Goal: Information Seeking & Learning: Learn about a topic

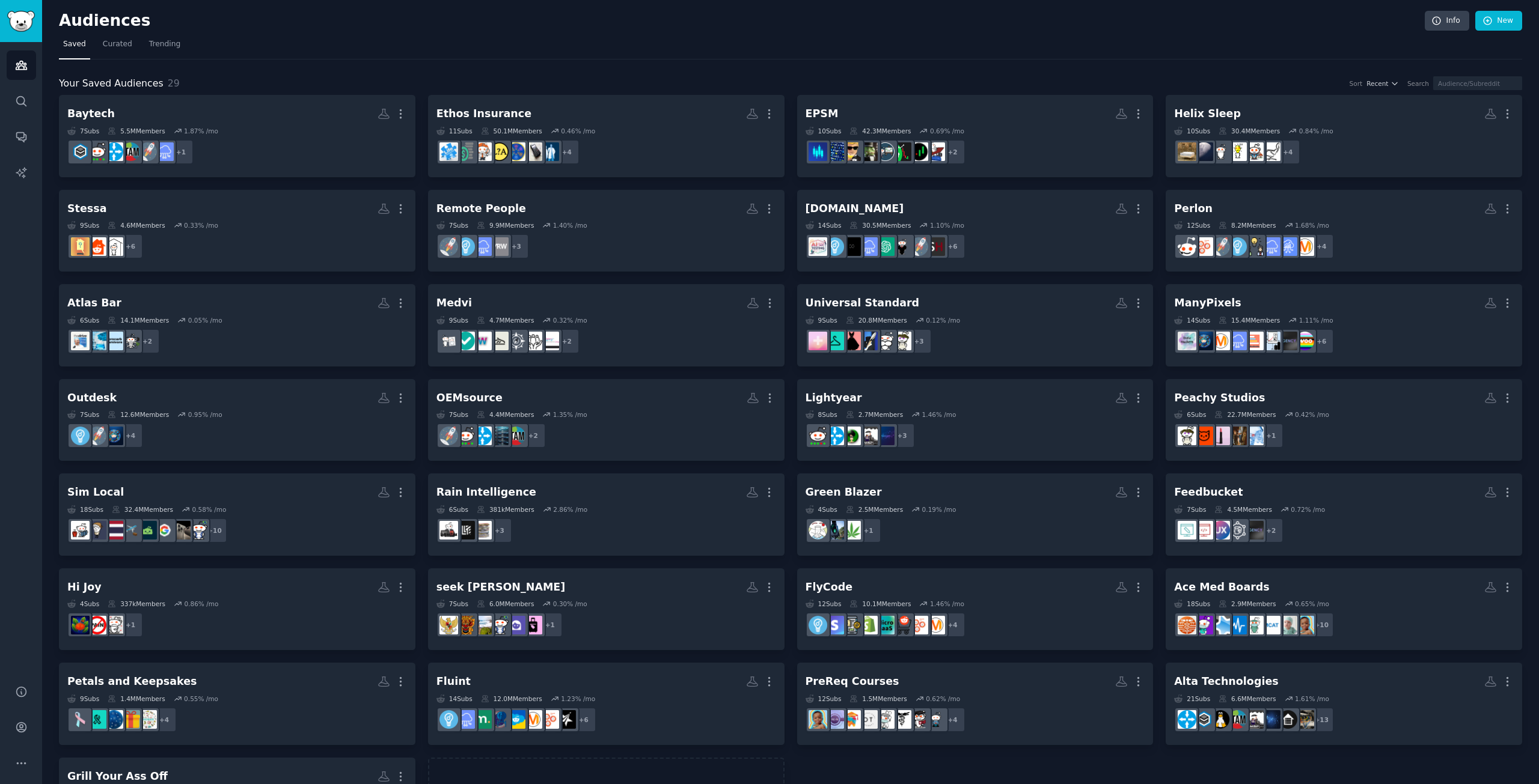
click at [611, 68] on div "Your Saved Audiences 29 Sort Recent Search Baytech More 7 Sub s 5.5M Members 1.…" at bounding box center [791, 450] width 1463 height 781
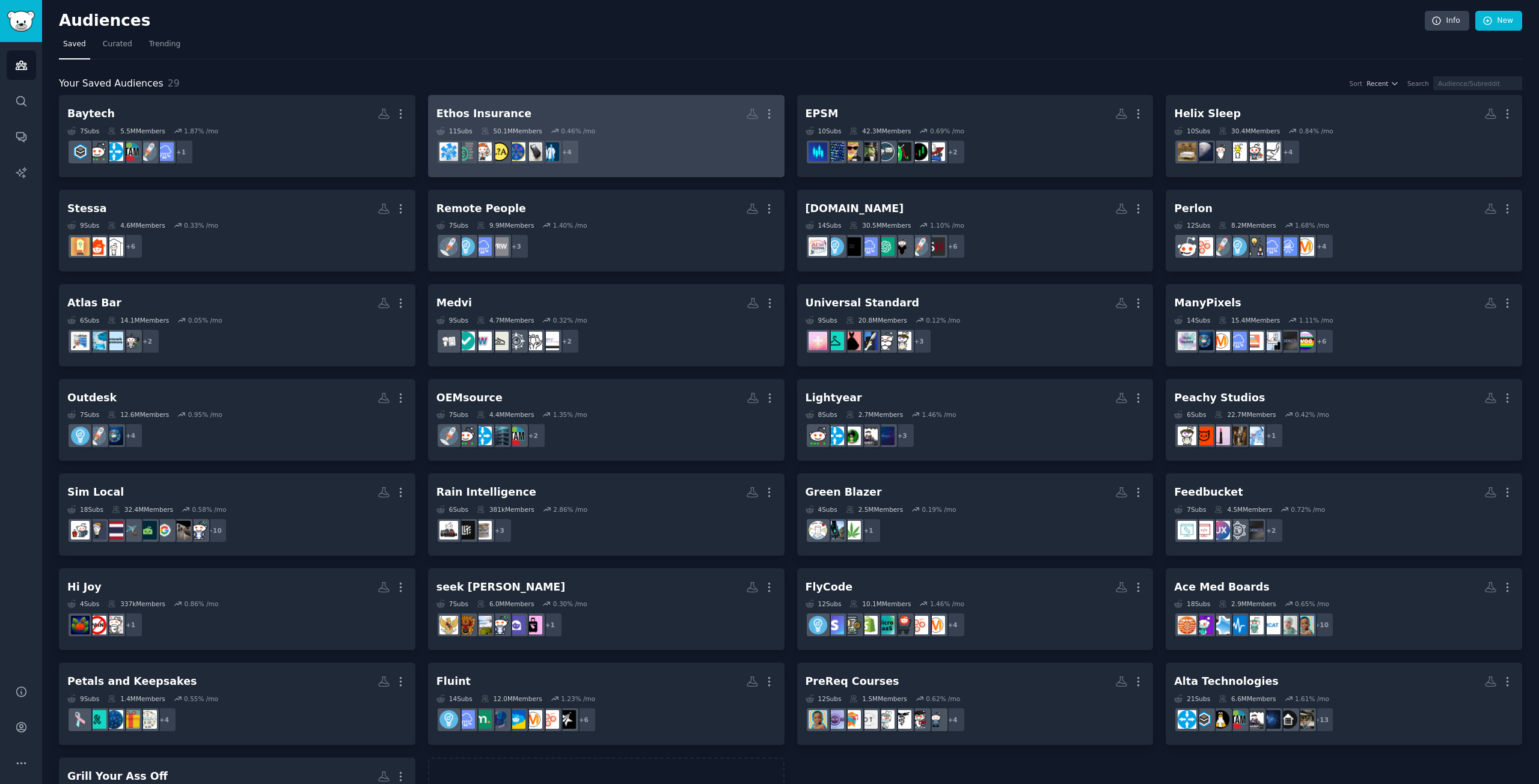
click at [630, 119] on h2 "Ethos Insurance More" at bounding box center [607, 114] width 340 height 21
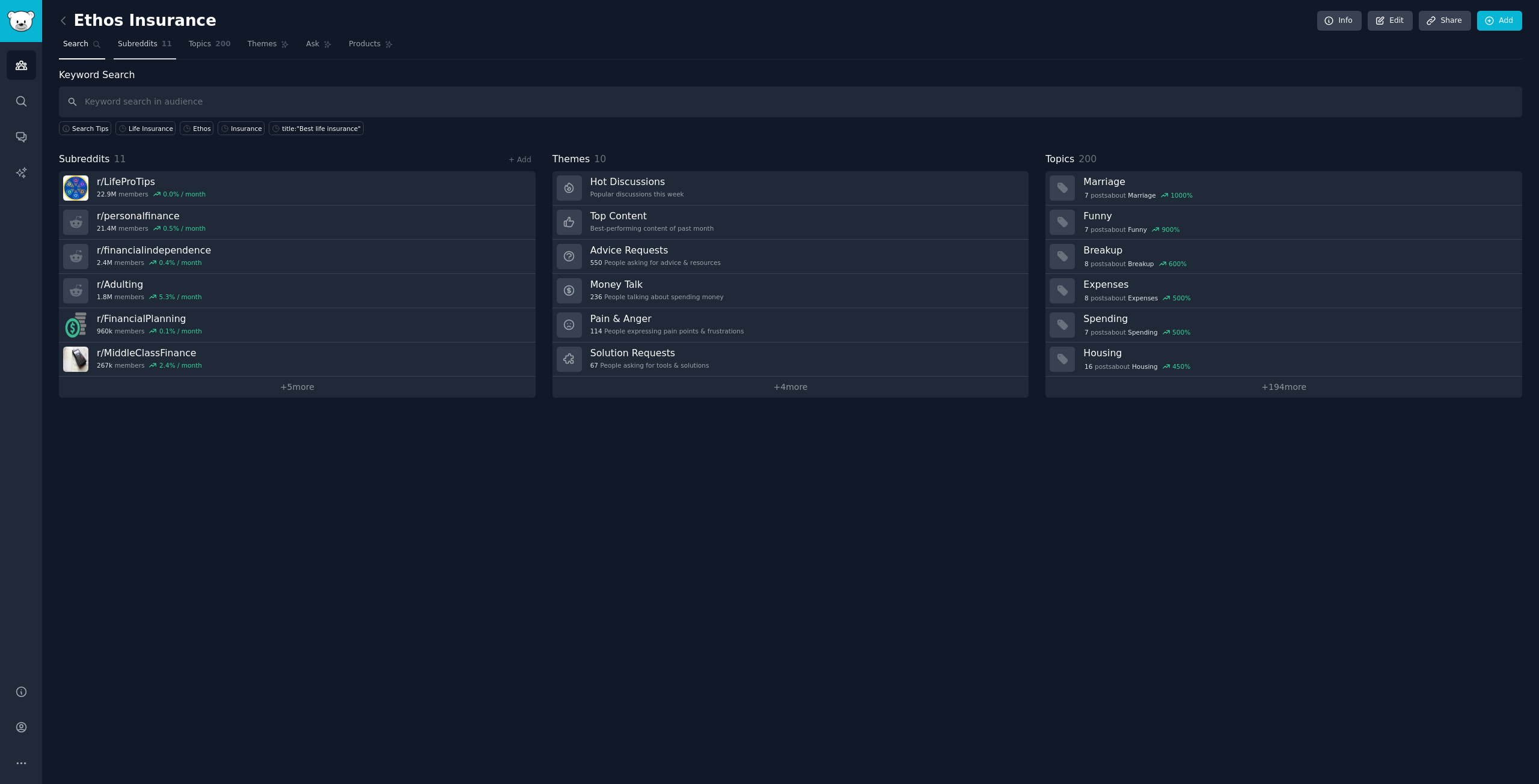
click at [147, 48] on span "Subreddits" at bounding box center [138, 45] width 40 height 11
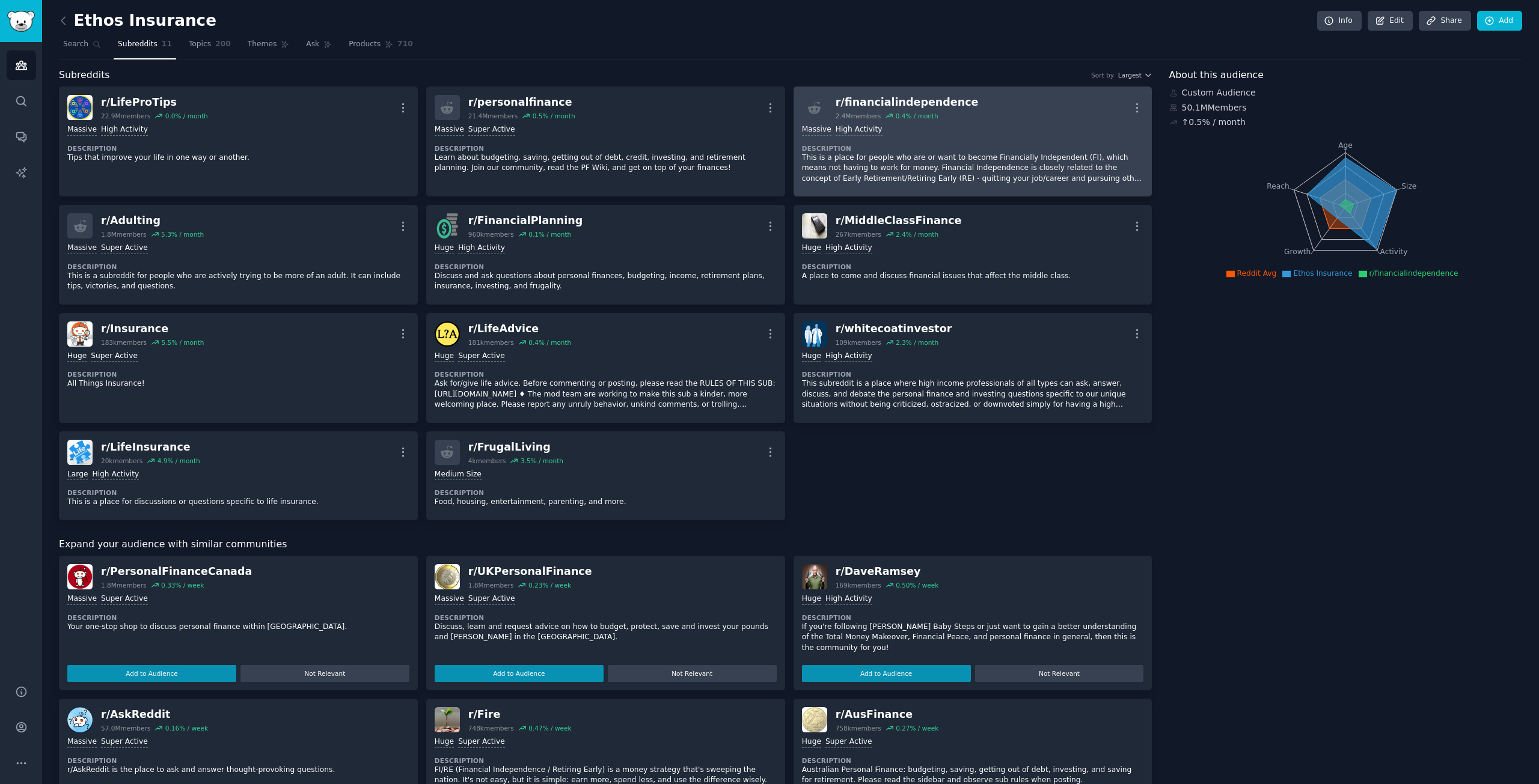
click at [992, 151] on dt "Description" at bounding box center [972, 148] width 342 height 9
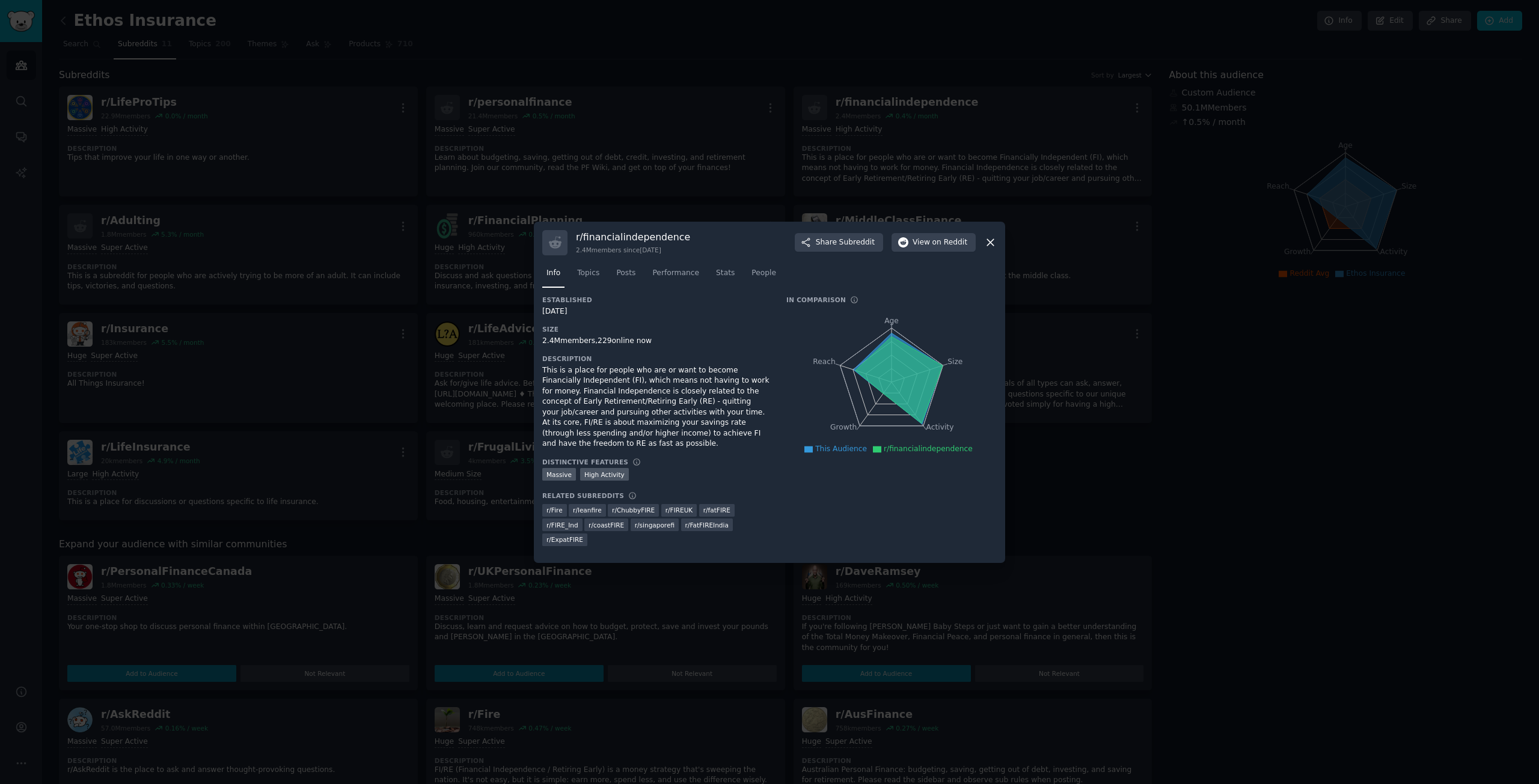
click at [505, 241] on div at bounding box center [769, 392] width 1539 height 784
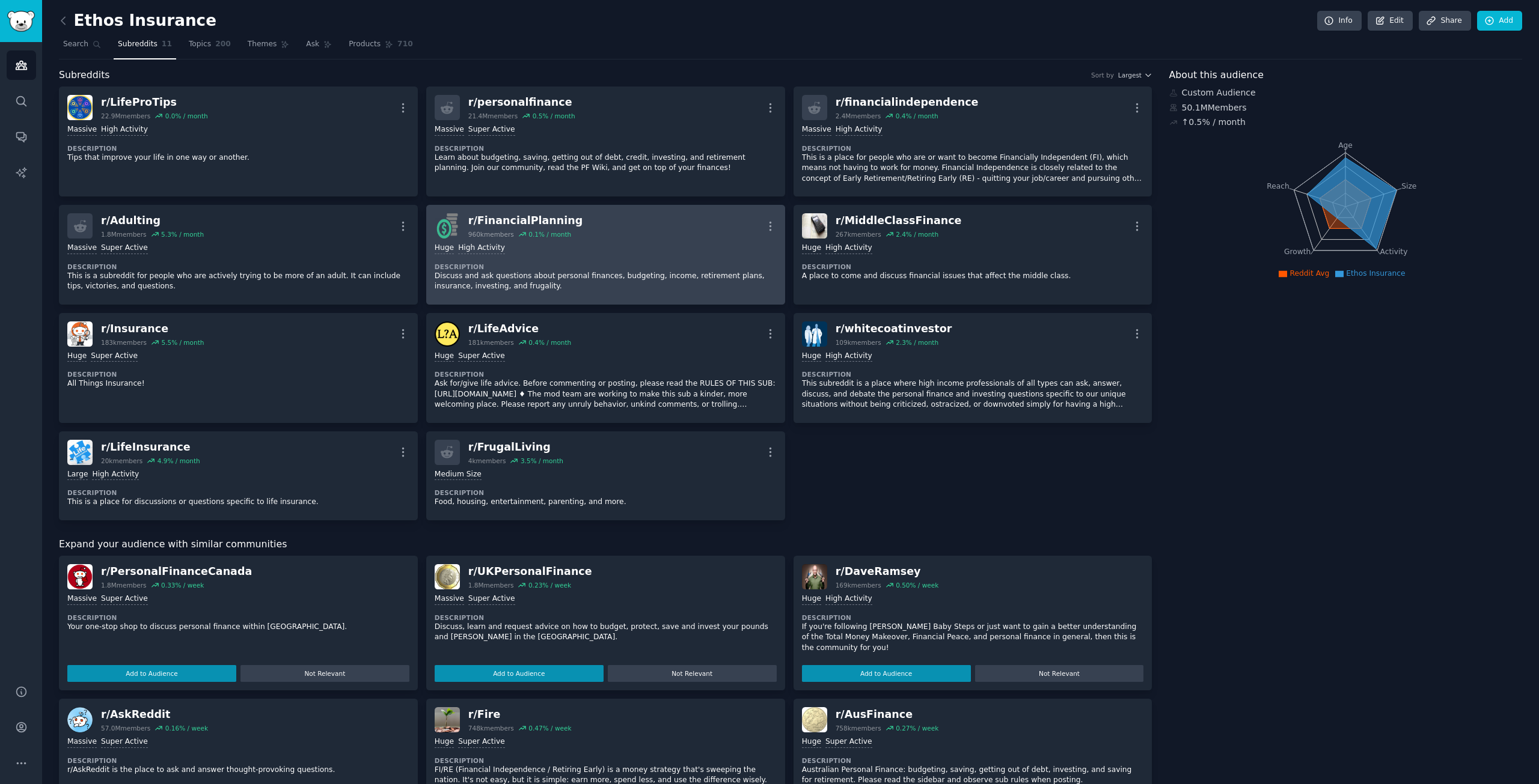
click at [679, 229] on div "r/ FinancialPlanning 960k members 0.1 % / month More" at bounding box center [605, 226] width 342 height 25
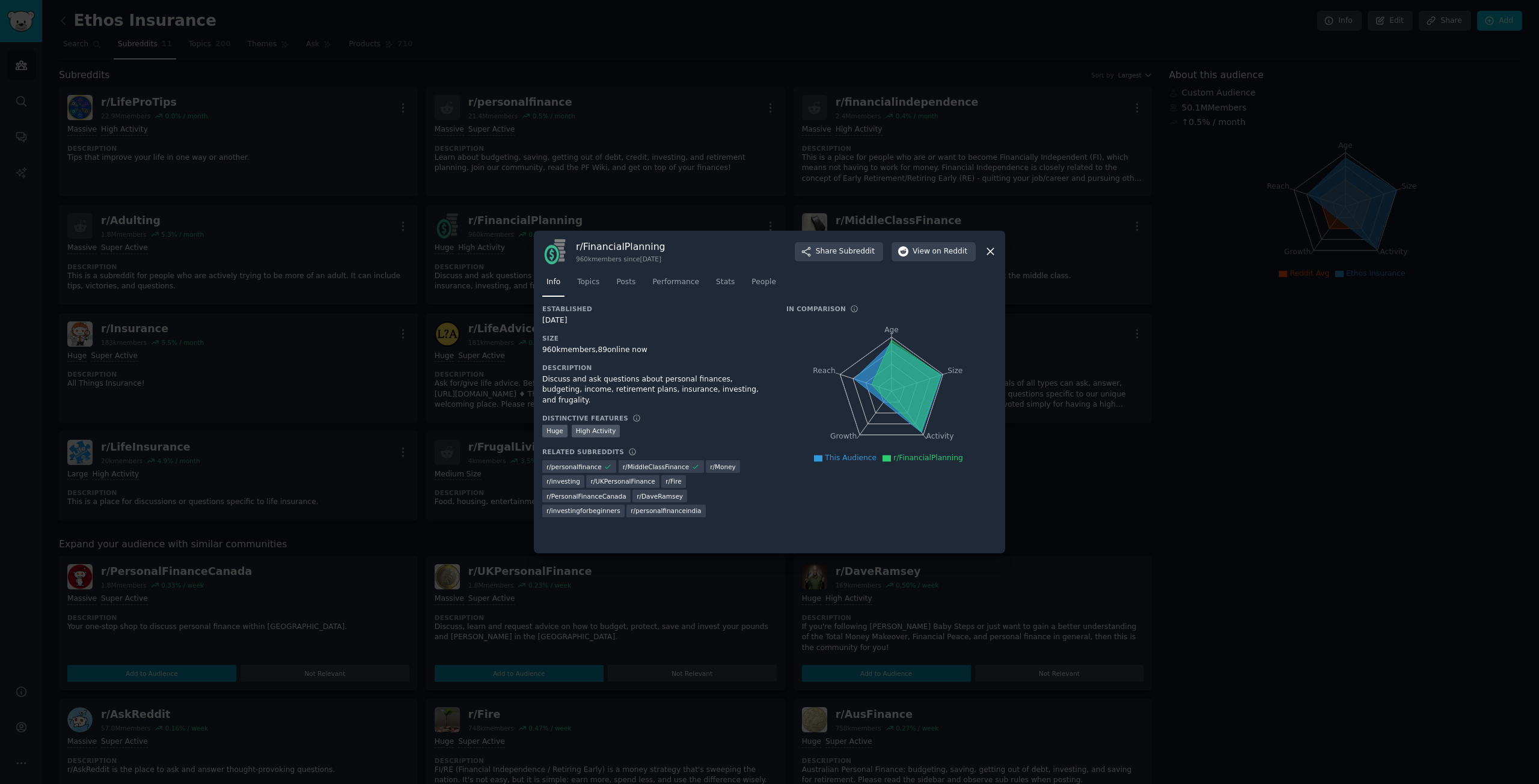
click at [1131, 409] on div at bounding box center [769, 392] width 1539 height 784
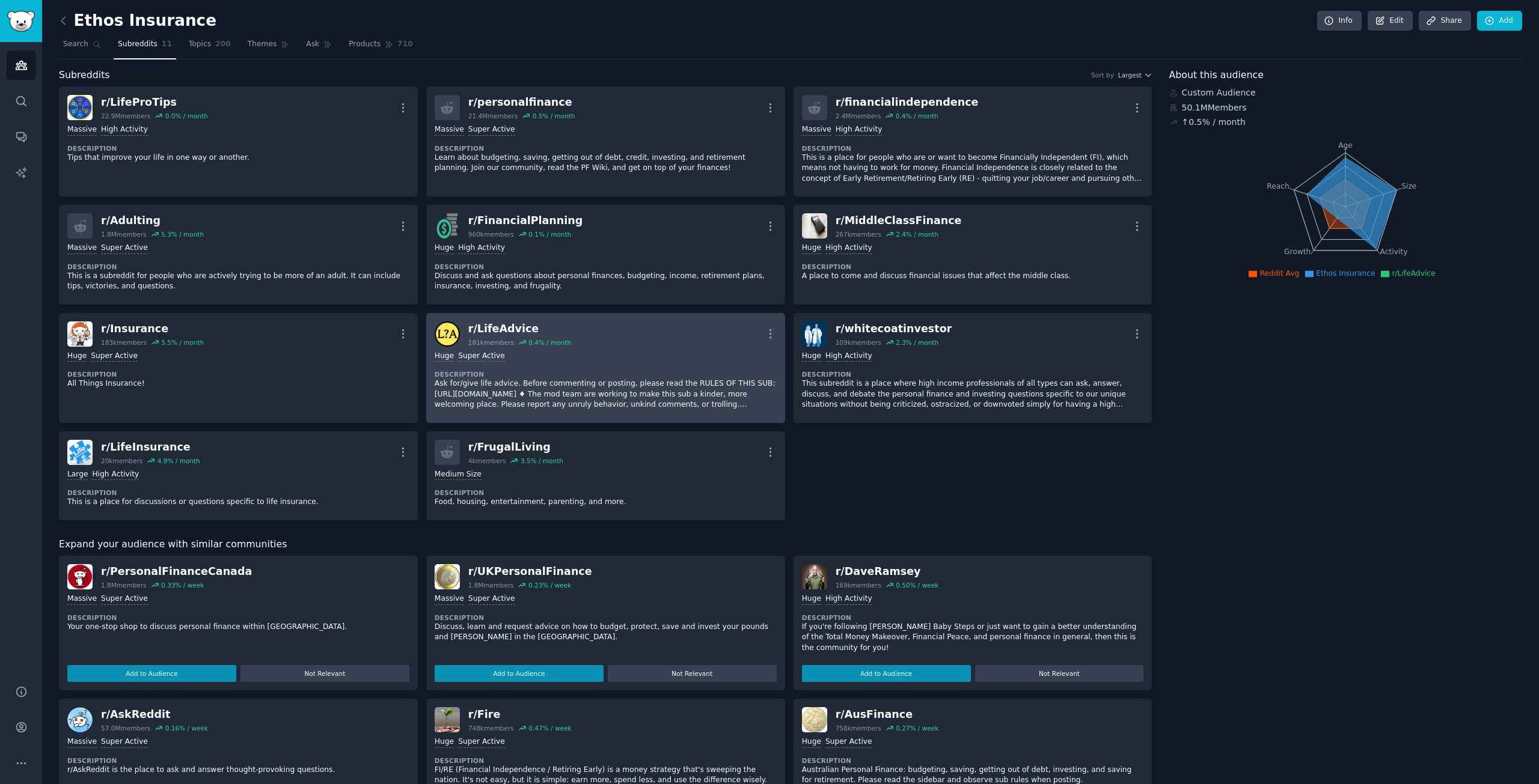
click at [693, 374] on dt "Description" at bounding box center [605, 374] width 342 height 9
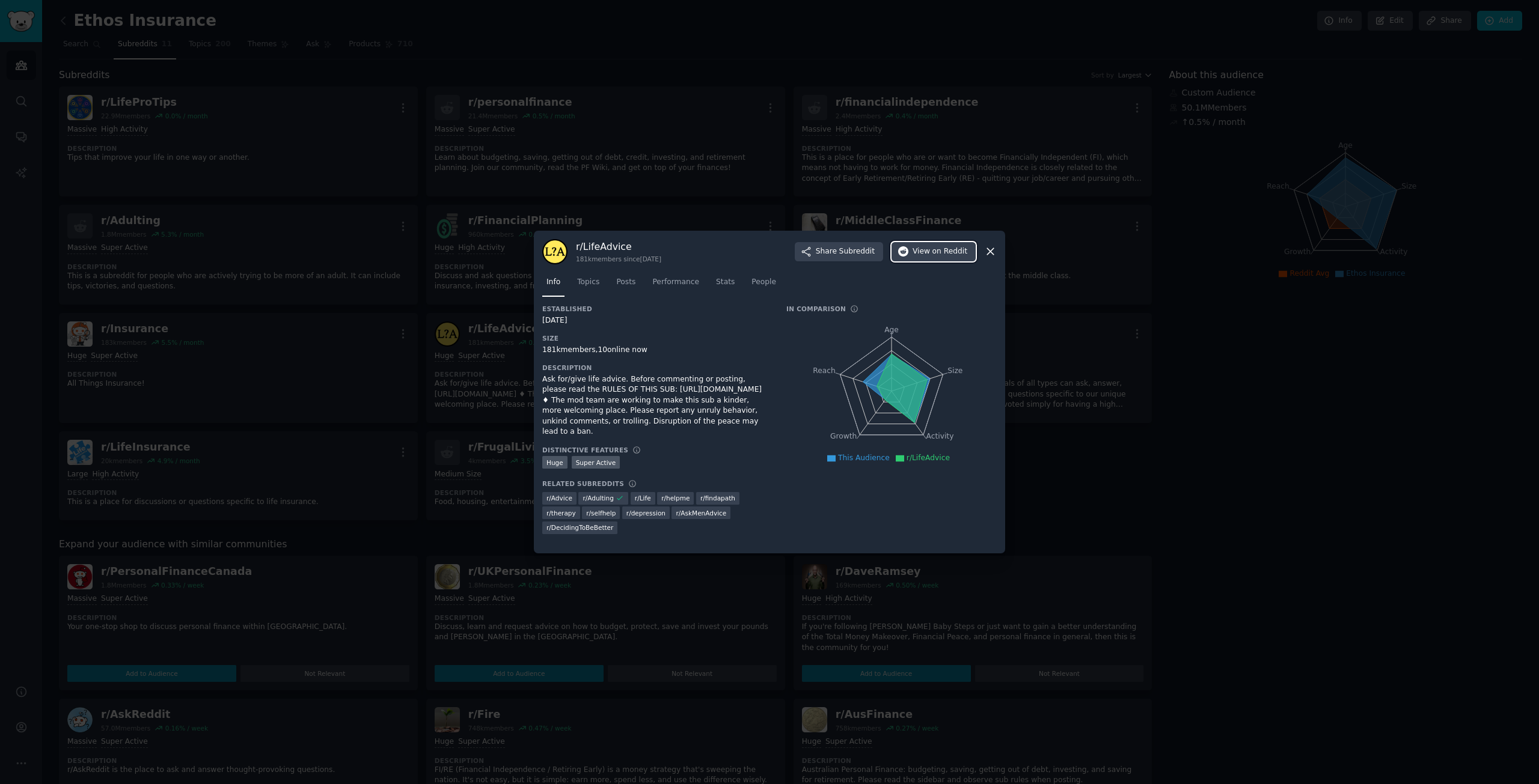
drag, startPoint x: 953, startPoint y: 246, endPoint x: 667, endPoint y: 319, distance: 295.2
click at [201, 402] on div at bounding box center [769, 392] width 1539 height 784
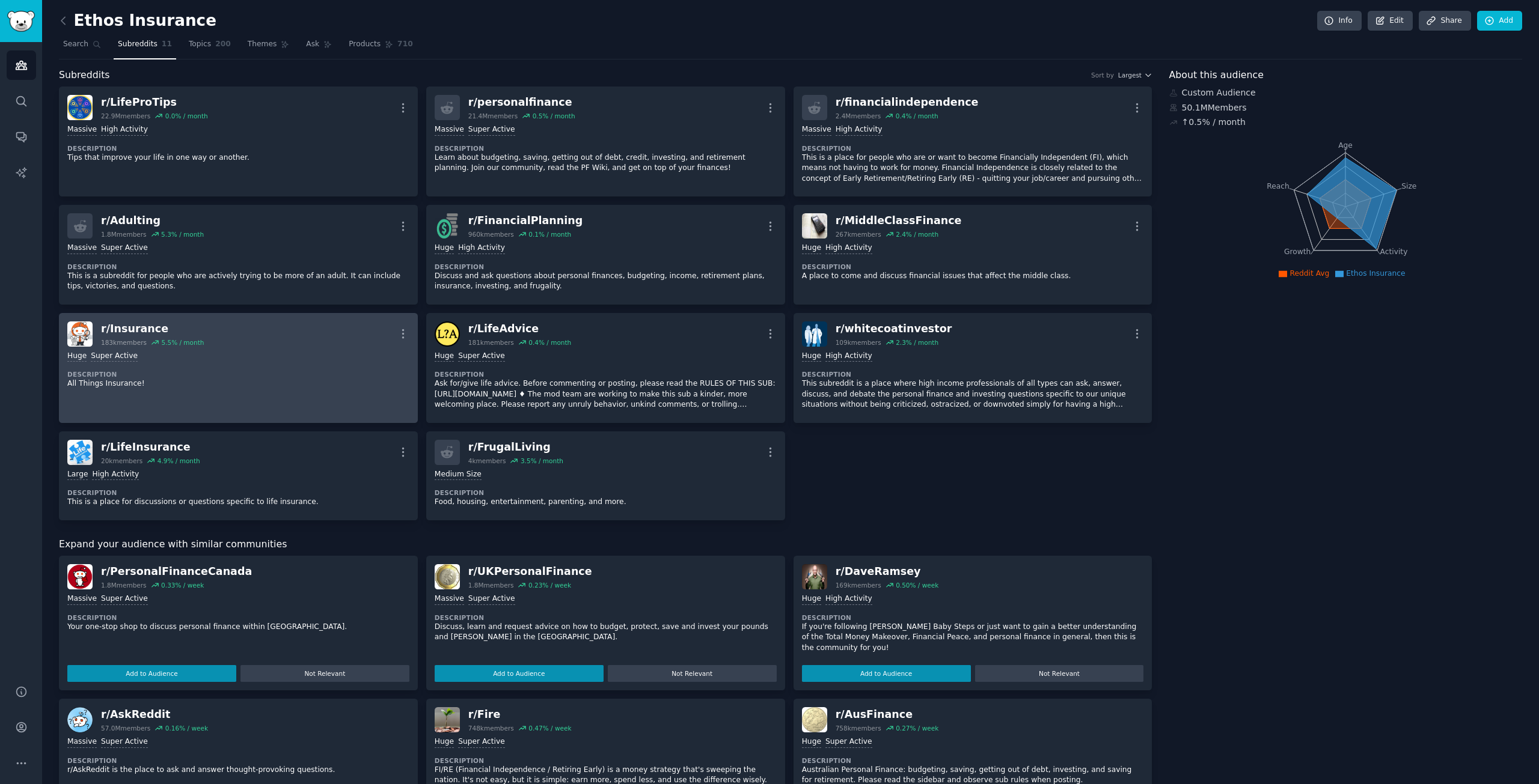
click at [246, 368] on div "Huge Super Active Description All Things Insurance!" at bounding box center [238, 370] width 342 height 47
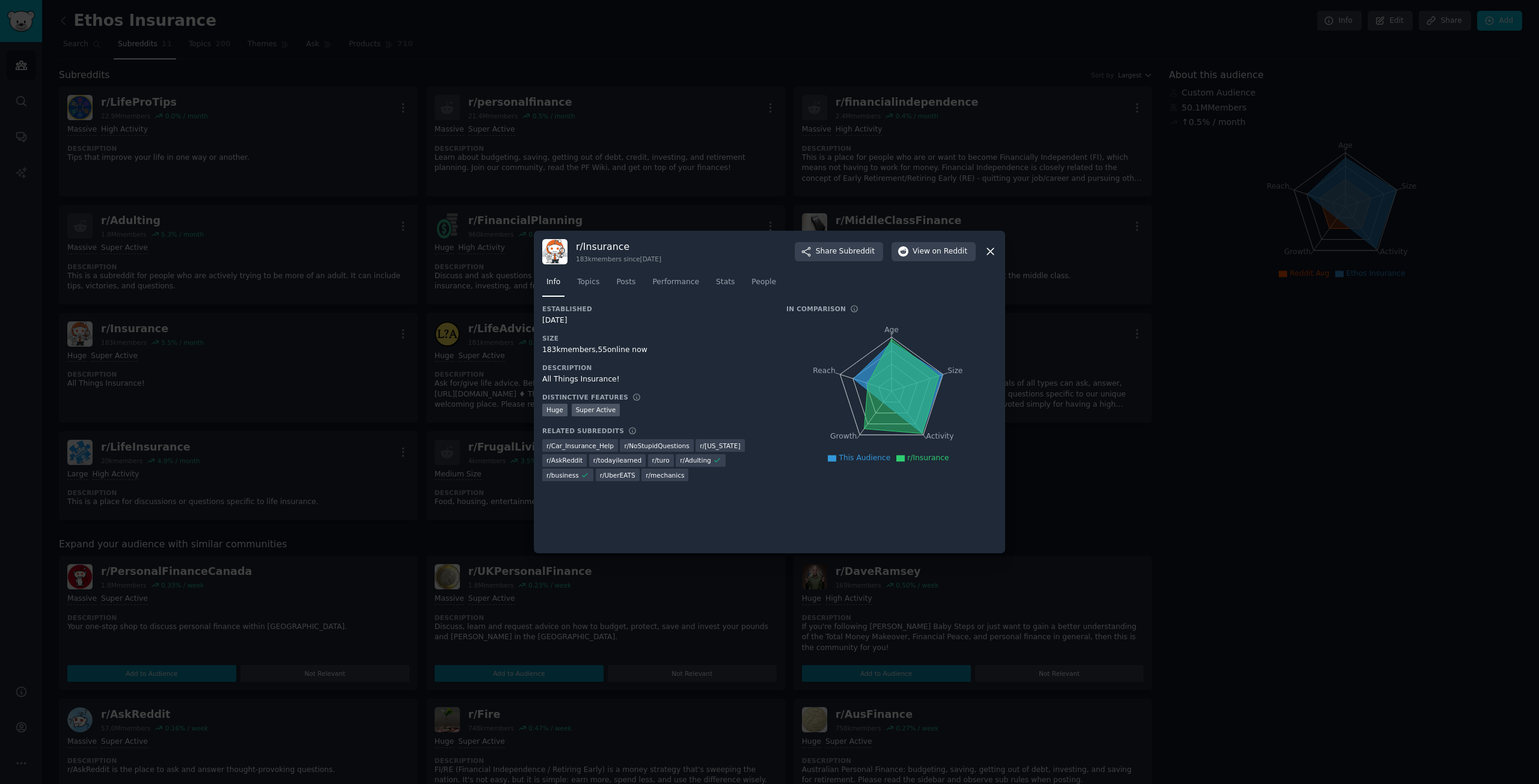
click at [453, 181] on div at bounding box center [769, 392] width 1539 height 784
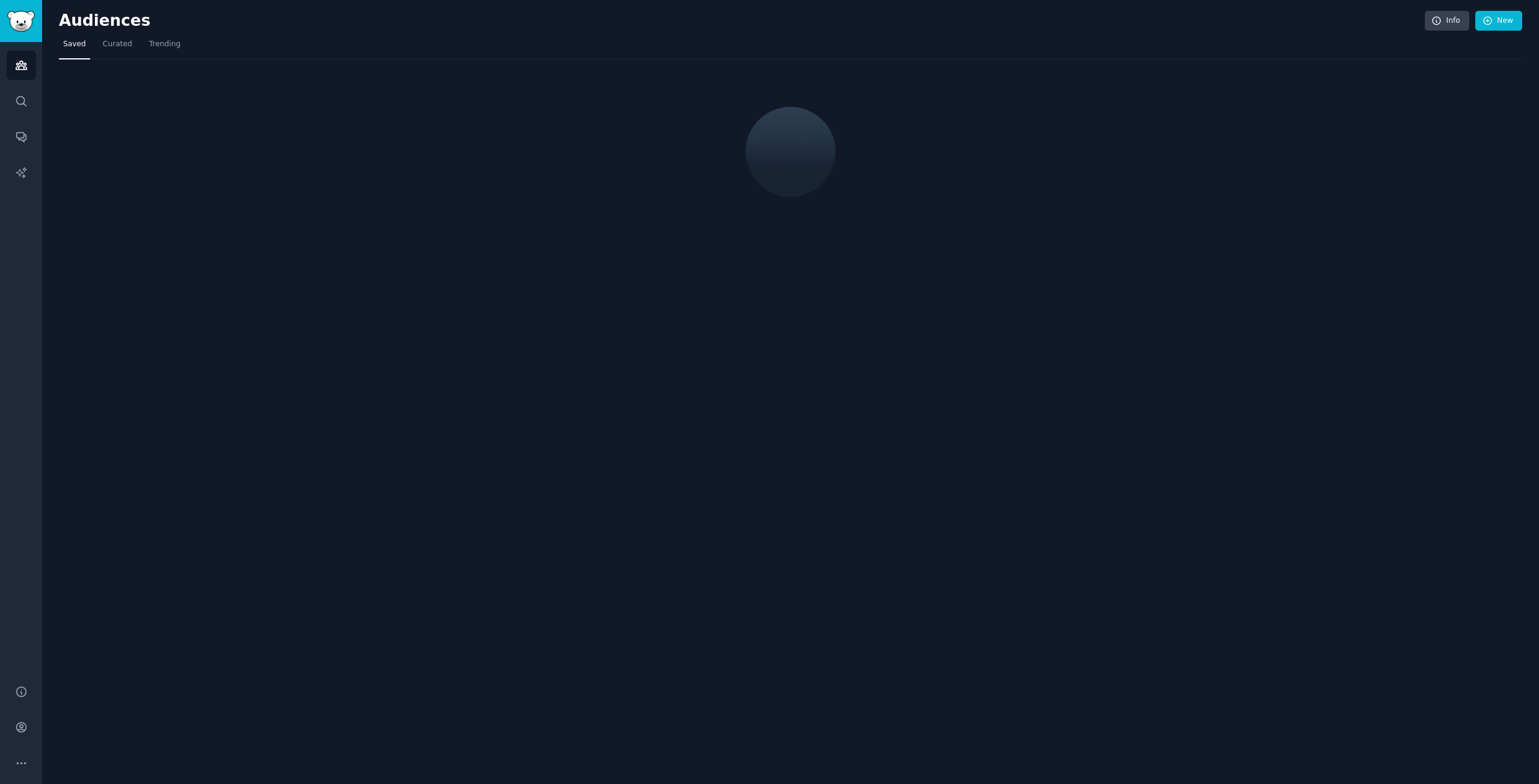
click at [273, 50] on nav "Saved Curated Trending" at bounding box center [791, 47] width 1463 height 25
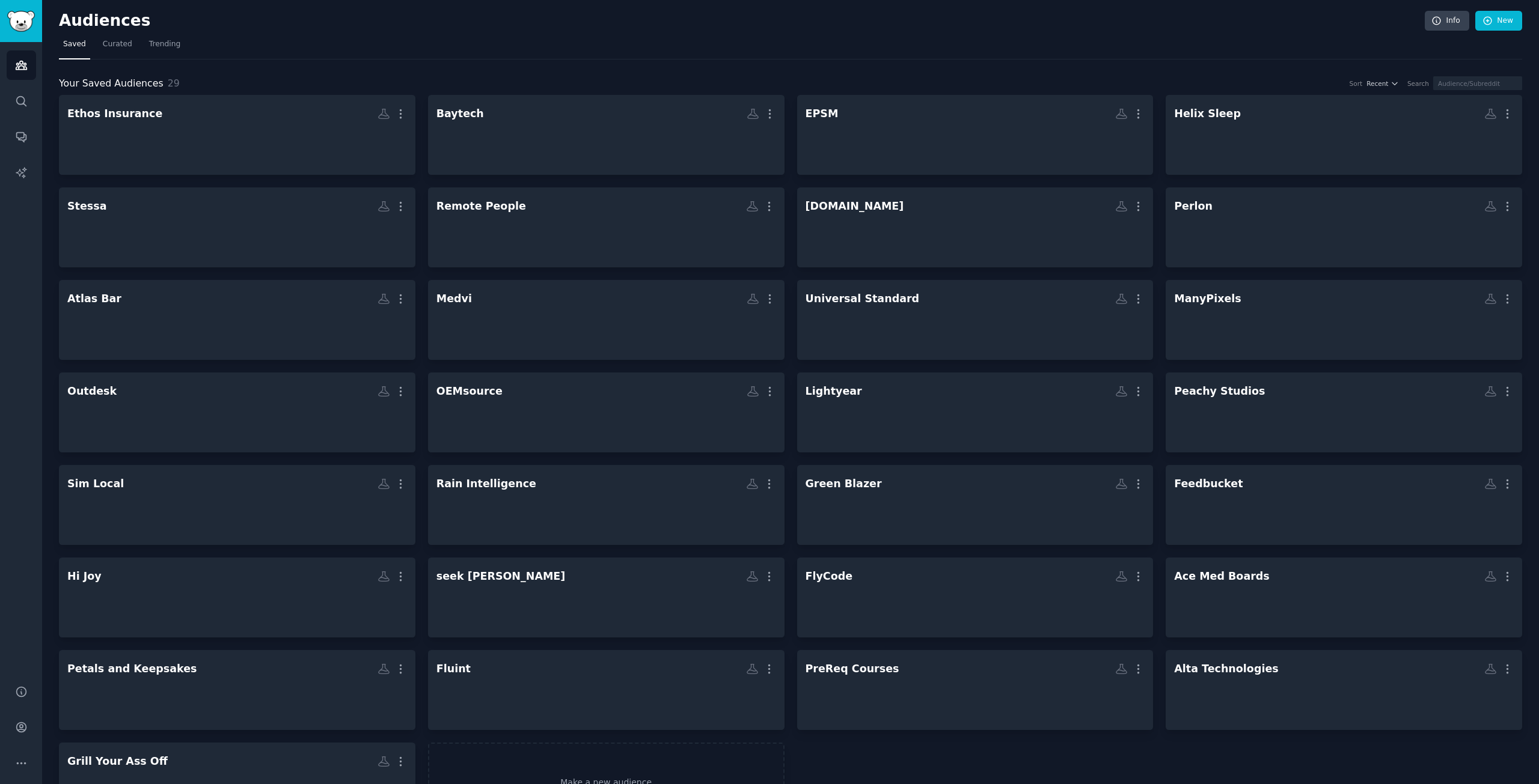
click at [344, 72] on div "Your Saved Audiences 29 Sort Recent Search Ethos Insurance More Baytech More EP…" at bounding box center [791, 441] width 1463 height 764
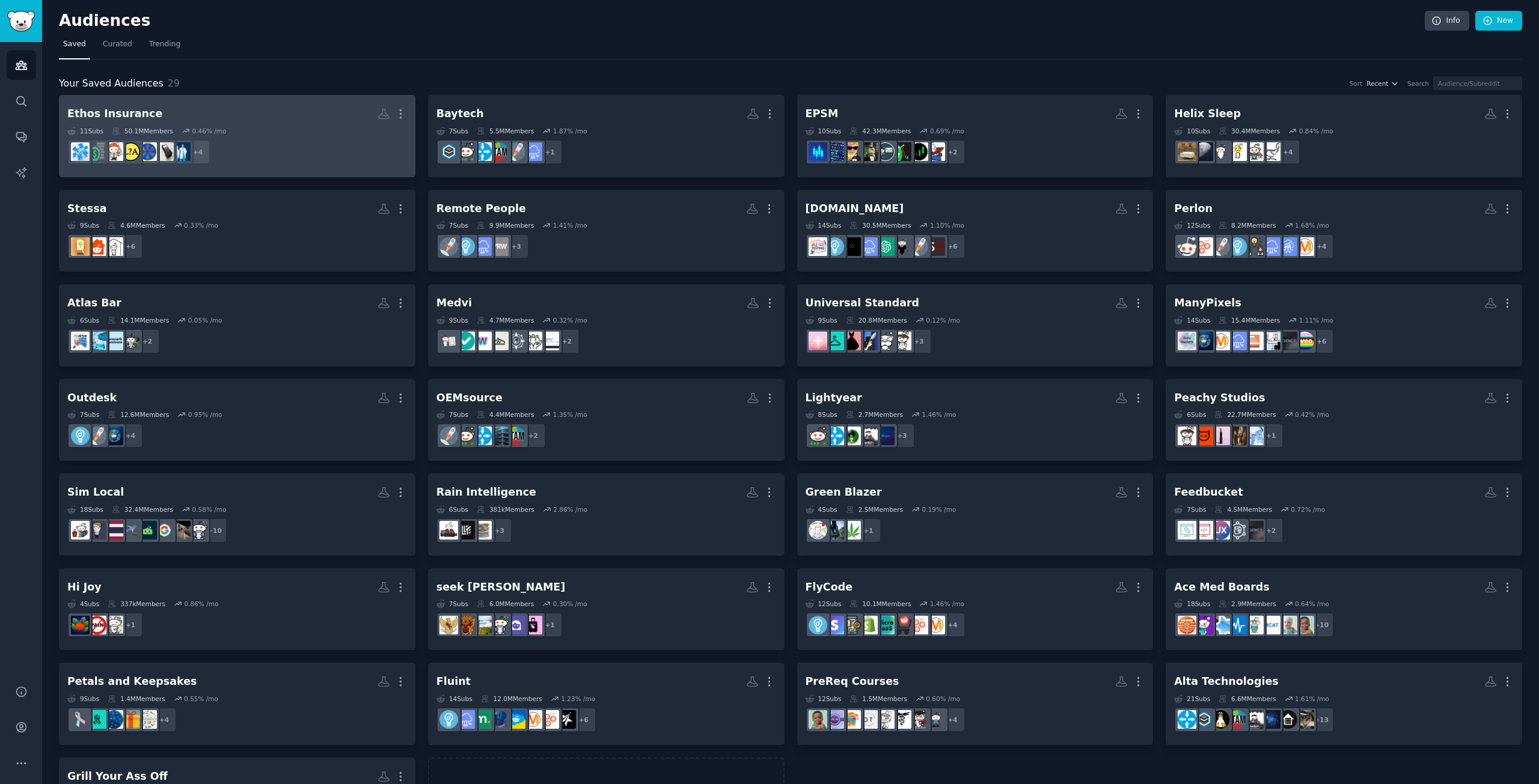
click at [307, 155] on dd "+ 4" at bounding box center [237, 152] width 340 height 33
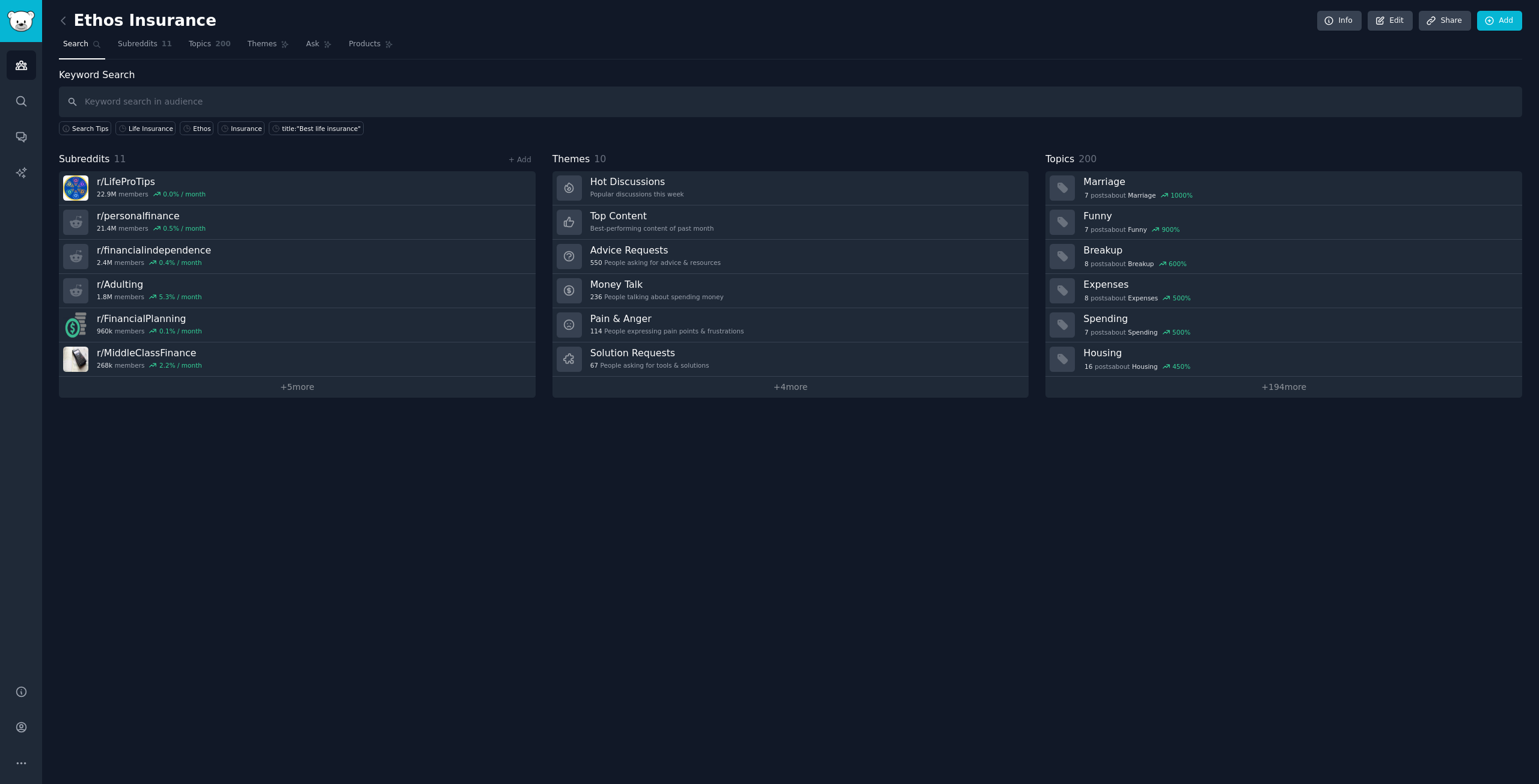
click at [84, 39] on span "Search" at bounding box center [76, 45] width 26 height 11
click at [138, 128] on div "Life Insurance" at bounding box center [151, 128] width 45 height 9
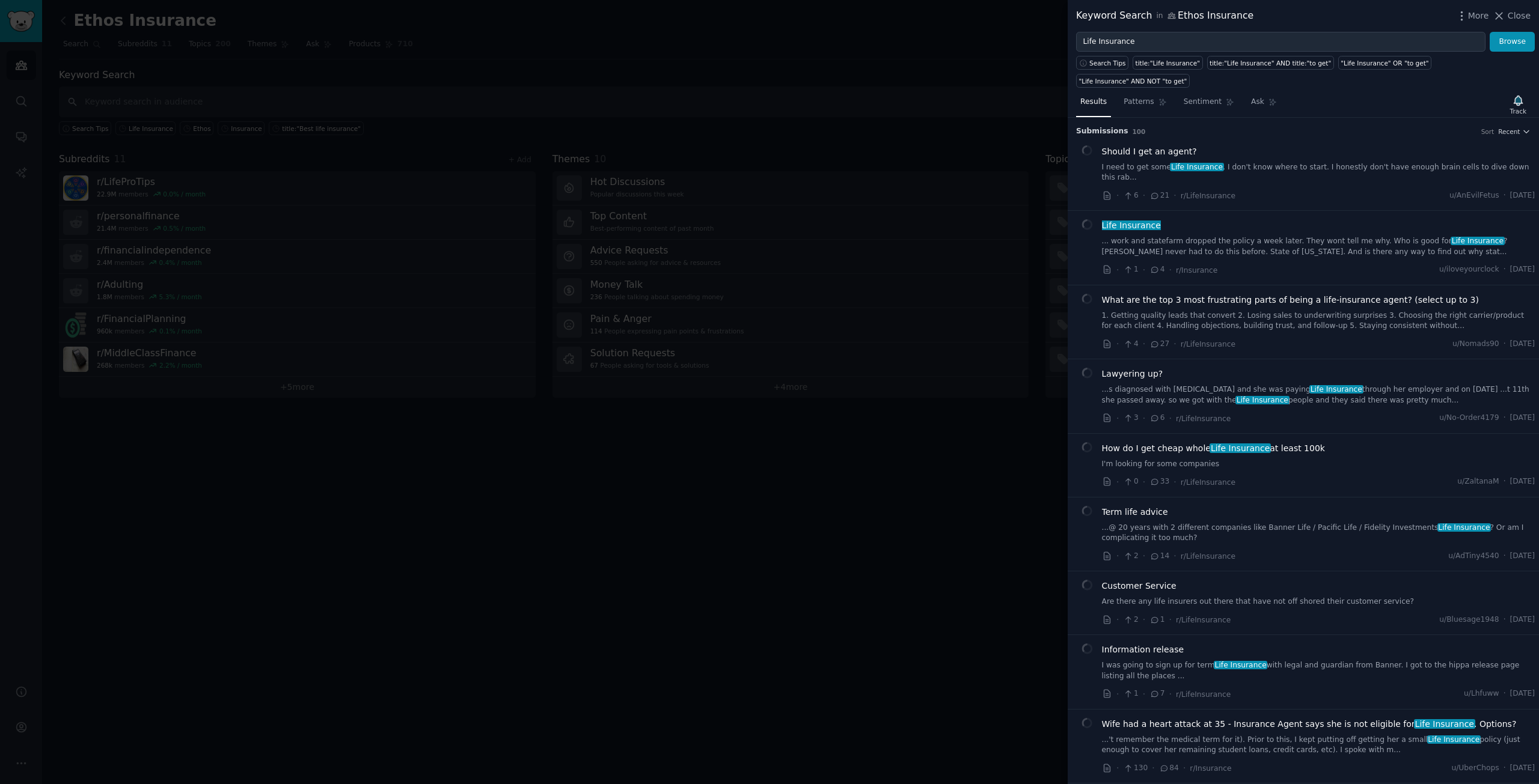
click at [1299, 146] on div "Should I get an agent?" at bounding box center [1319, 152] width 434 height 13
click at [1288, 146] on div "Should I get an agent? I need to get some Life Insurance . I don't know where t…" at bounding box center [1319, 165] width 434 height 38
click at [1276, 163] on link "I need to get some Life Insurance . I don't know where to start. I honestly don…" at bounding box center [1319, 173] width 434 height 21
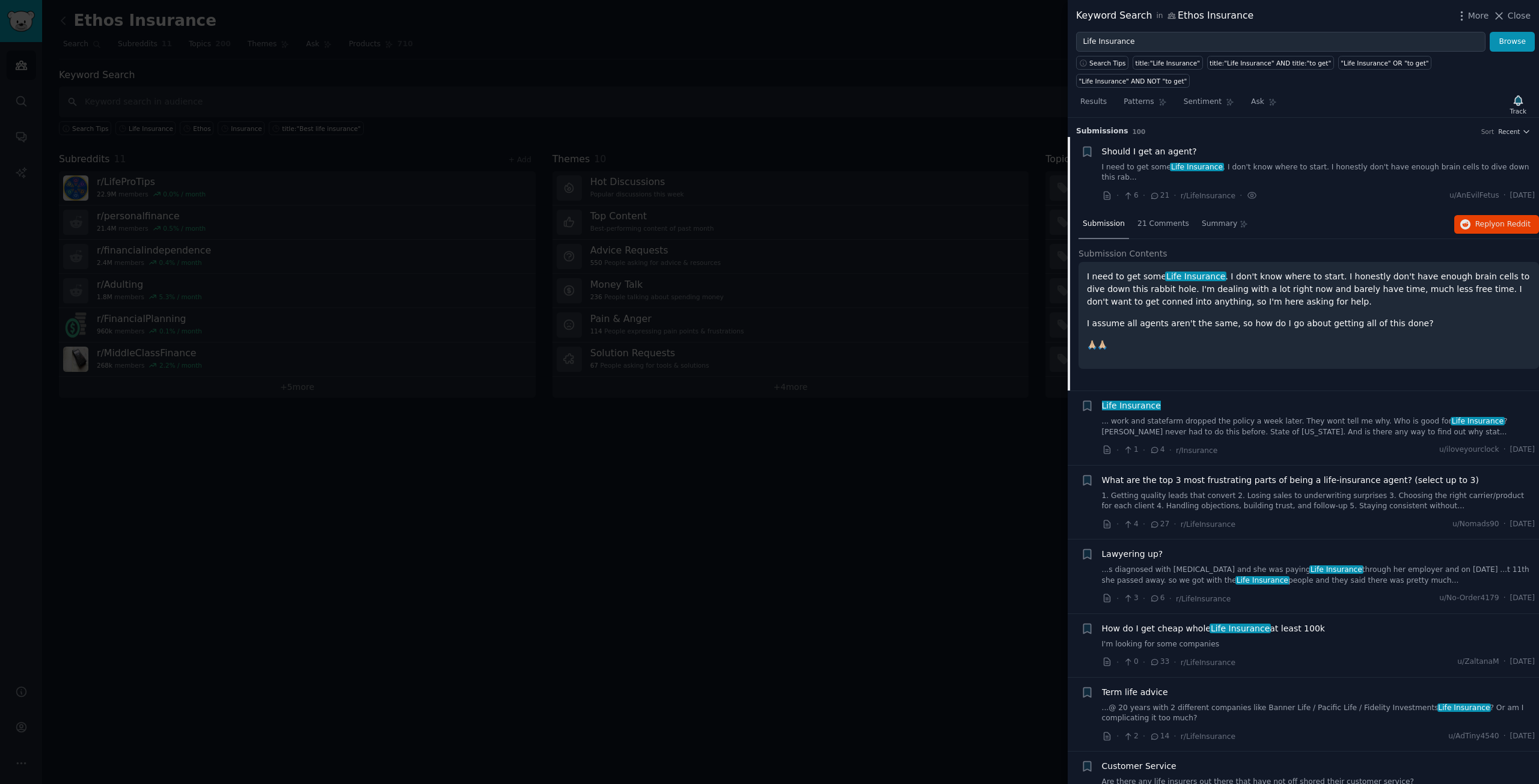
scroll to position [19, 0]
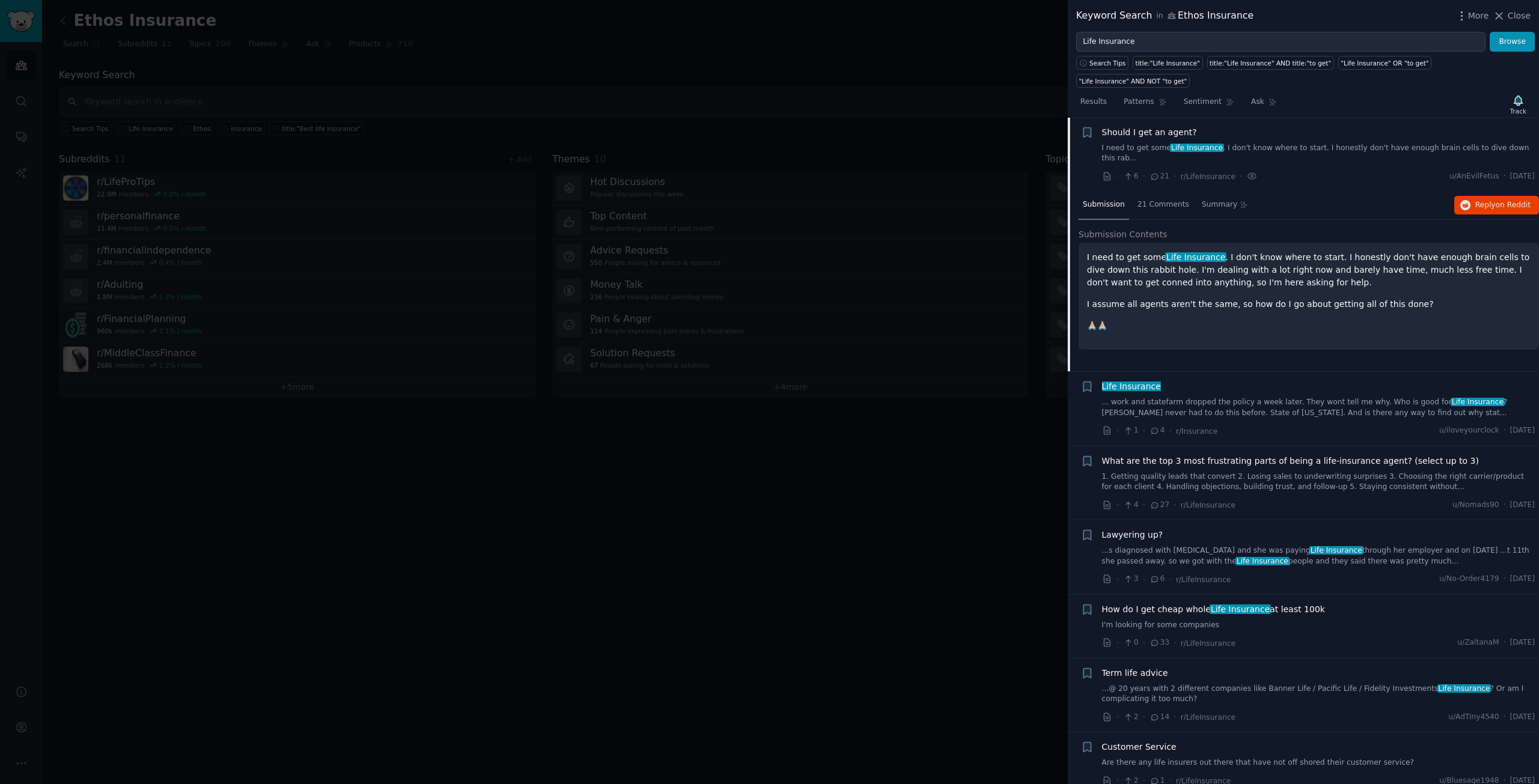
click at [1155, 380] on div "Life Insurance" at bounding box center [1319, 386] width 434 height 13
click at [1148, 382] on span "Life Insurance" at bounding box center [1131, 386] width 61 height 10
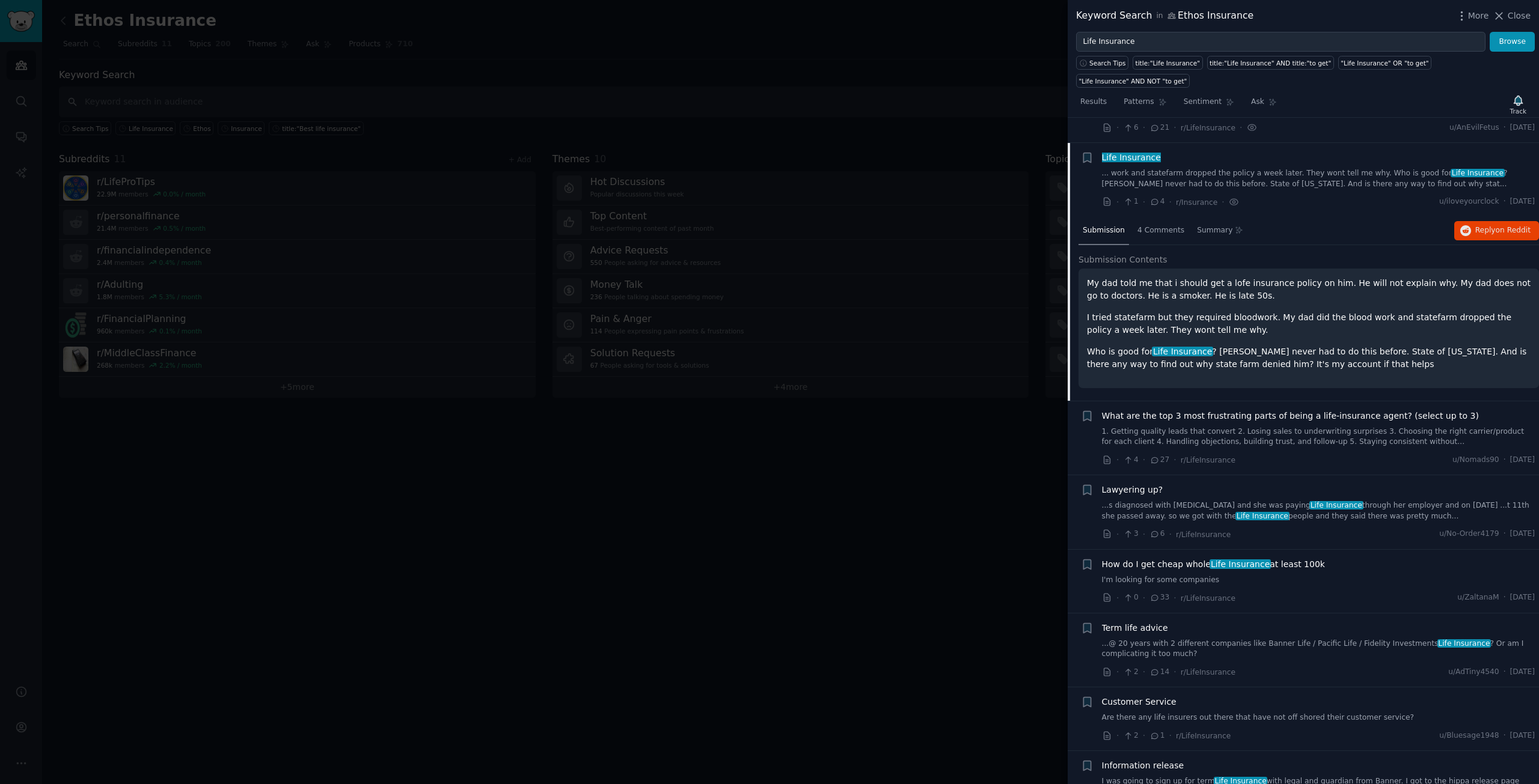
scroll to position [65, 0]
click at [1158, 414] on span "What are the top 3 most frustrating parts of being a life-insurance agent? (sel…" at bounding box center [1290, 420] width 377 height 13
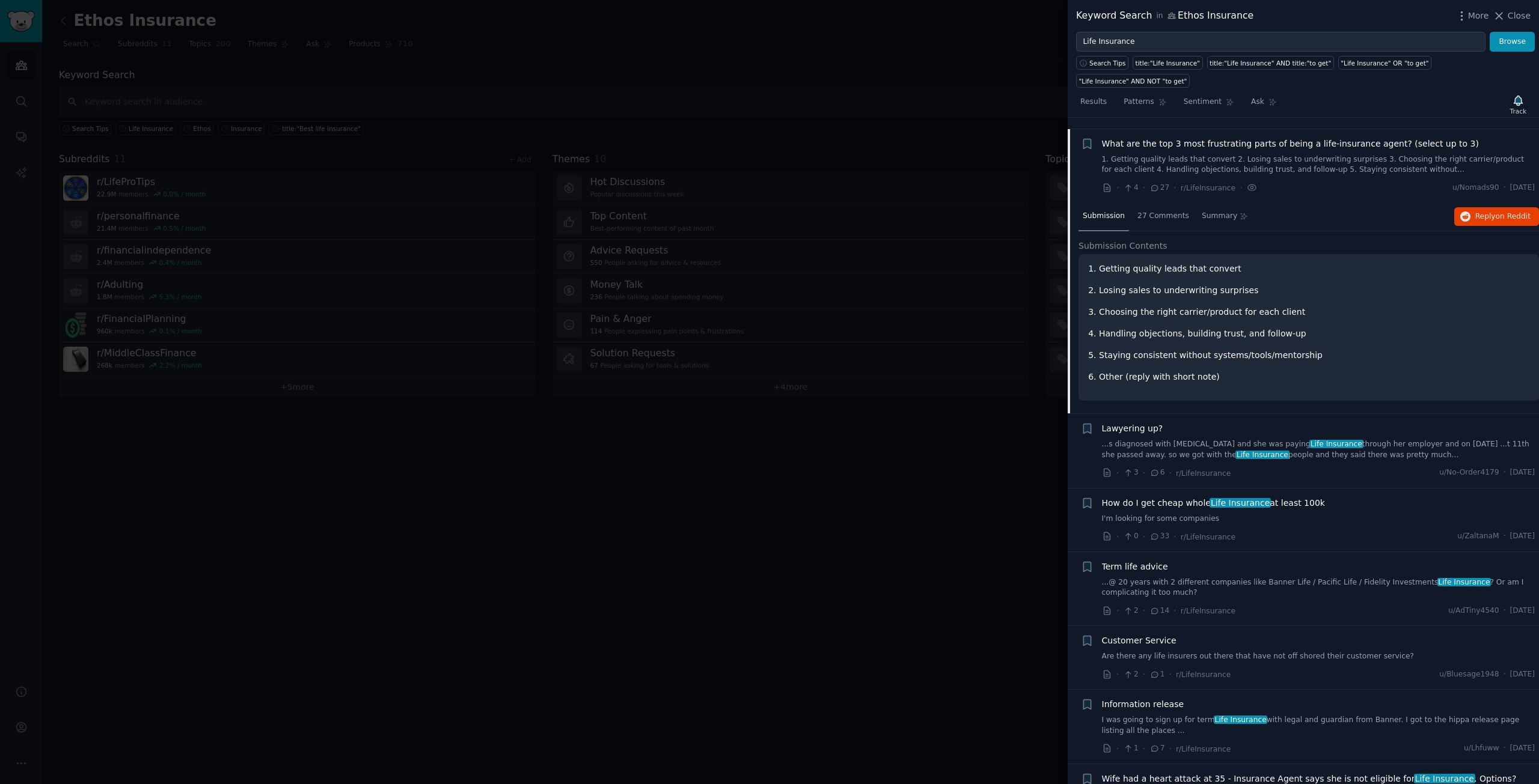
scroll to position [157, 0]
drag, startPoint x: 1464, startPoint y: 192, endPoint x: 1331, endPoint y: 198, distance: 133.1
click at [1139, 422] on span "Lawyering up?" at bounding box center [1133, 429] width 61 height 13
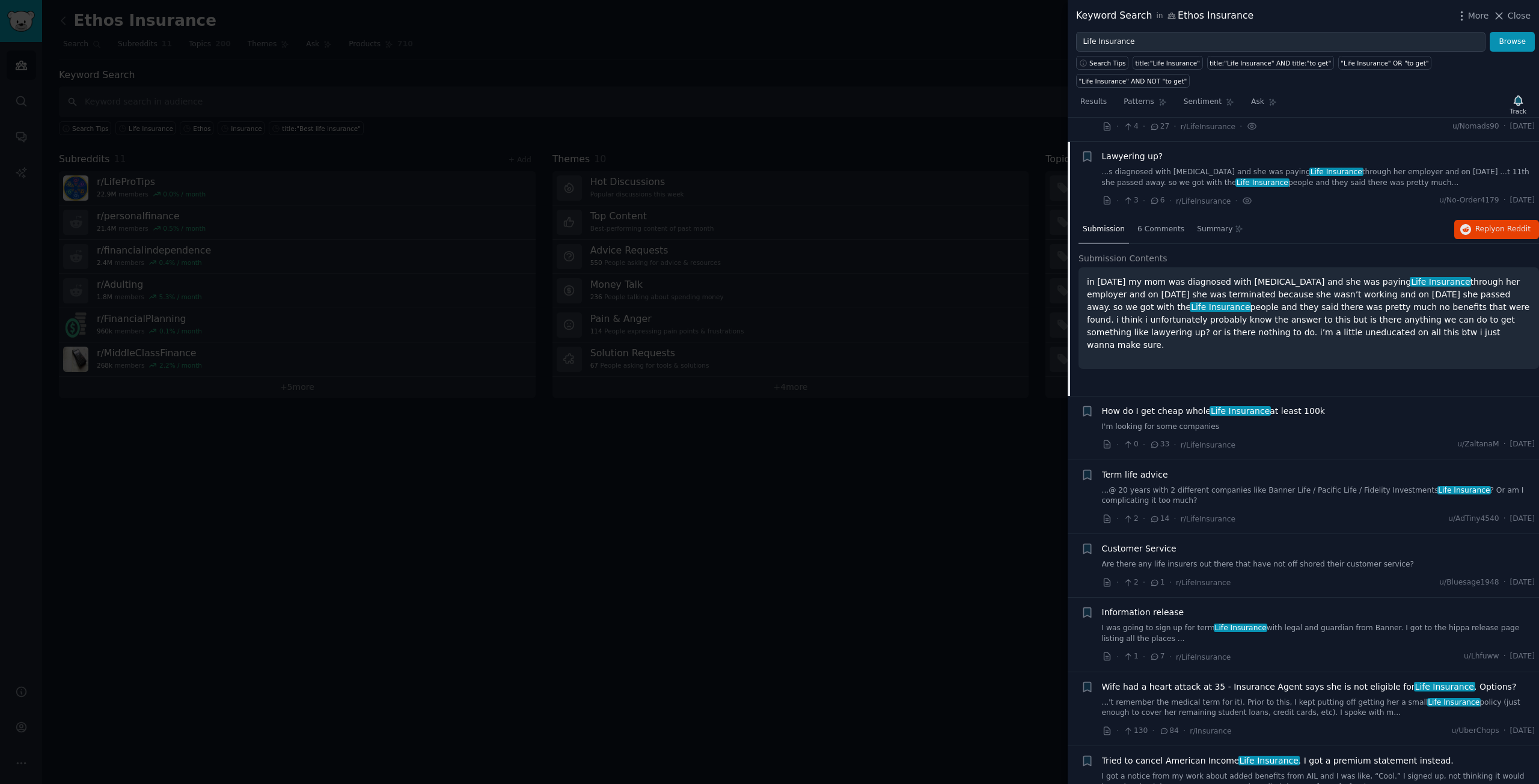
scroll to position [231, 0]
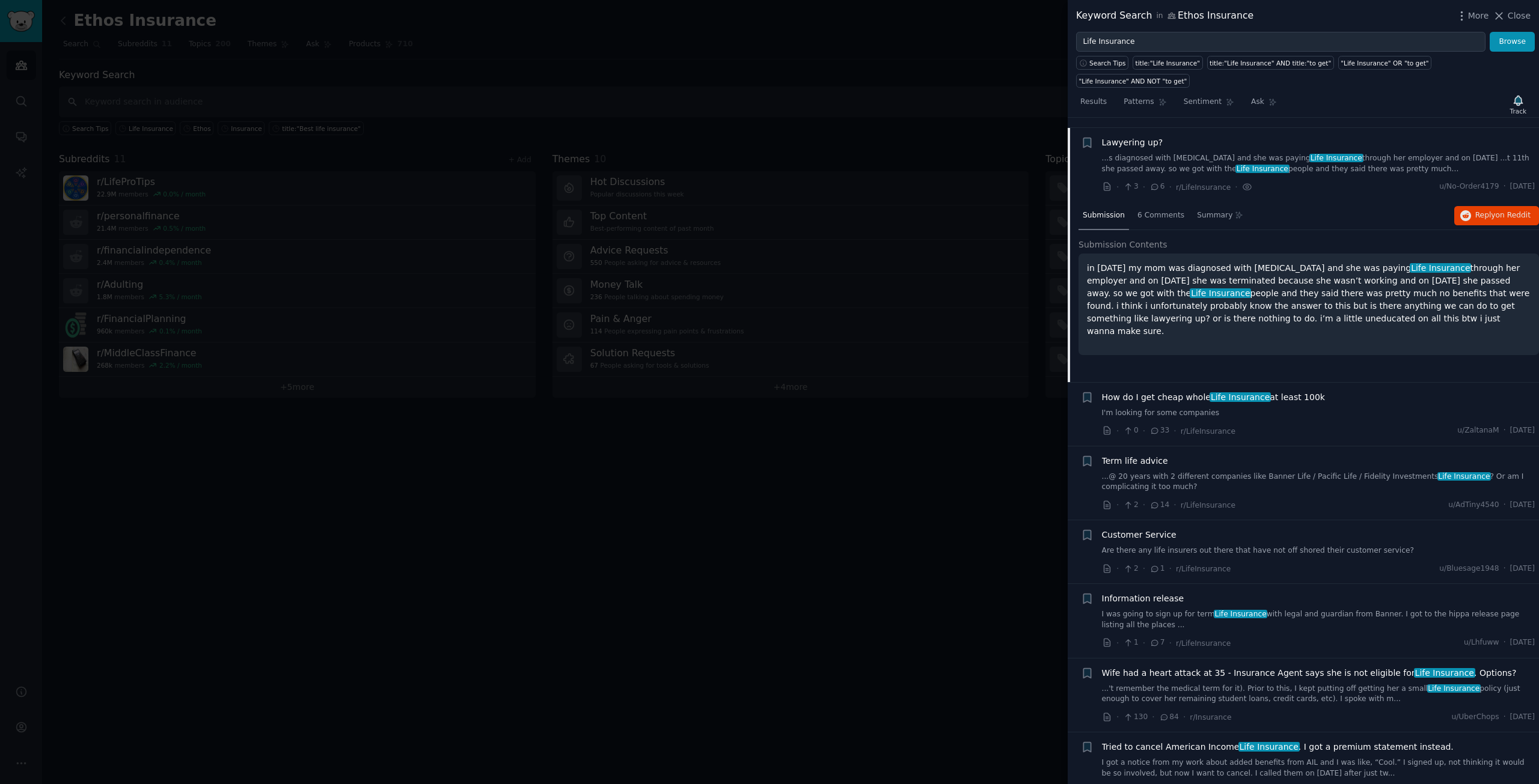
click at [1164, 391] on span "How do I get cheap whole Life Insurance at least 100k" at bounding box center [1214, 398] width 223 height 13
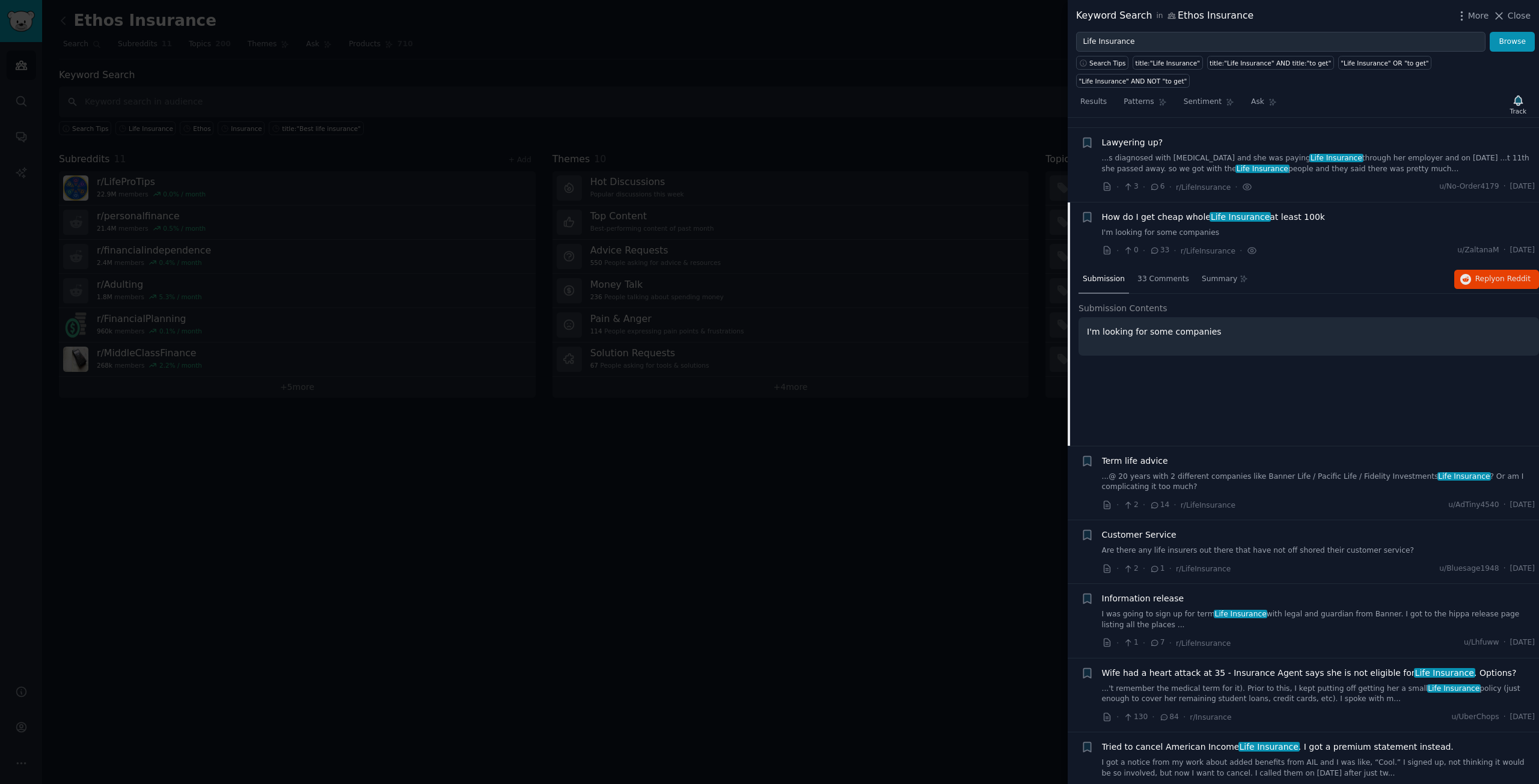
scroll to position [305, 0]
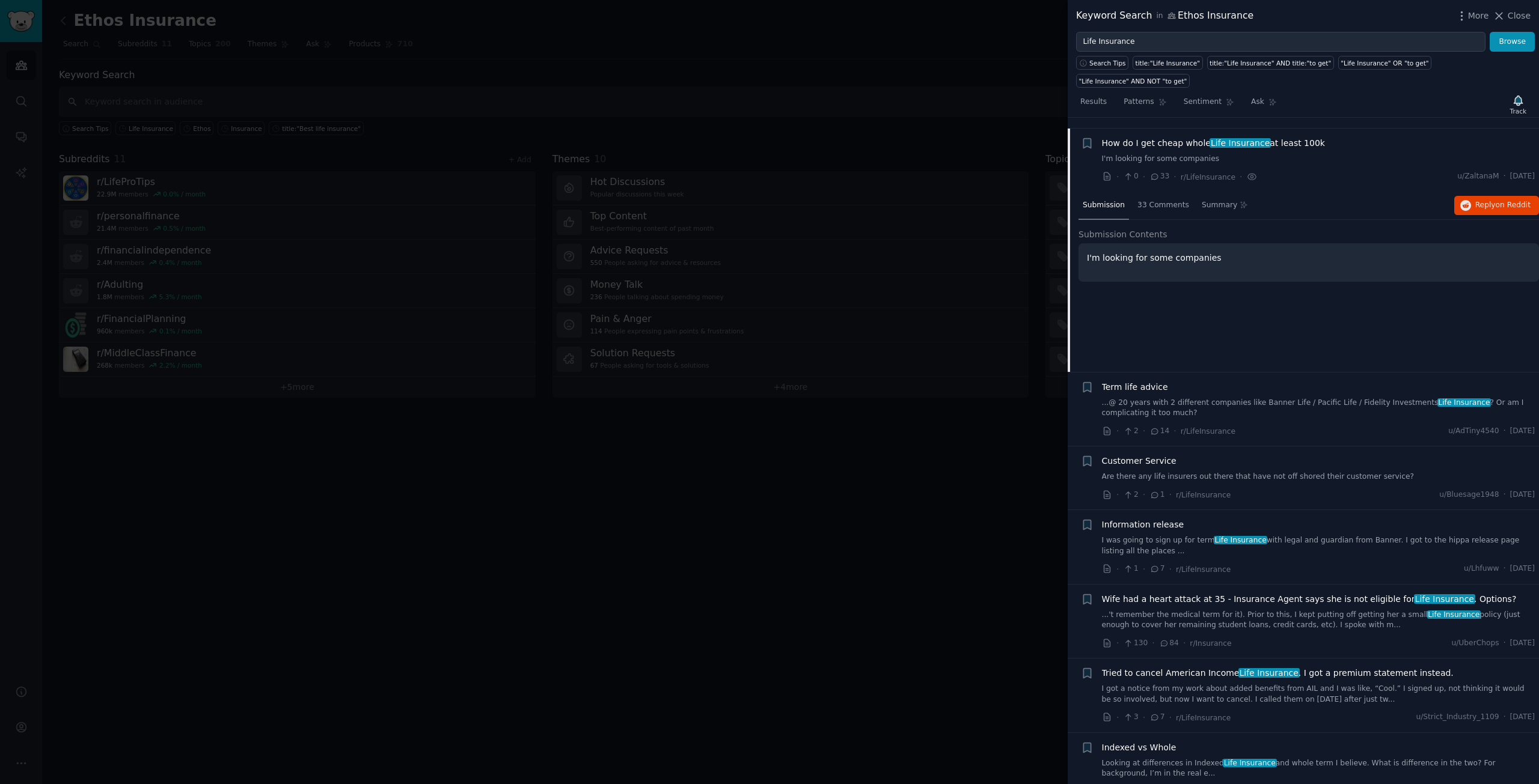
click at [1139, 381] on span "Term life advice" at bounding box center [1135, 387] width 66 height 13
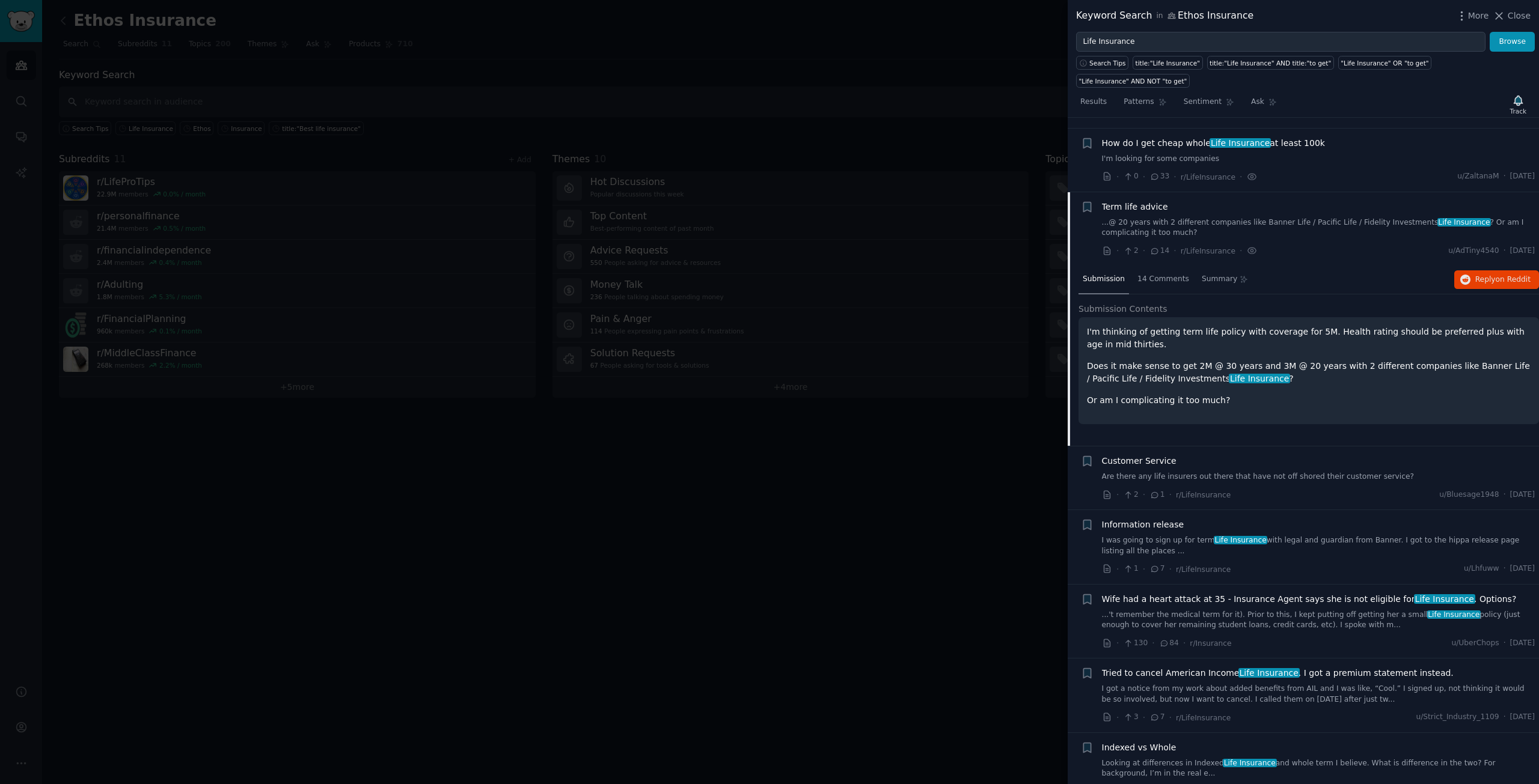
scroll to position [369, 0]
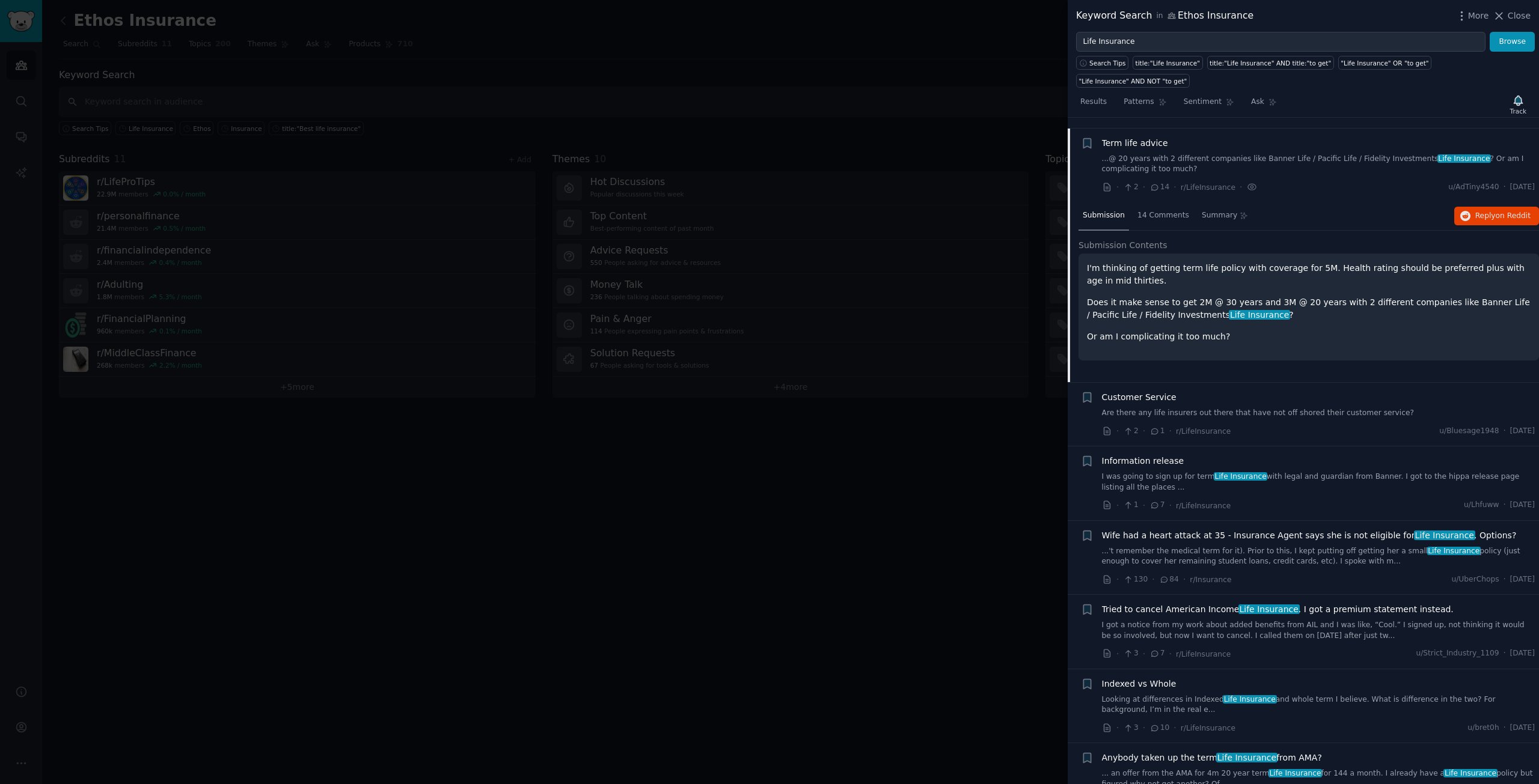
click at [1156, 391] on span "Customer Service" at bounding box center [1140, 398] width 75 height 13
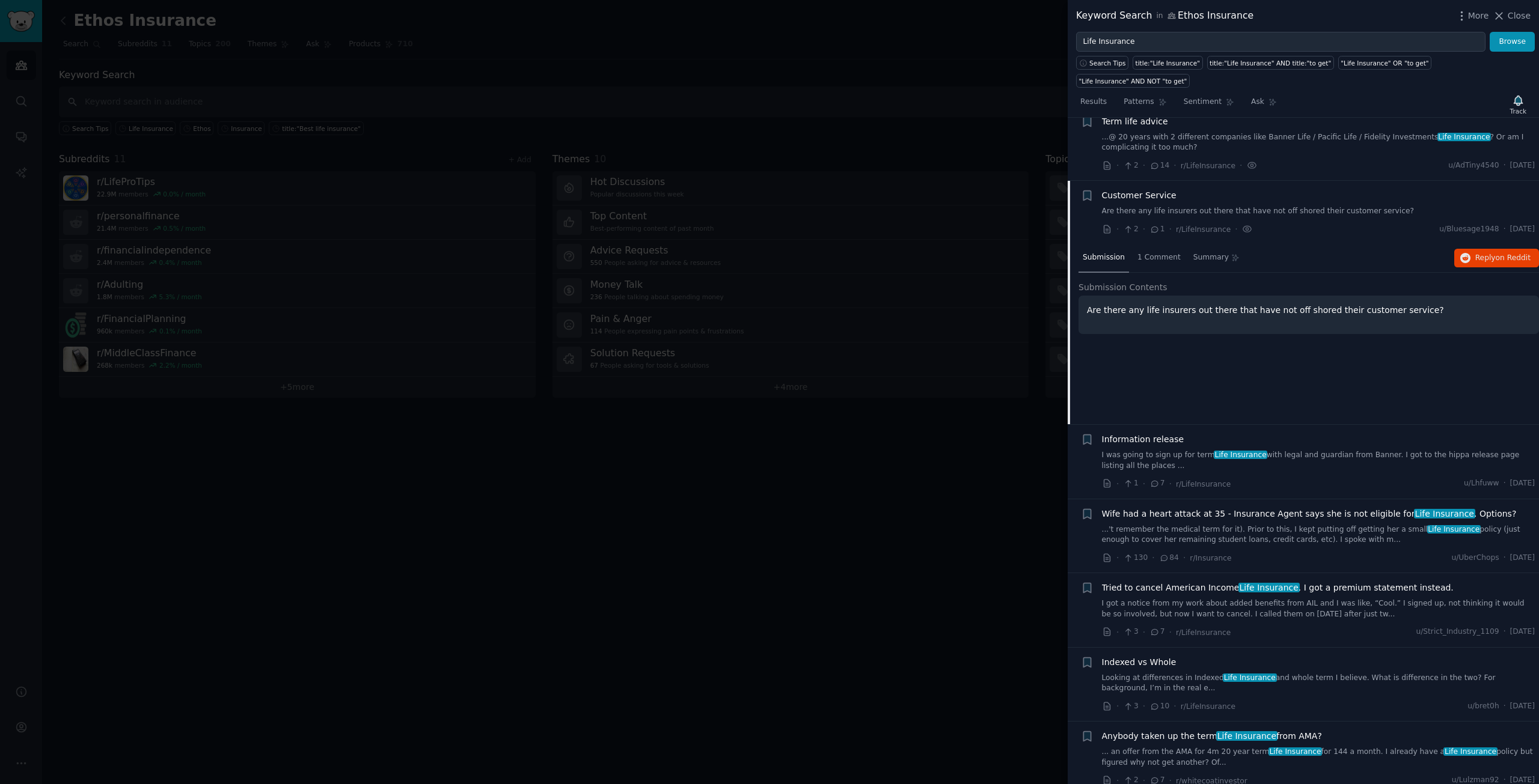
scroll to position [444, 0]
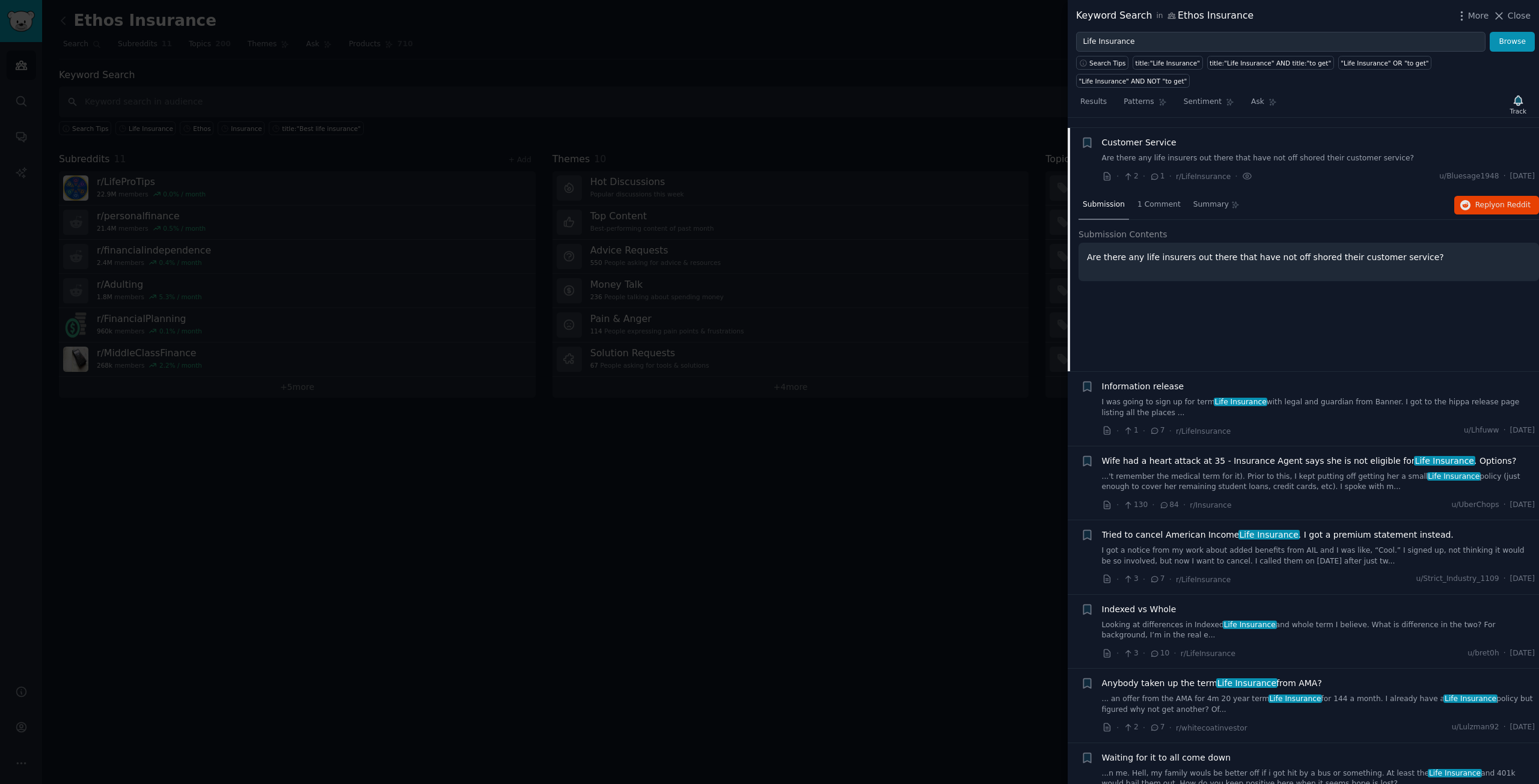
click at [1159, 372] on li "+ Information release I was going to sign up for term Life Insurance with legal…" at bounding box center [1303, 409] width 471 height 74
click at [1158, 380] on span "Information release" at bounding box center [1143, 386] width 82 height 13
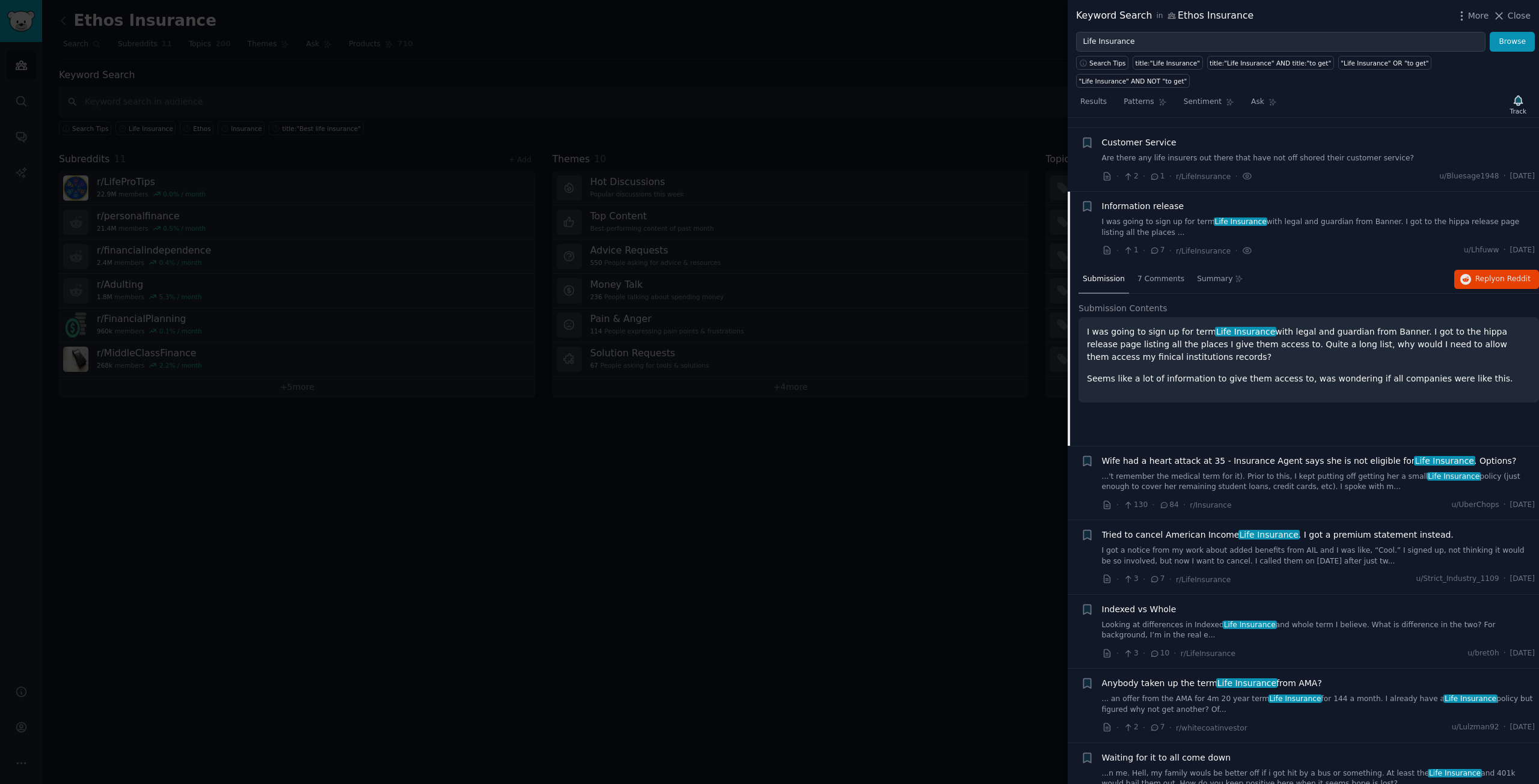
scroll to position [508, 0]
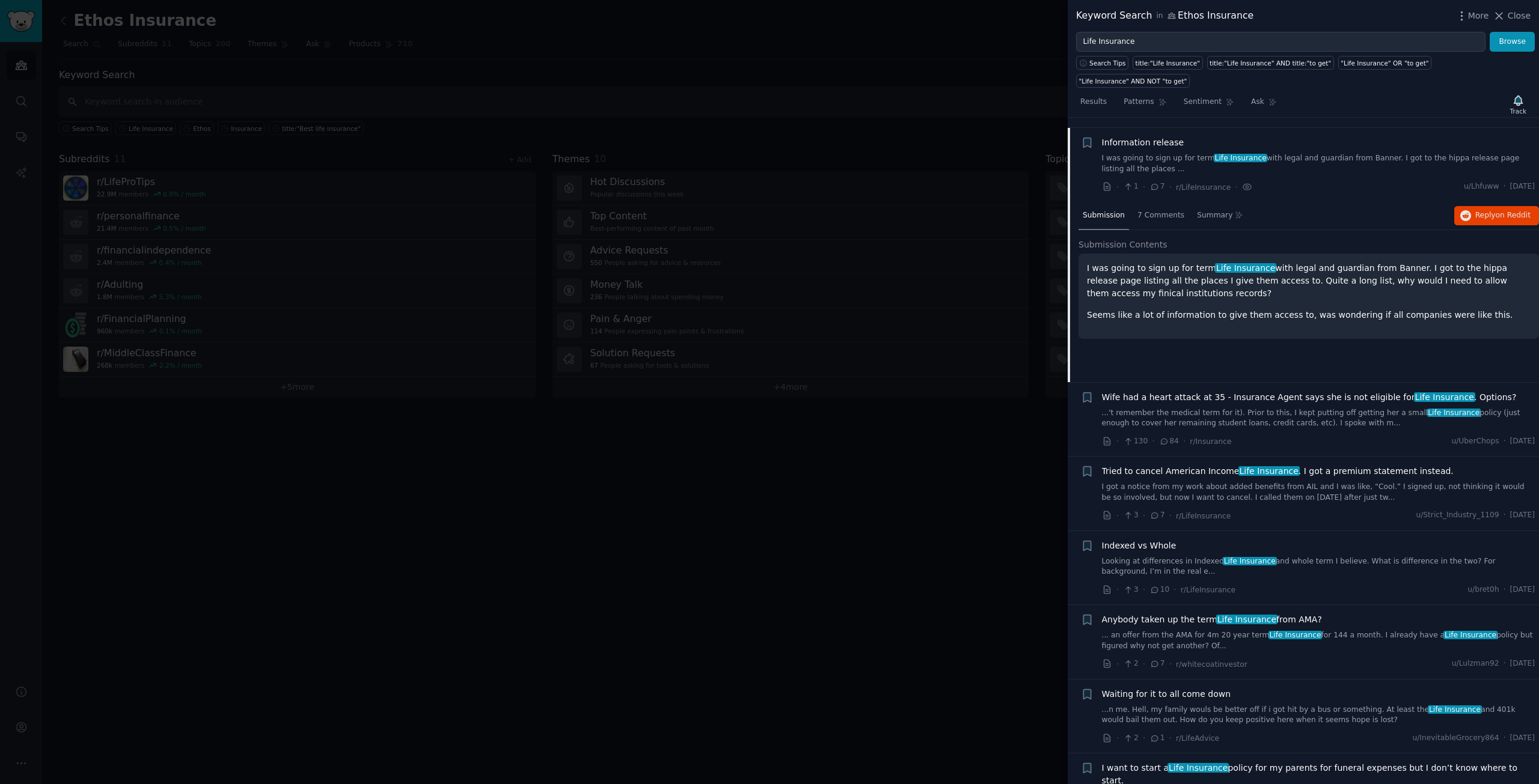
click at [1166, 391] on span "Wife had a heart attack at 35 - Insurance Agent says she is not eligible for Li…" at bounding box center [1309, 398] width 414 height 13
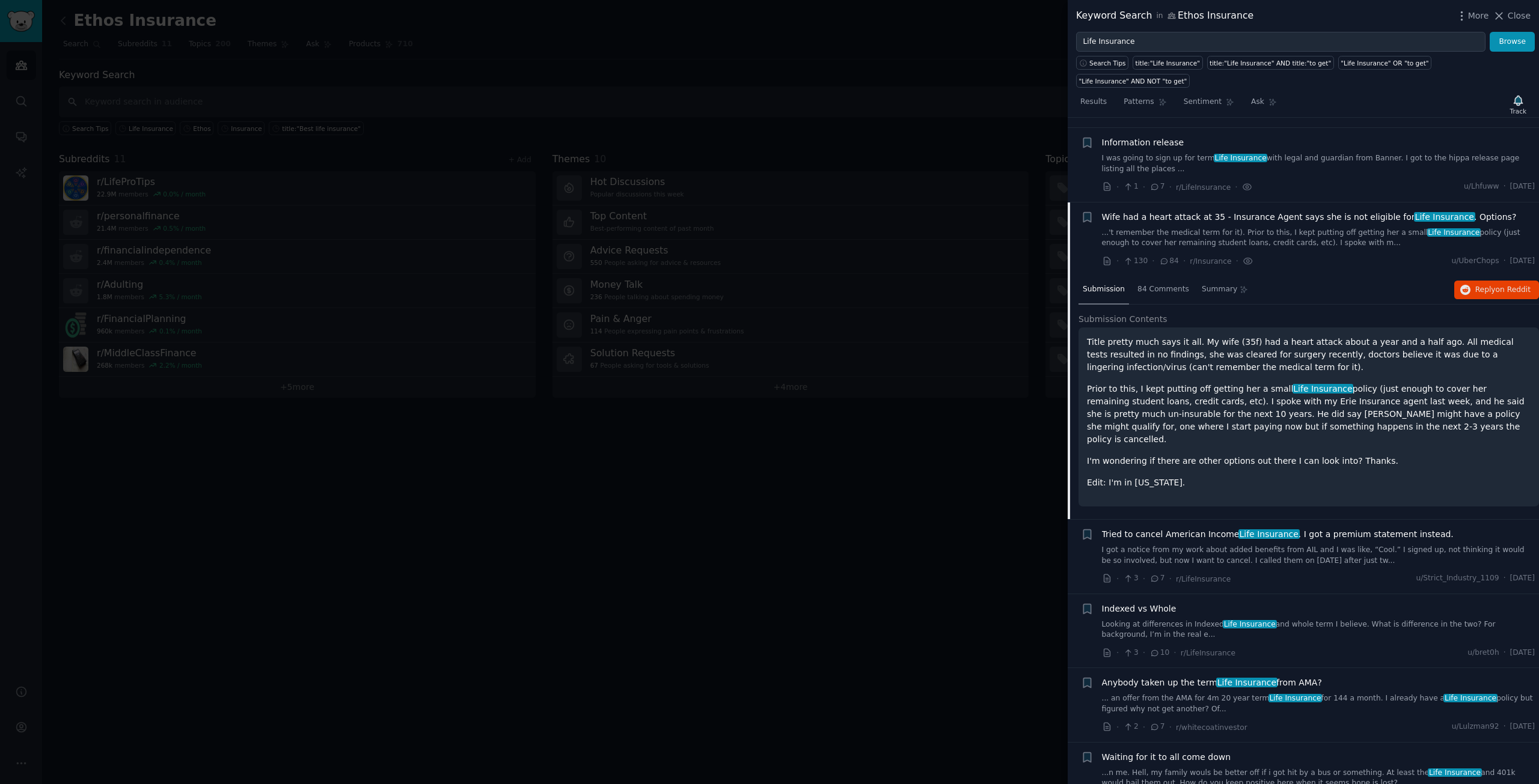
scroll to position [581, 0]
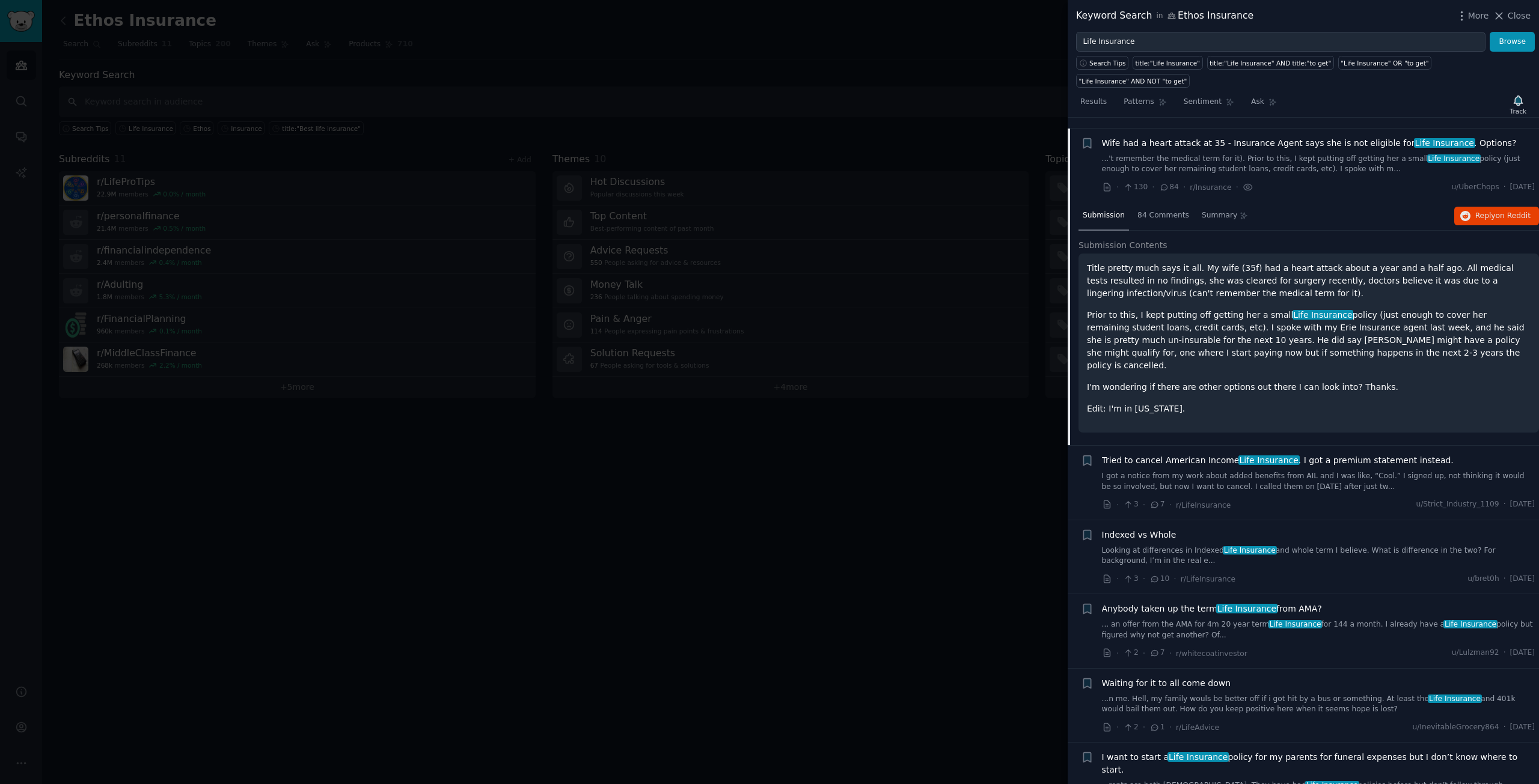
click at [1178, 454] on span "Tried to cancel American Income Life Insurance . I got a premium statement inst…" at bounding box center [1278, 461] width 351 height 13
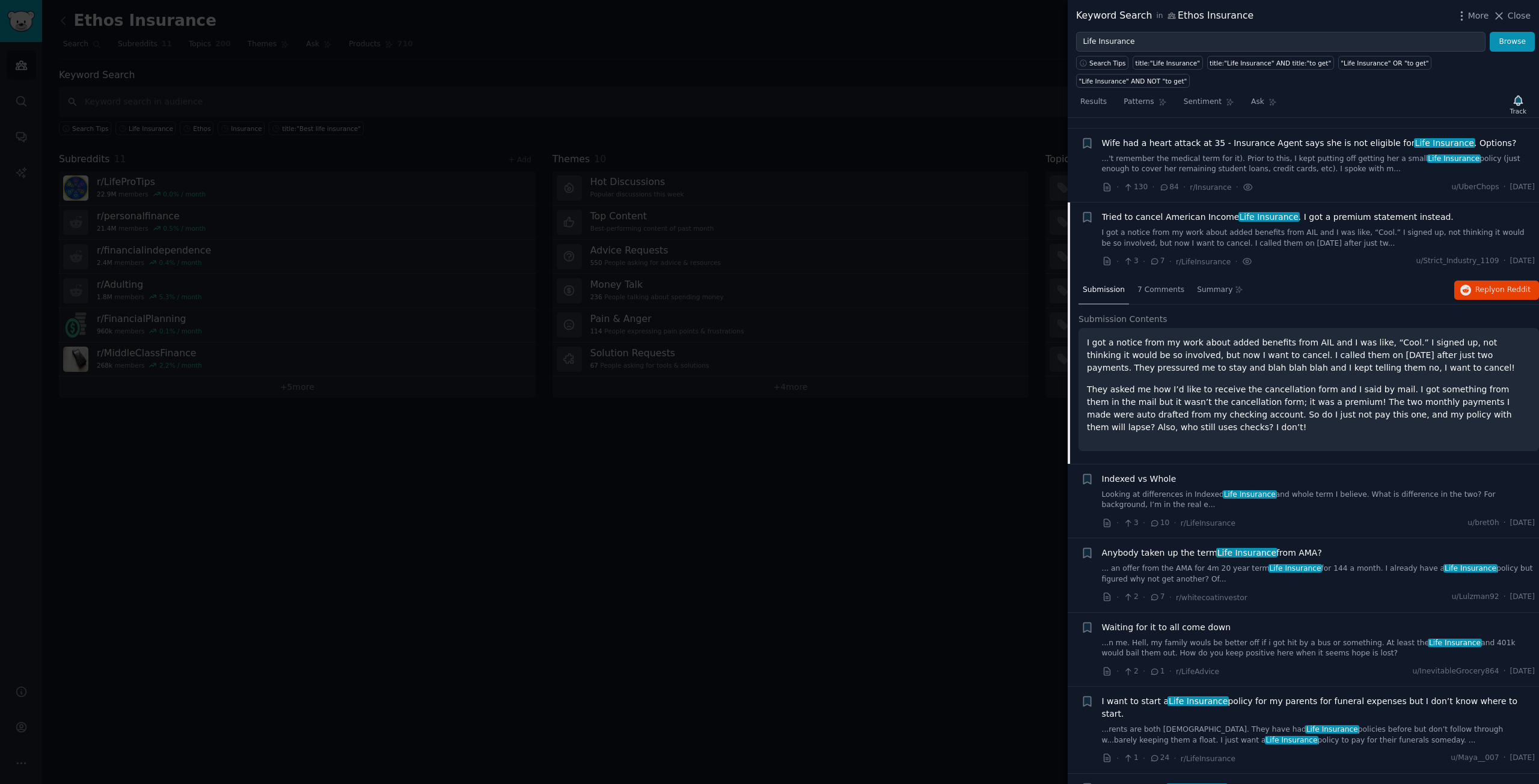
scroll to position [656, 0]
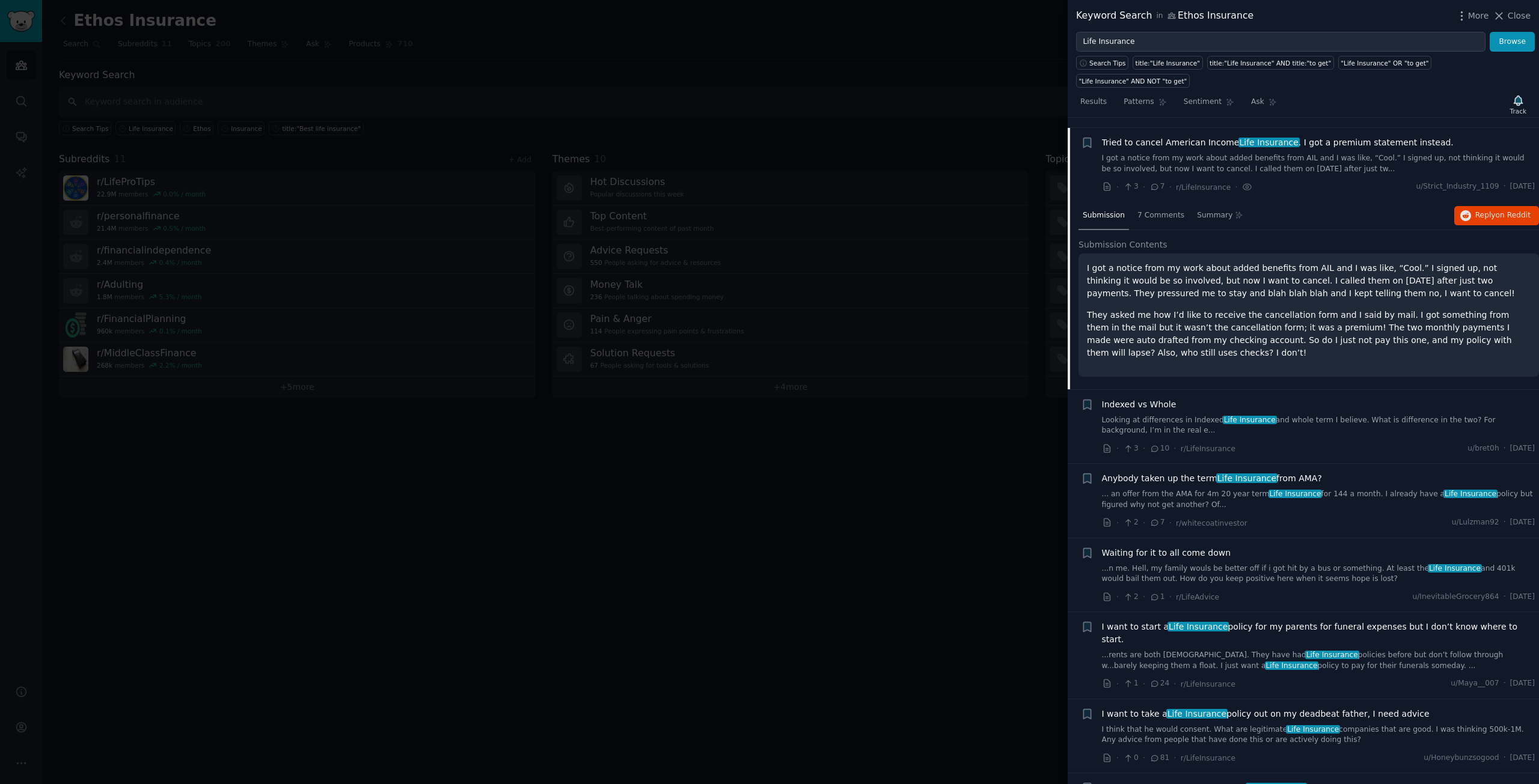
click at [1162, 398] on span "Indexed vs Whole" at bounding box center [1140, 405] width 75 height 13
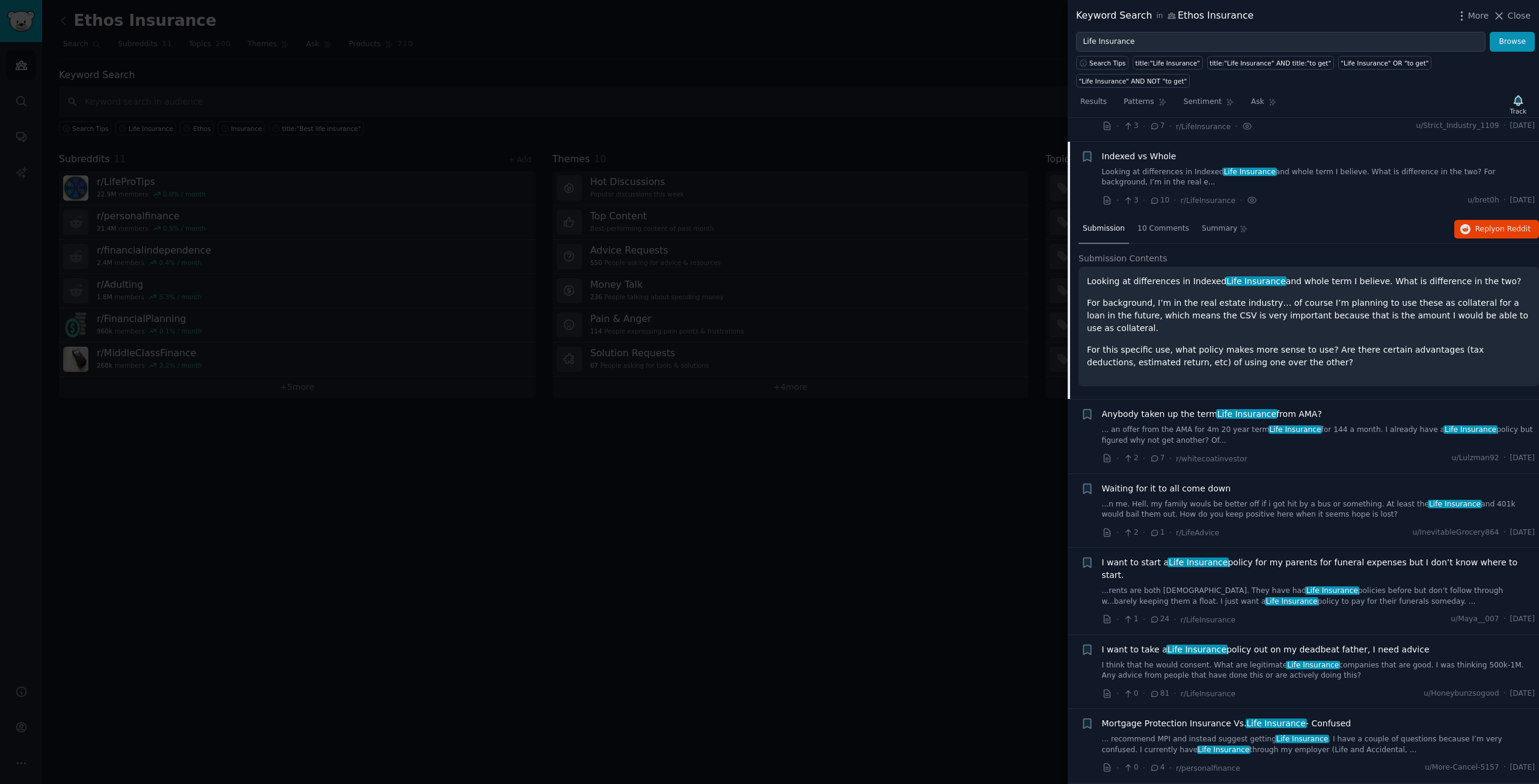
scroll to position [730, 0]
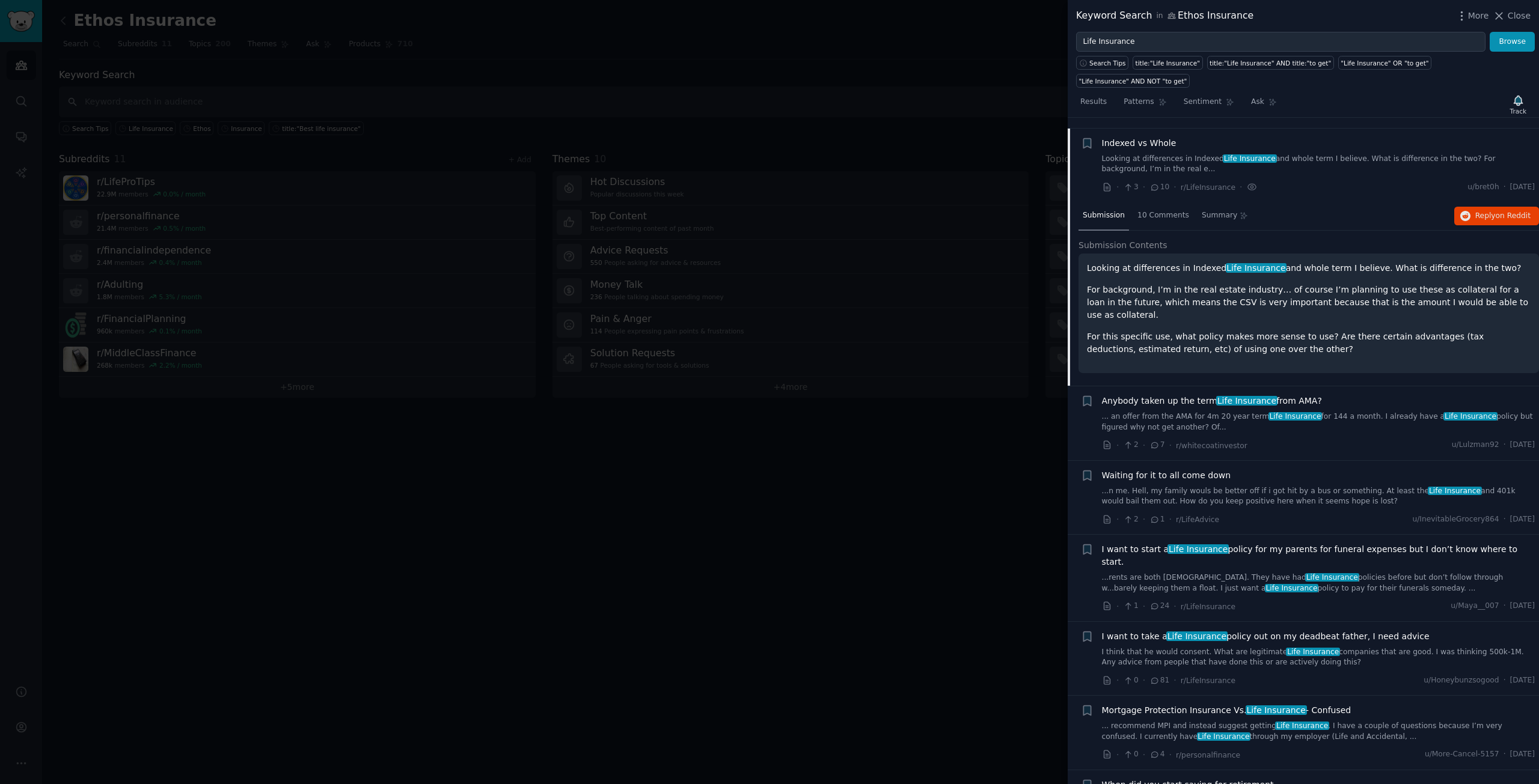
click at [1183, 395] on span "Anybody taken up the term Life Insurance from [GEOGRAPHIC_DATA]?" at bounding box center [1212, 402] width 220 height 13
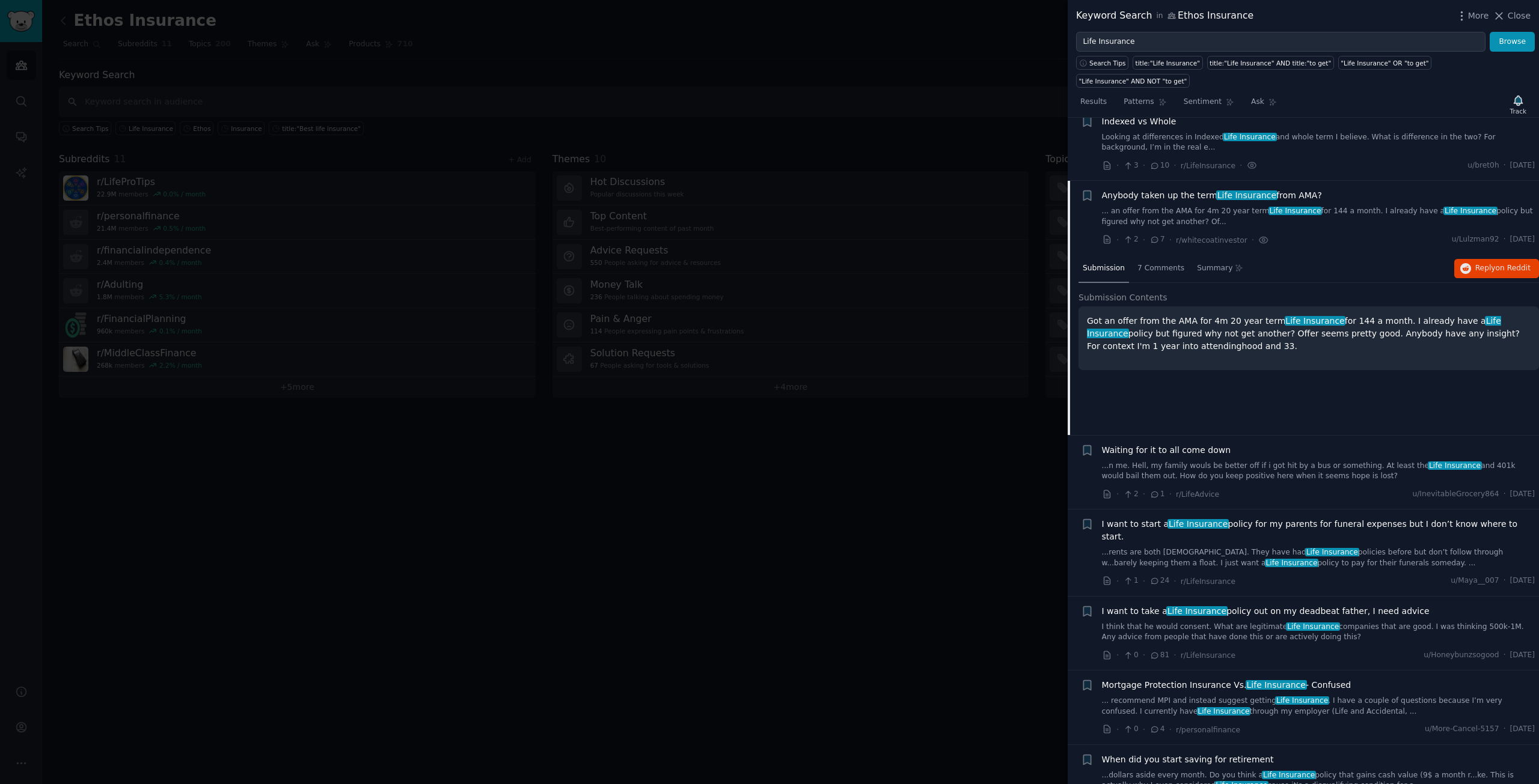
scroll to position [804, 0]
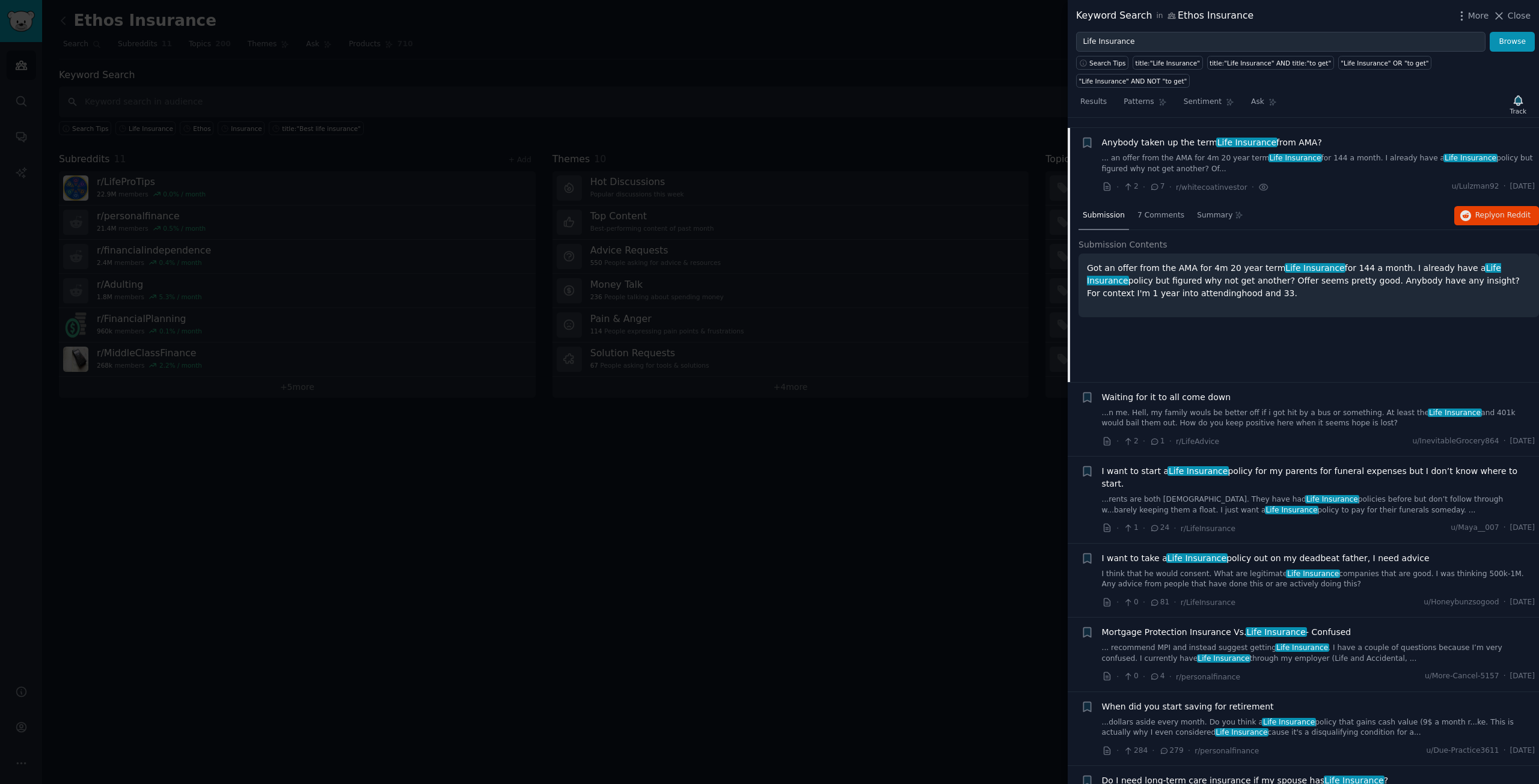
click at [1159, 391] on span "Waiting for it to all come down" at bounding box center [1167, 398] width 129 height 13
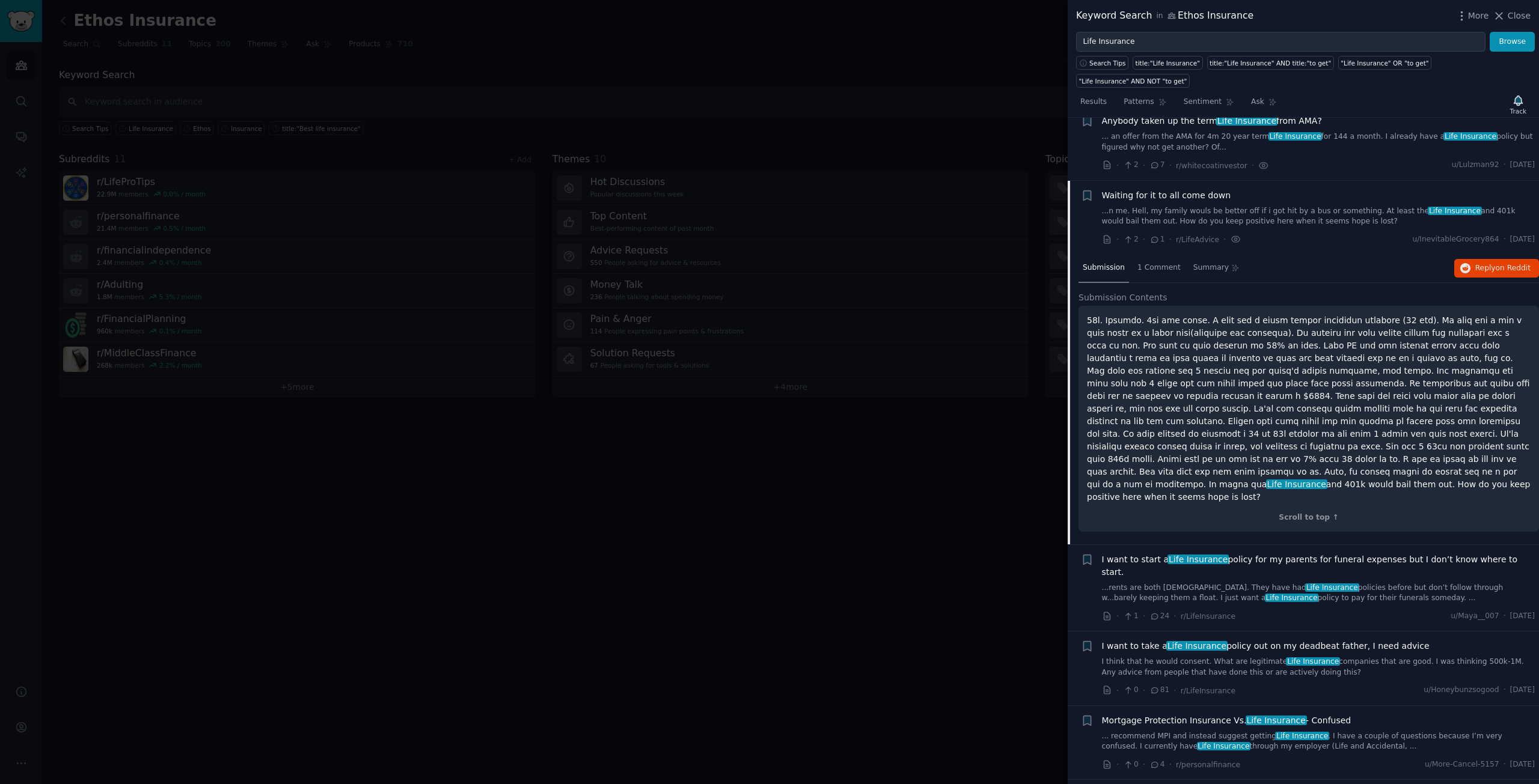
scroll to position [878, 0]
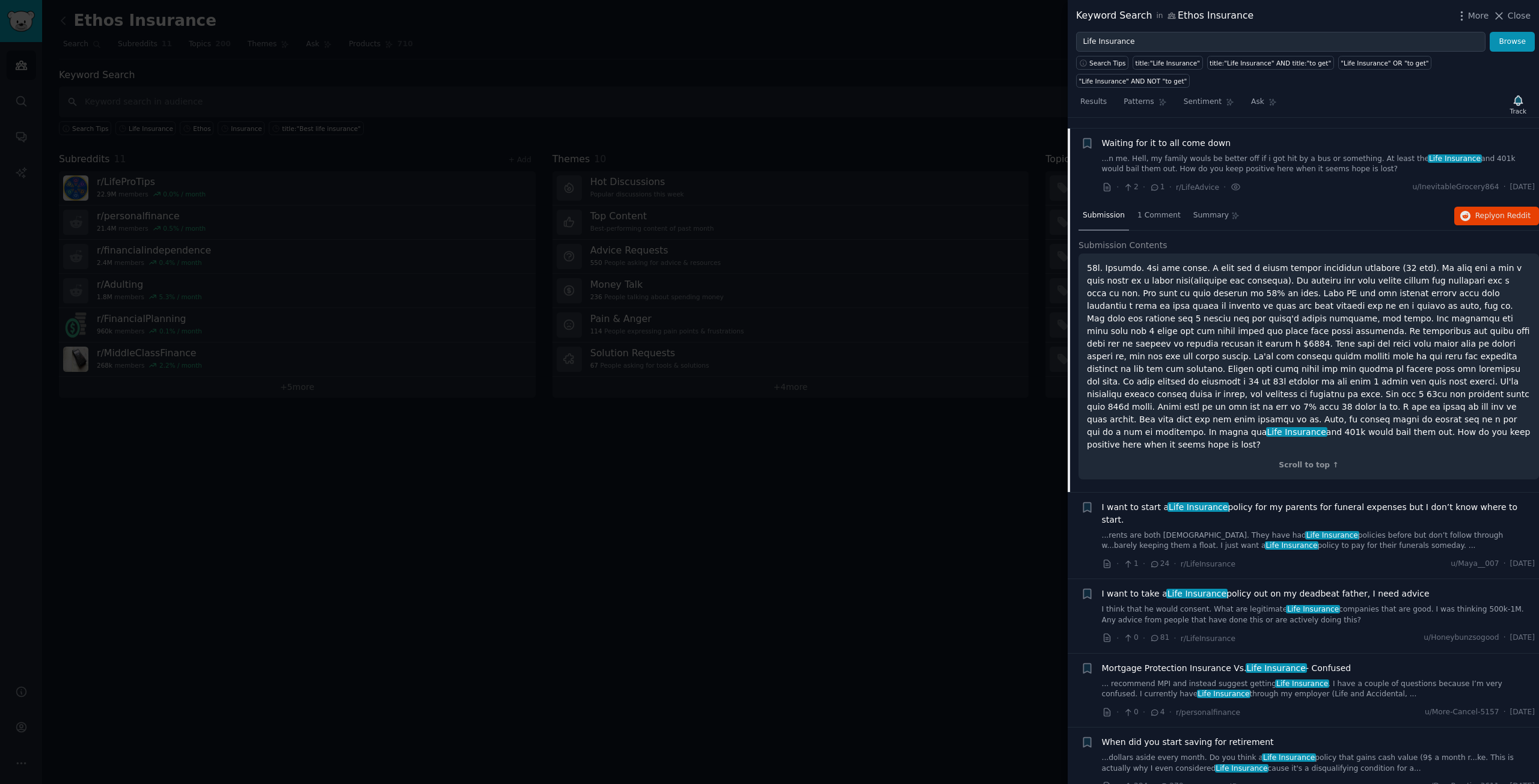
click at [1158, 501] on span "I want to start a Life Insurance policy for my parents for funeral expenses but…" at bounding box center [1319, 514] width 434 height 25
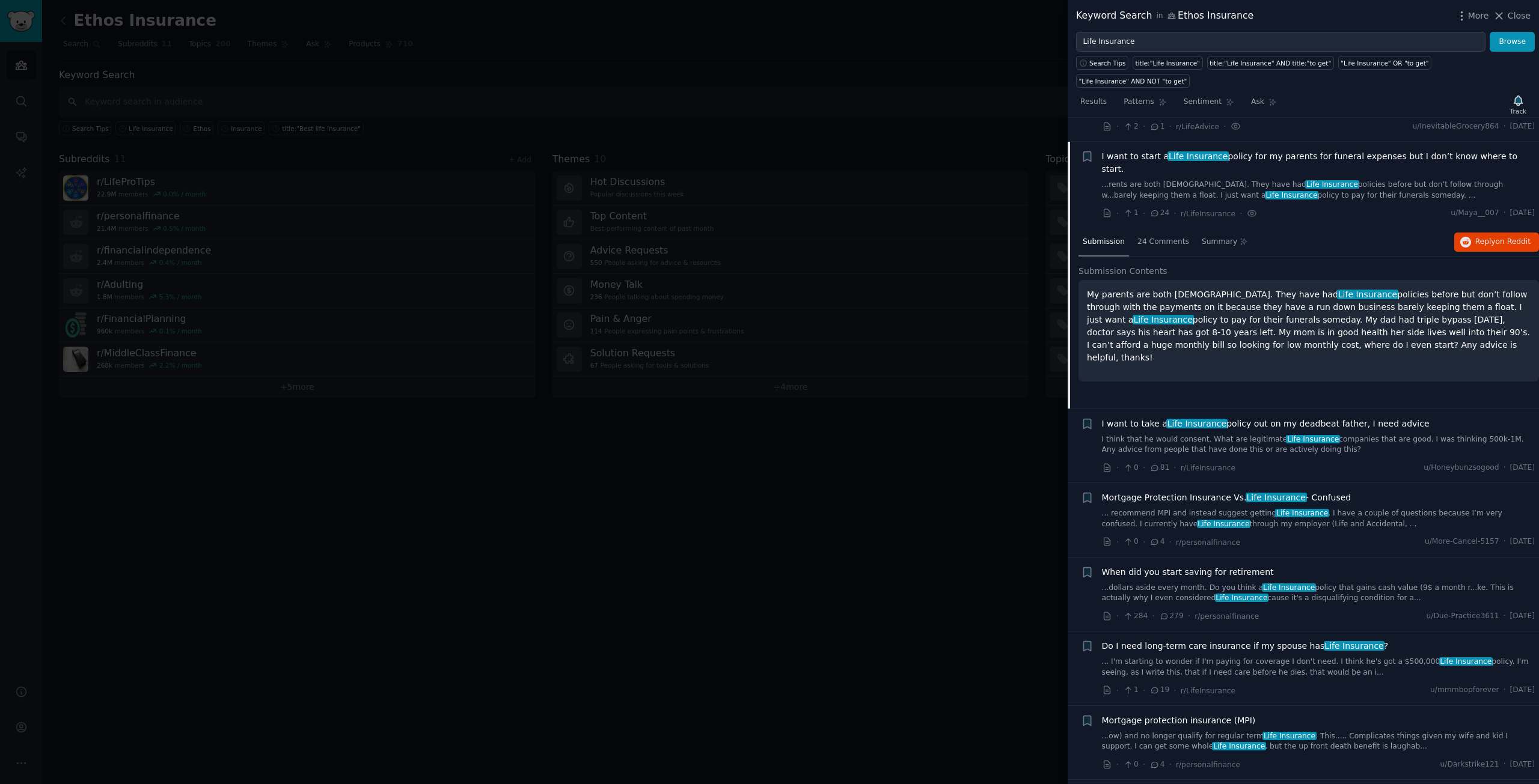
scroll to position [953, 0]
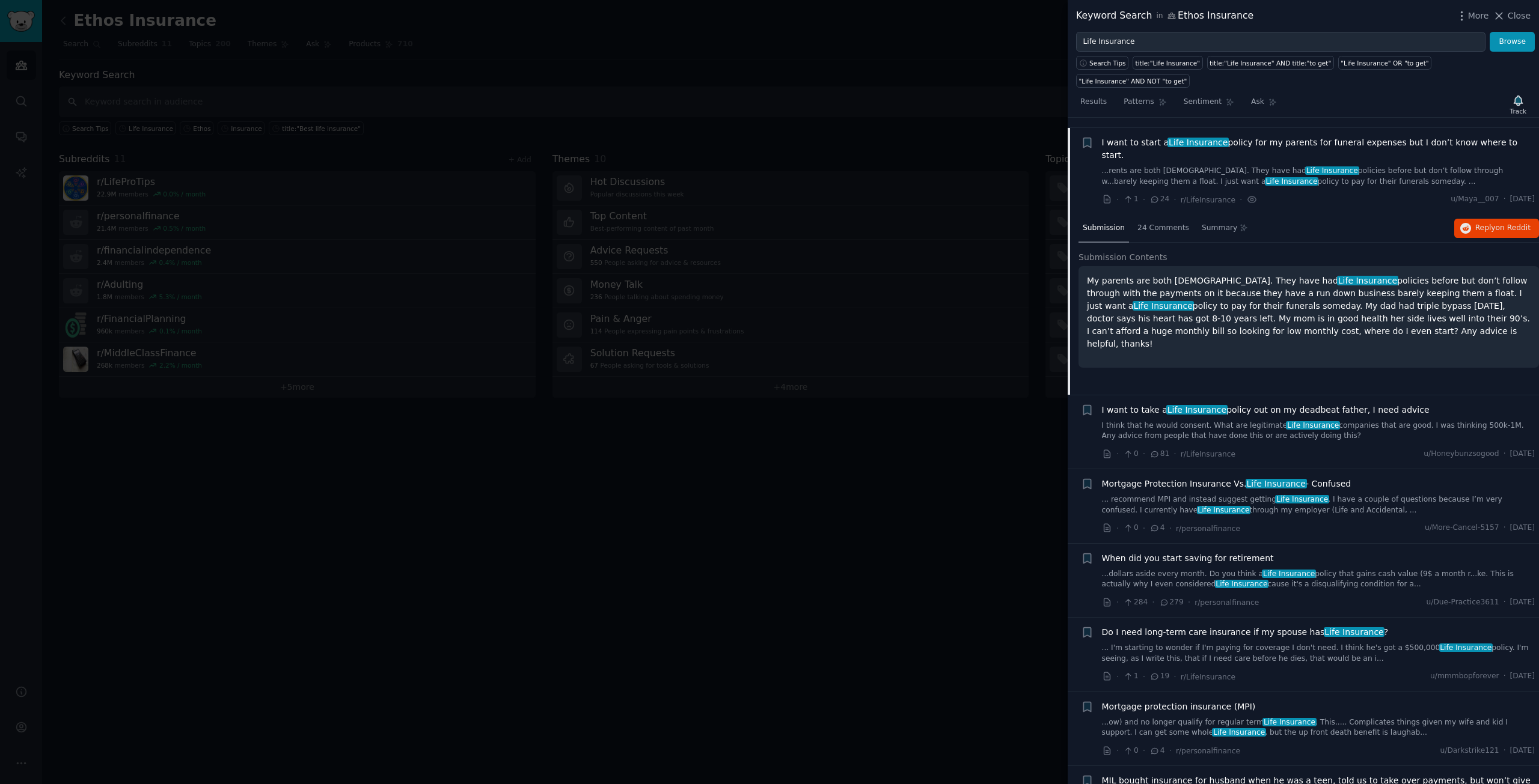
click at [1157, 404] on span "I want to take a Life Insurance policy out on my deadbeat father, I need advice" at bounding box center [1266, 410] width 328 height 13
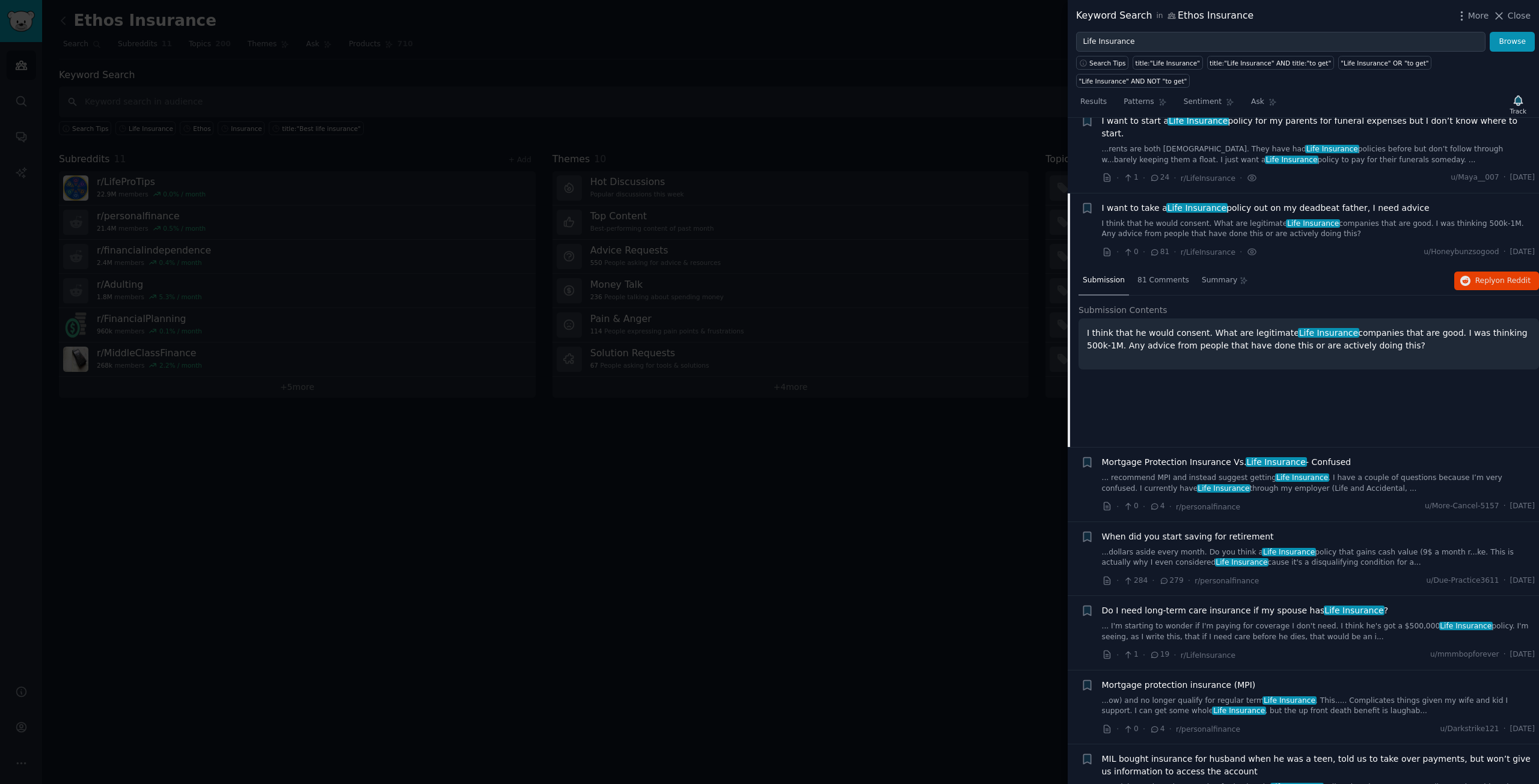
scroll to position [1026, 0]
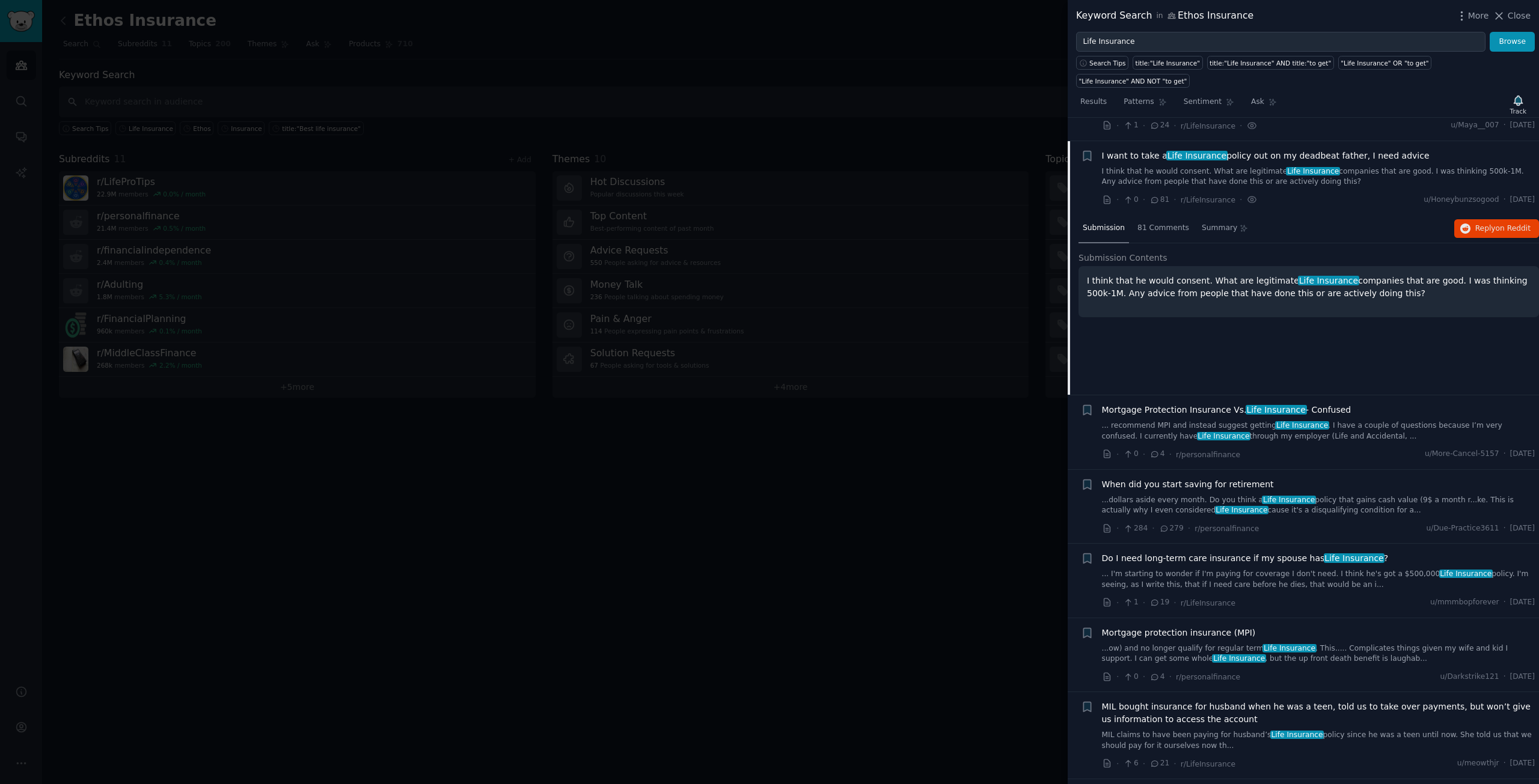
click at [1156, 404] on span "Mortgage Protection Insurance Vs. Life Insurance - Confused" at bounding box center [1227, 410] width 249 height 13
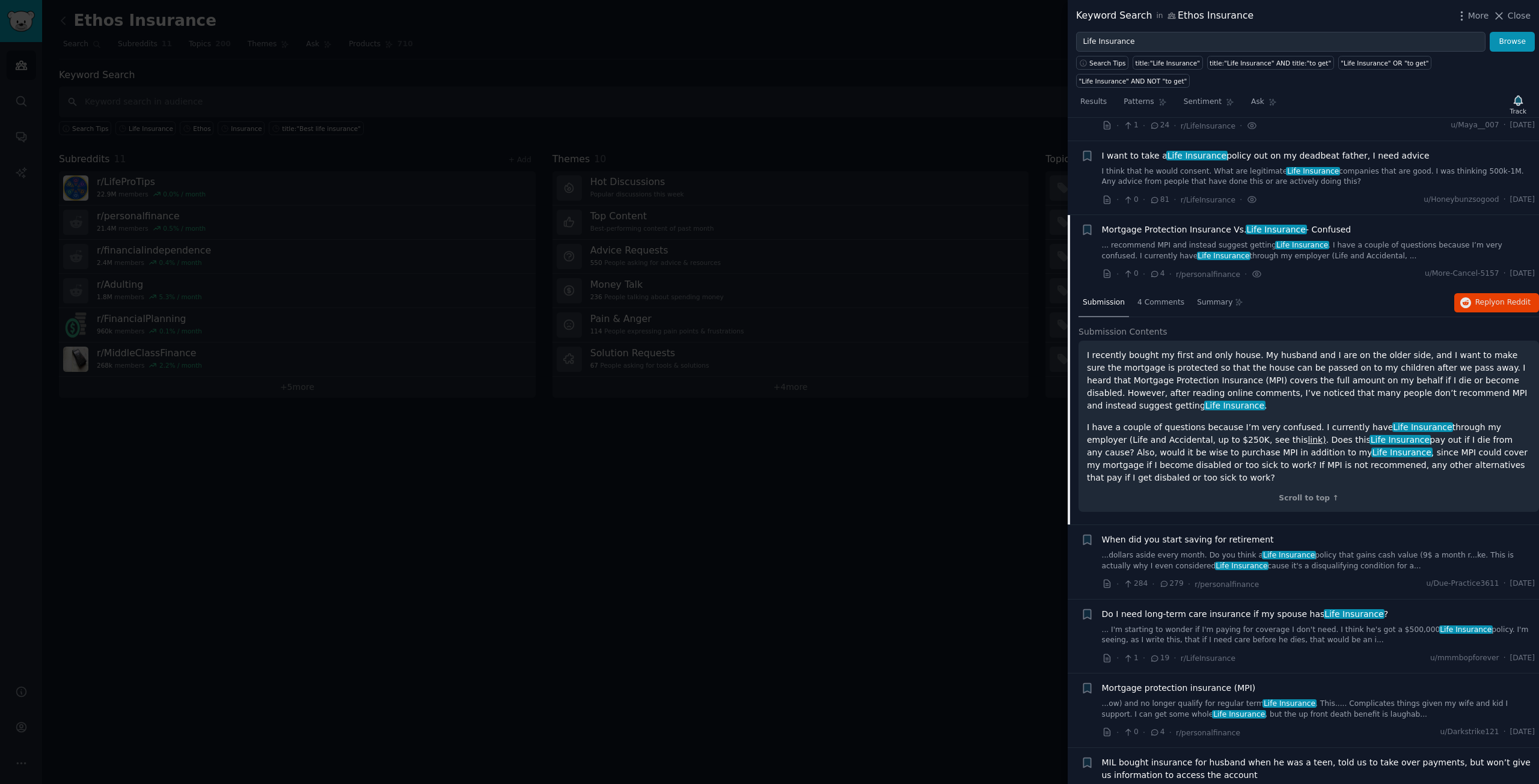
scroll to position [1101, 0]
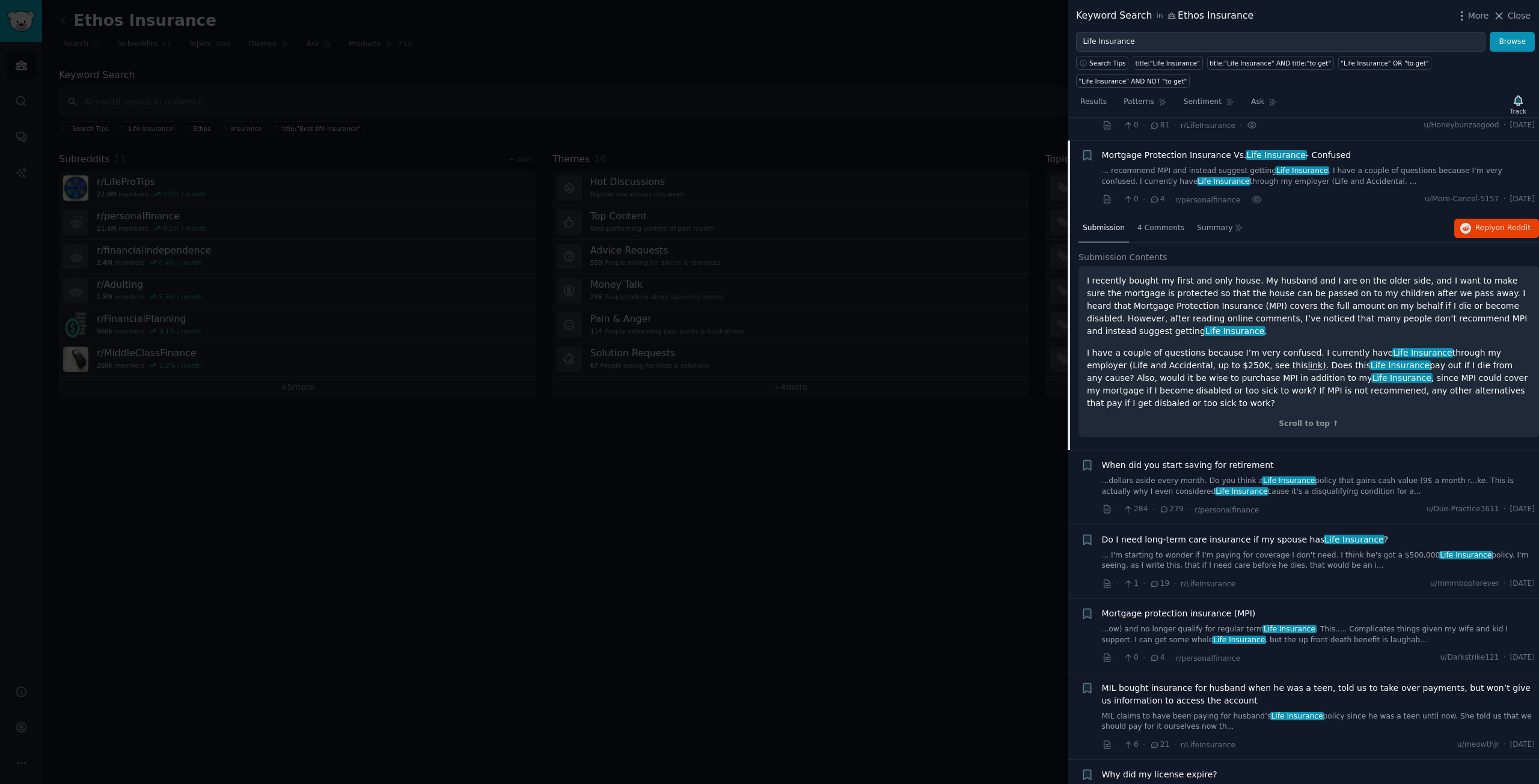
click at [1156, 459] on span "When did you start saving for retirement" at bounding box center [1188, 465] width 172 height 13
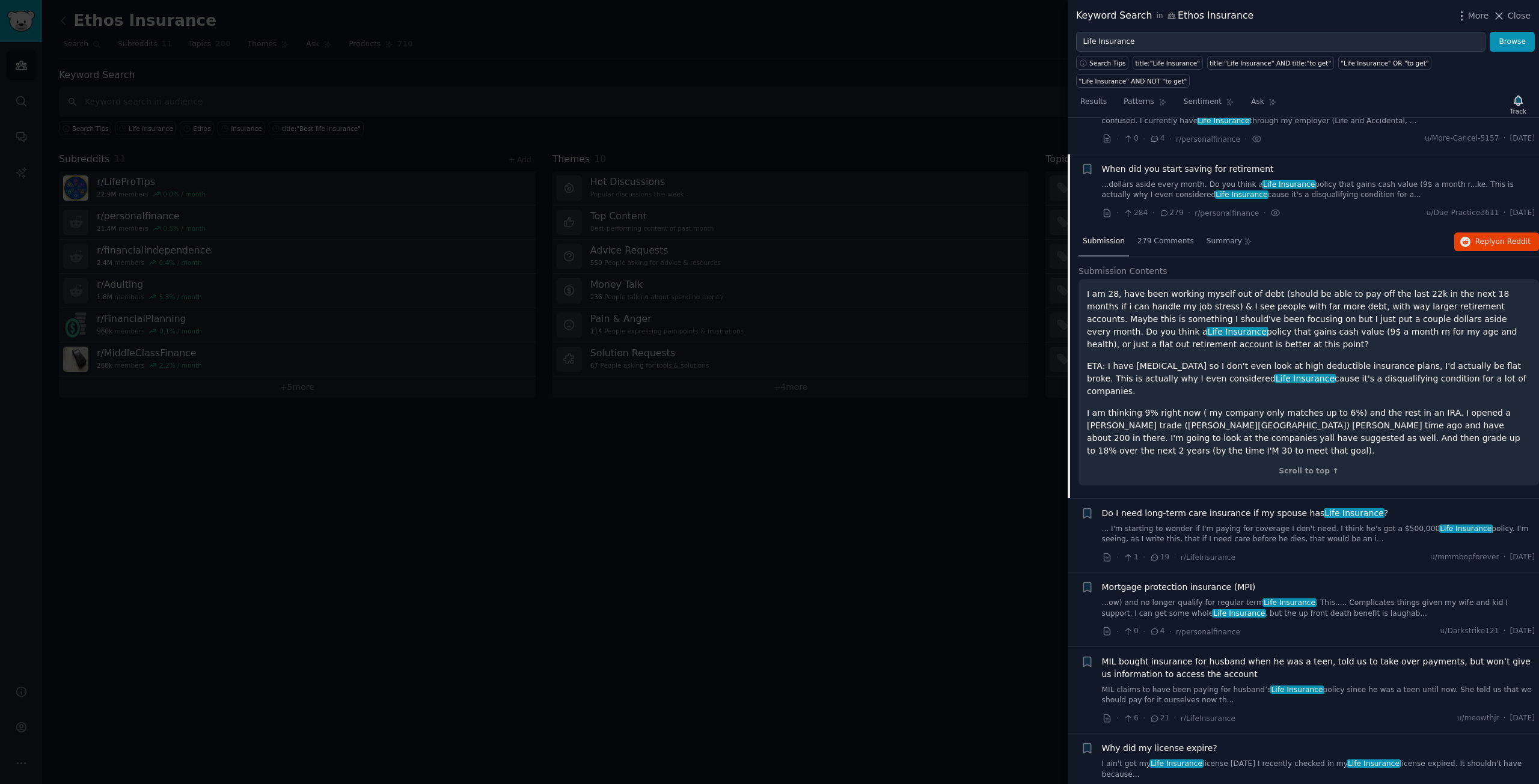
scroll to position [1175, 0]
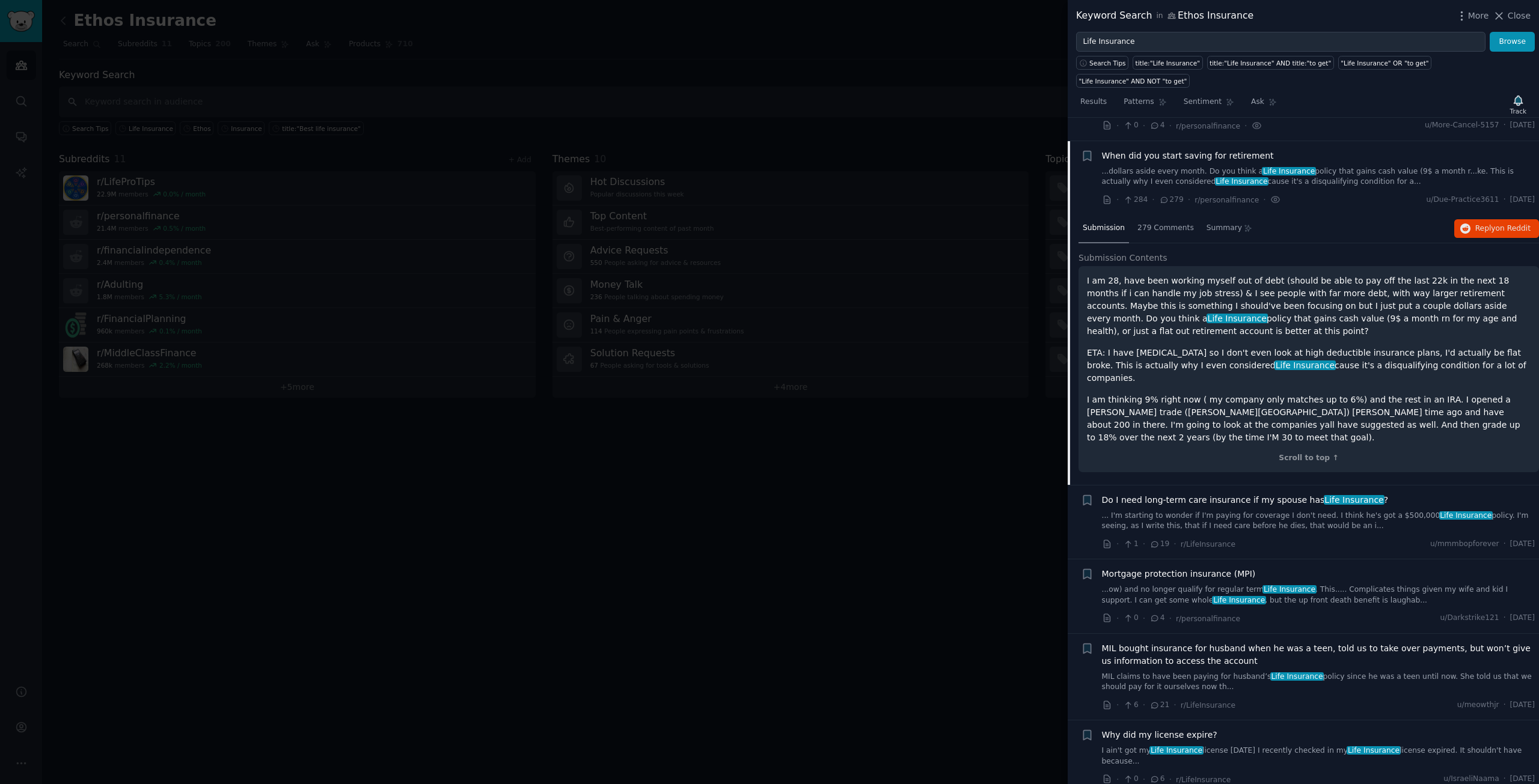
click at [1173, 494] on span "Do I need long-term care insurance if my spouse has Life Insurance ?" at bounding box center [1246, 500] width 287 height 13
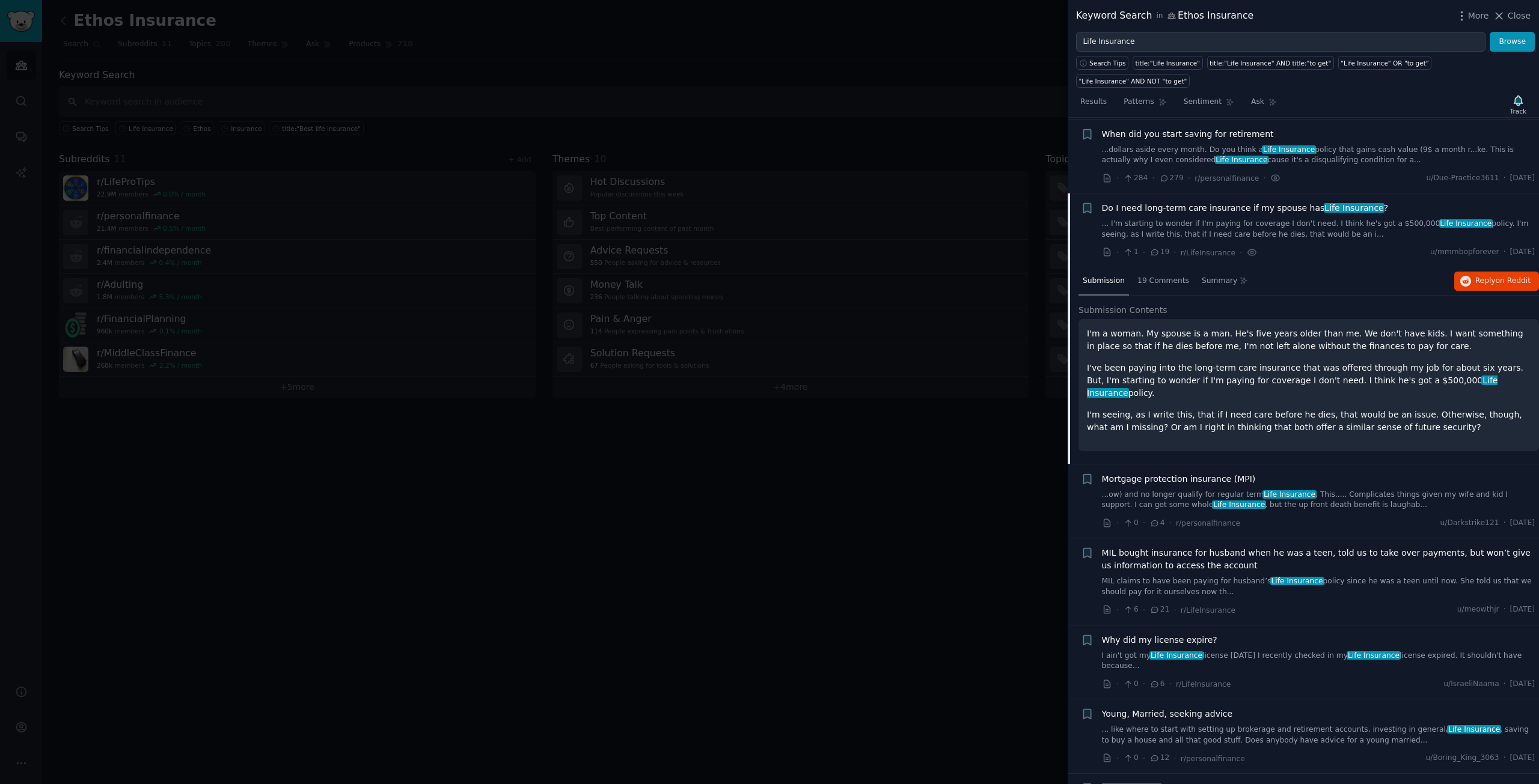
scroll to position [1249, 0]
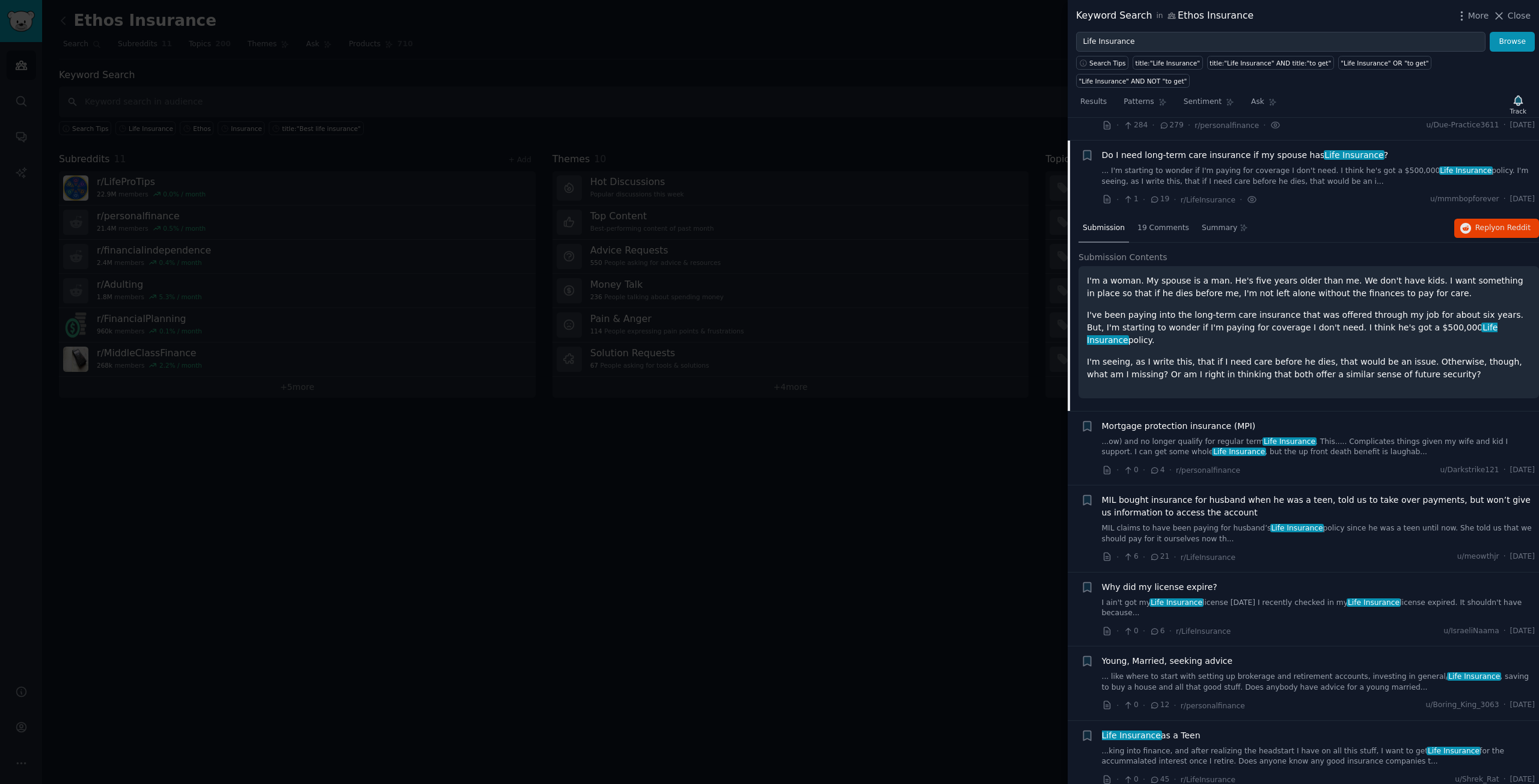
click at [1159, 420] on span "Mortgage protection insurance (MPI)" at bounding box center [1179, 426] width 154 height 13
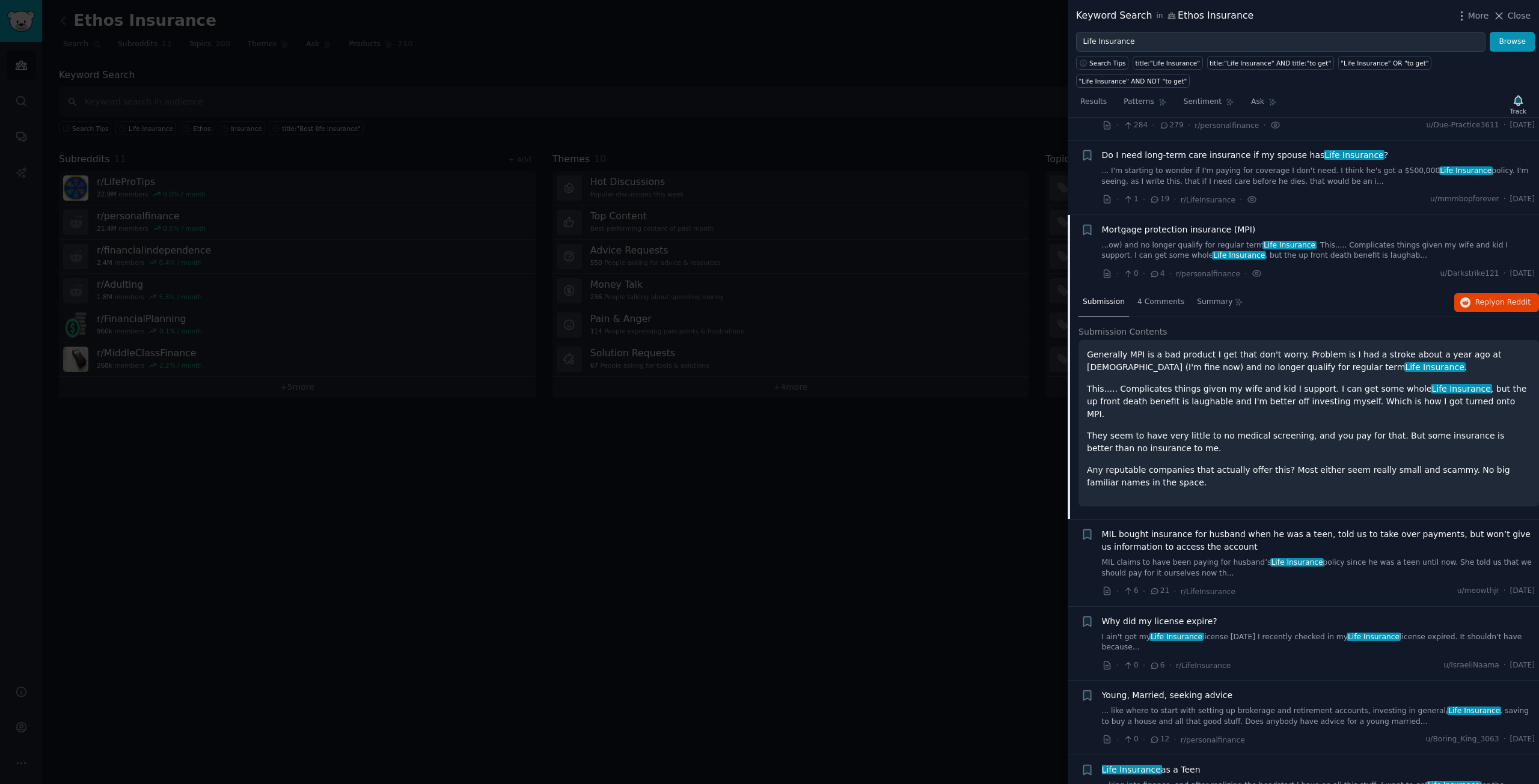
scroll to position [1323, 0]
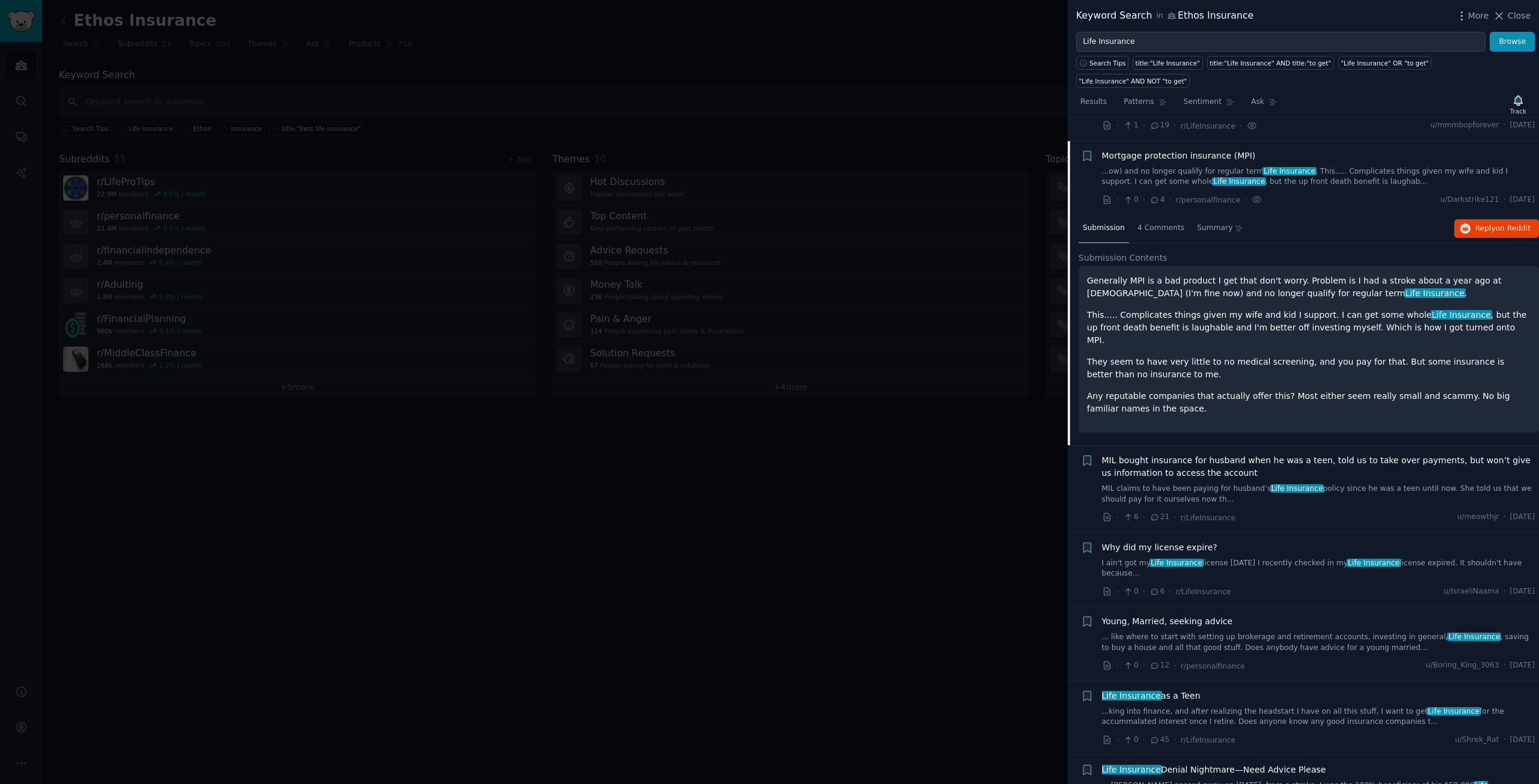
click at [1148, 454] on span "MIL bought insurance for husband when he was a teen, told us to take over payme…" at bounding box center [1319, 467] width 434 height 25
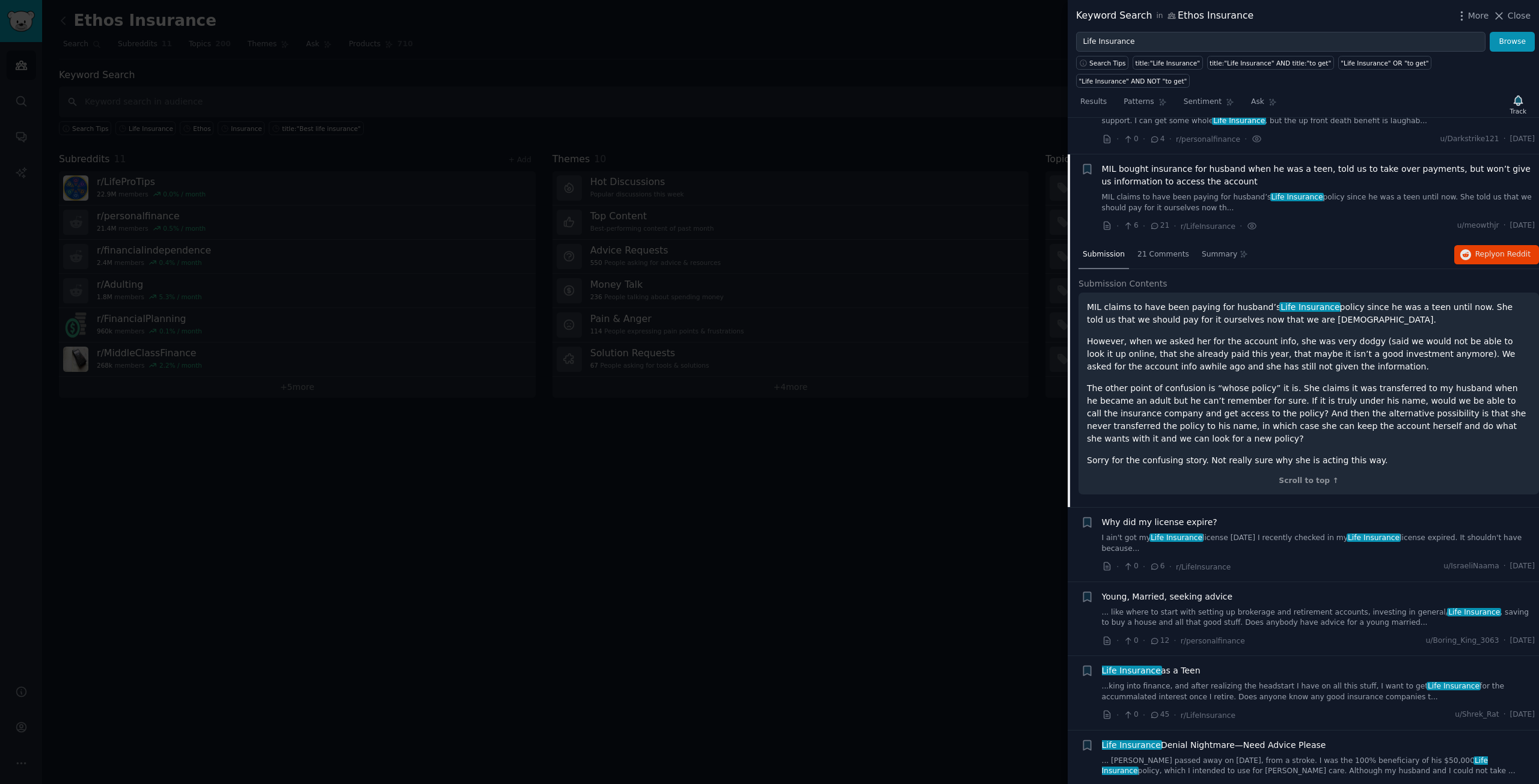
scroll to position [1397, 0]
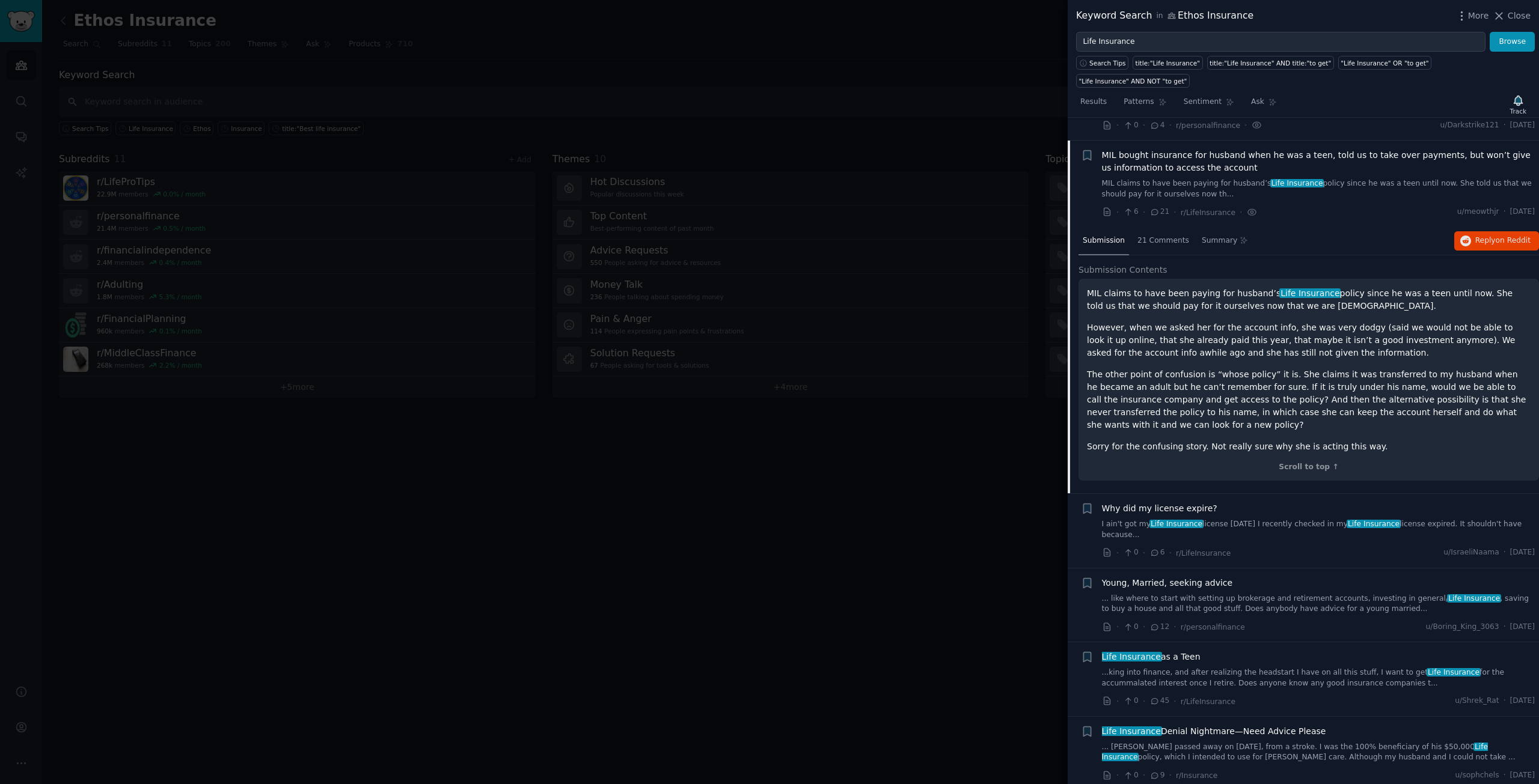
click at [1160, 503] on span "Why did my license expire?" at bounding box center [1160, 509] width 116 height 13
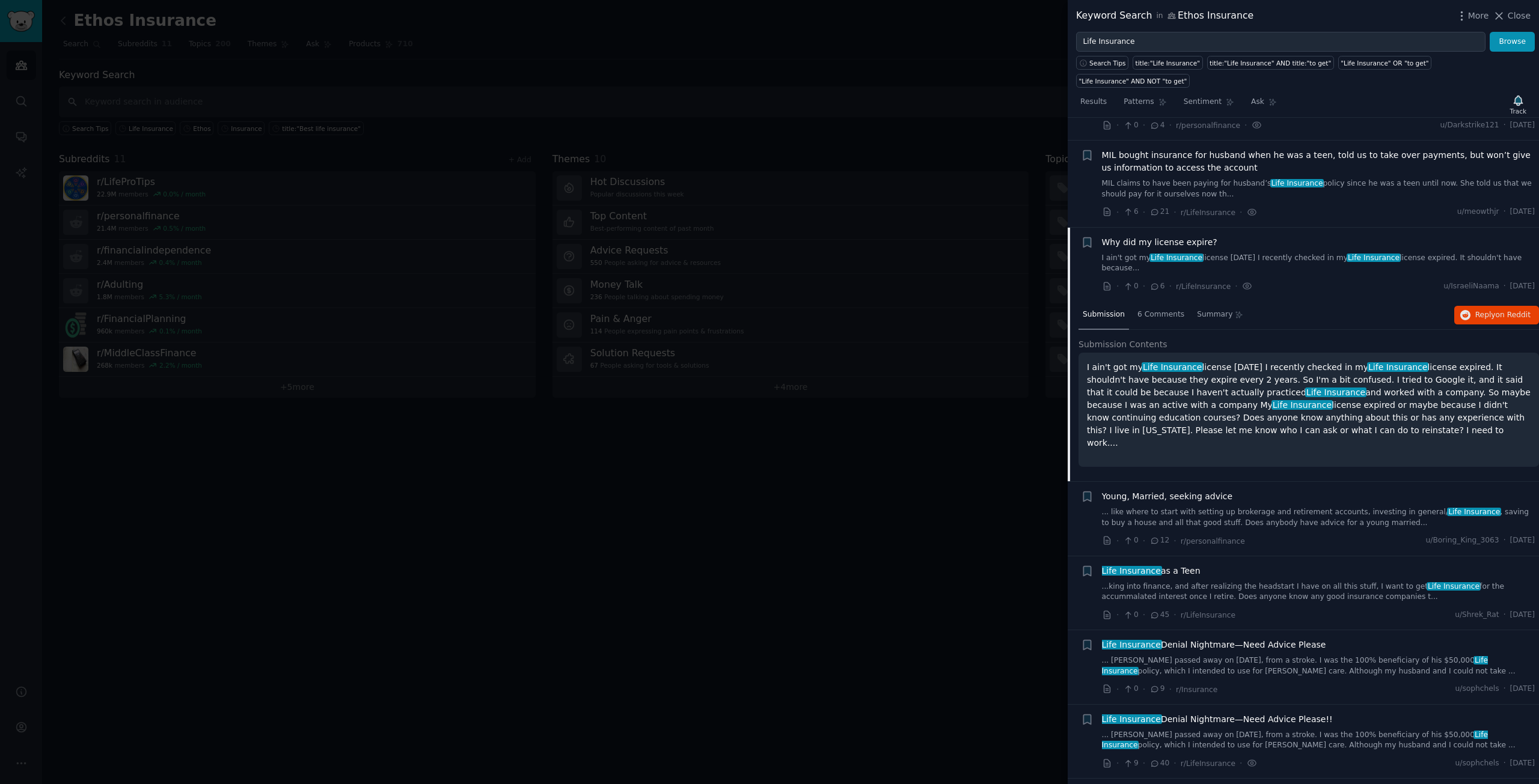
scroll to position [1484, 0]
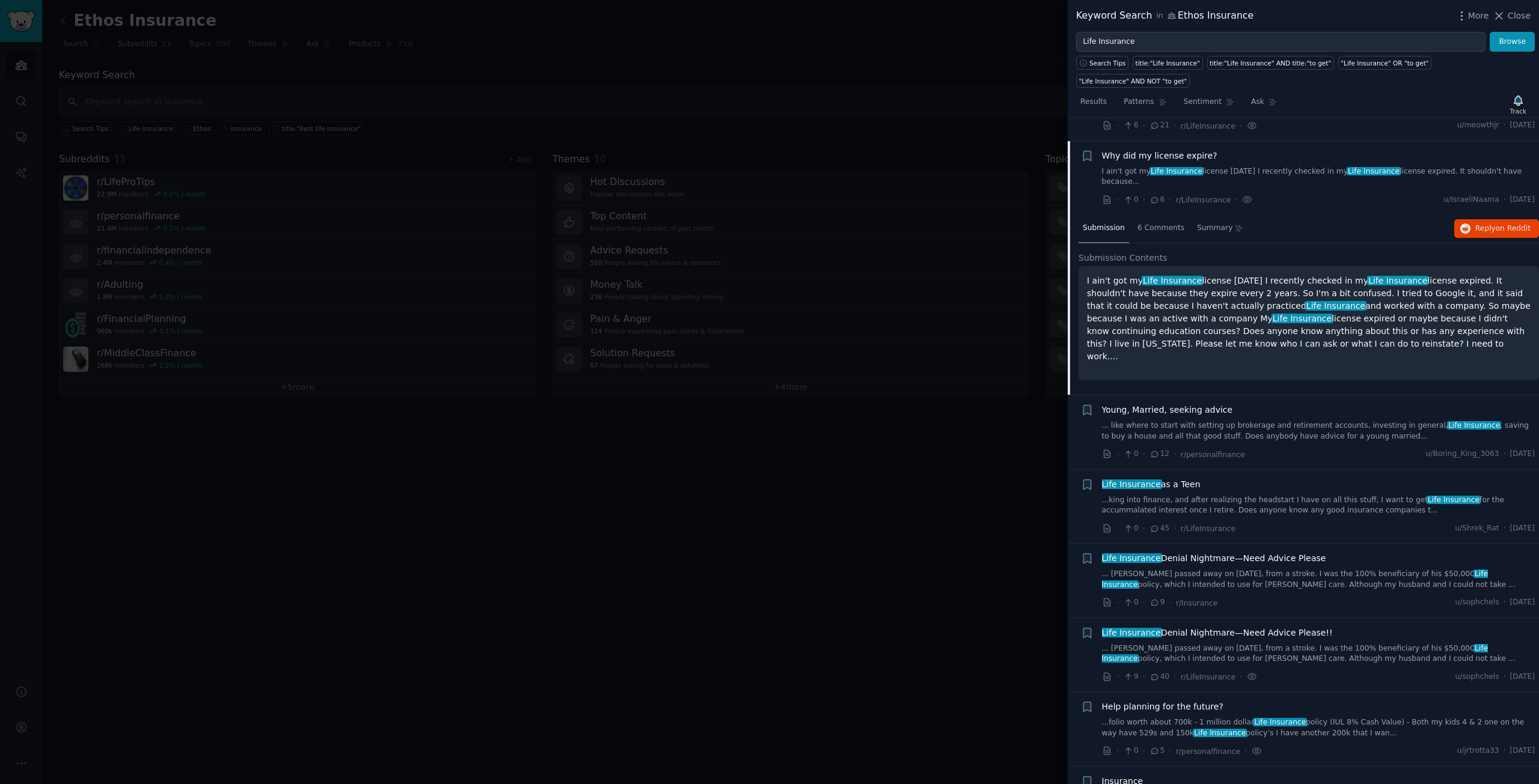
click at [1176, 404] on span "Young, Married, seeking advice" at bounding box center [1168, 410] width 131 height 13
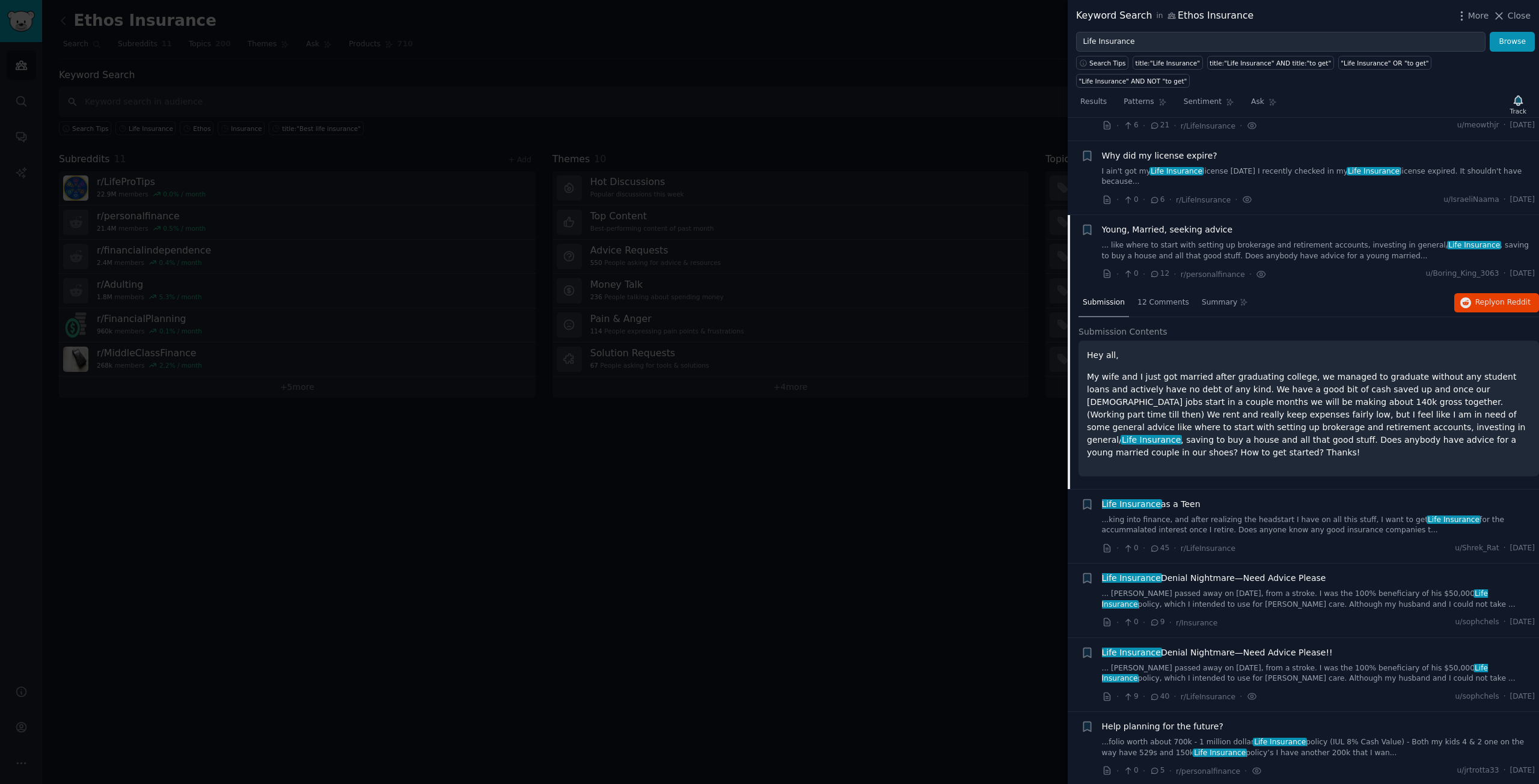
scroll to position [1559, 0]
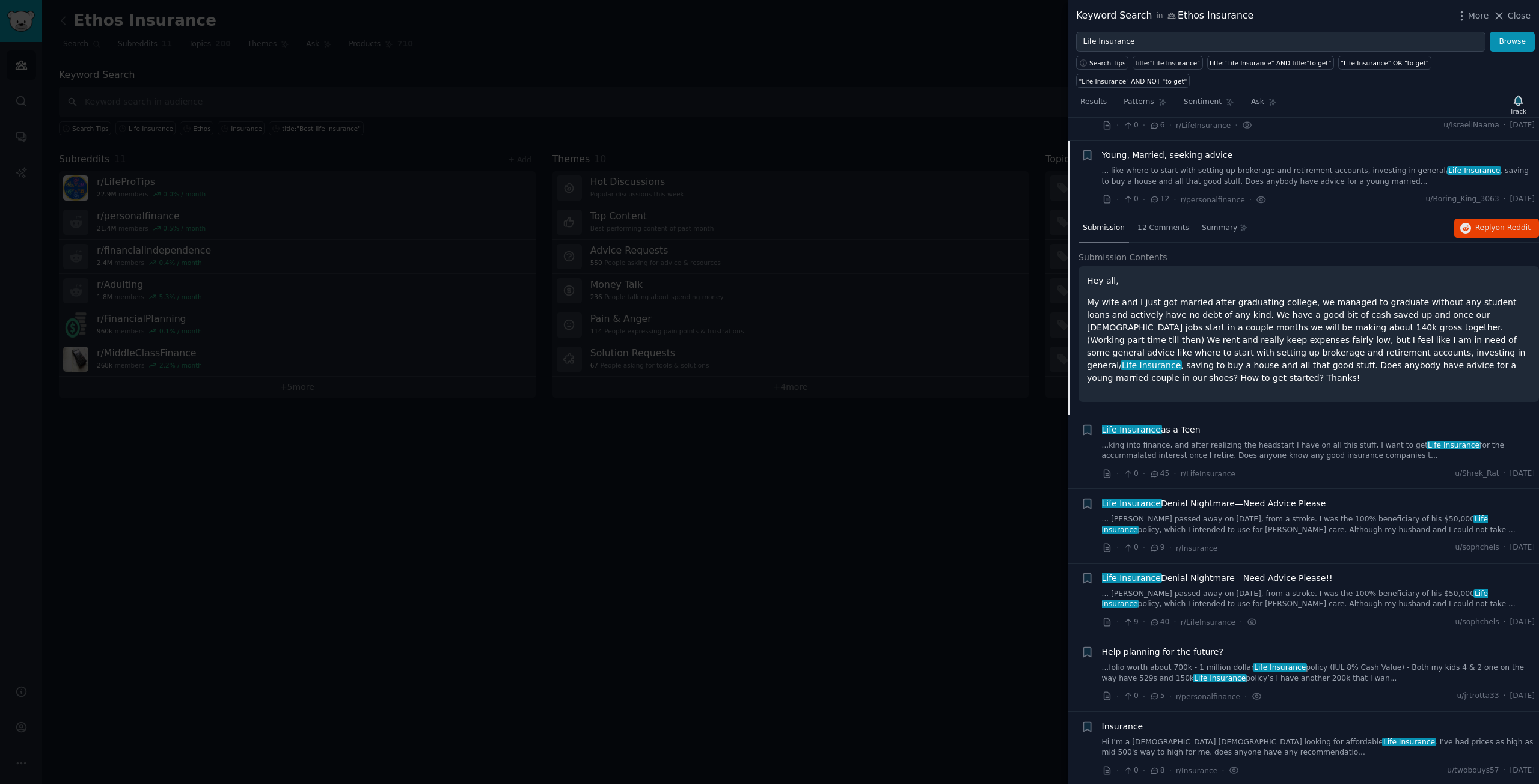
click at [1188, 424] on span "Life Insurance as a Teen" at bounding box center [1152, 430] width 99 height 13
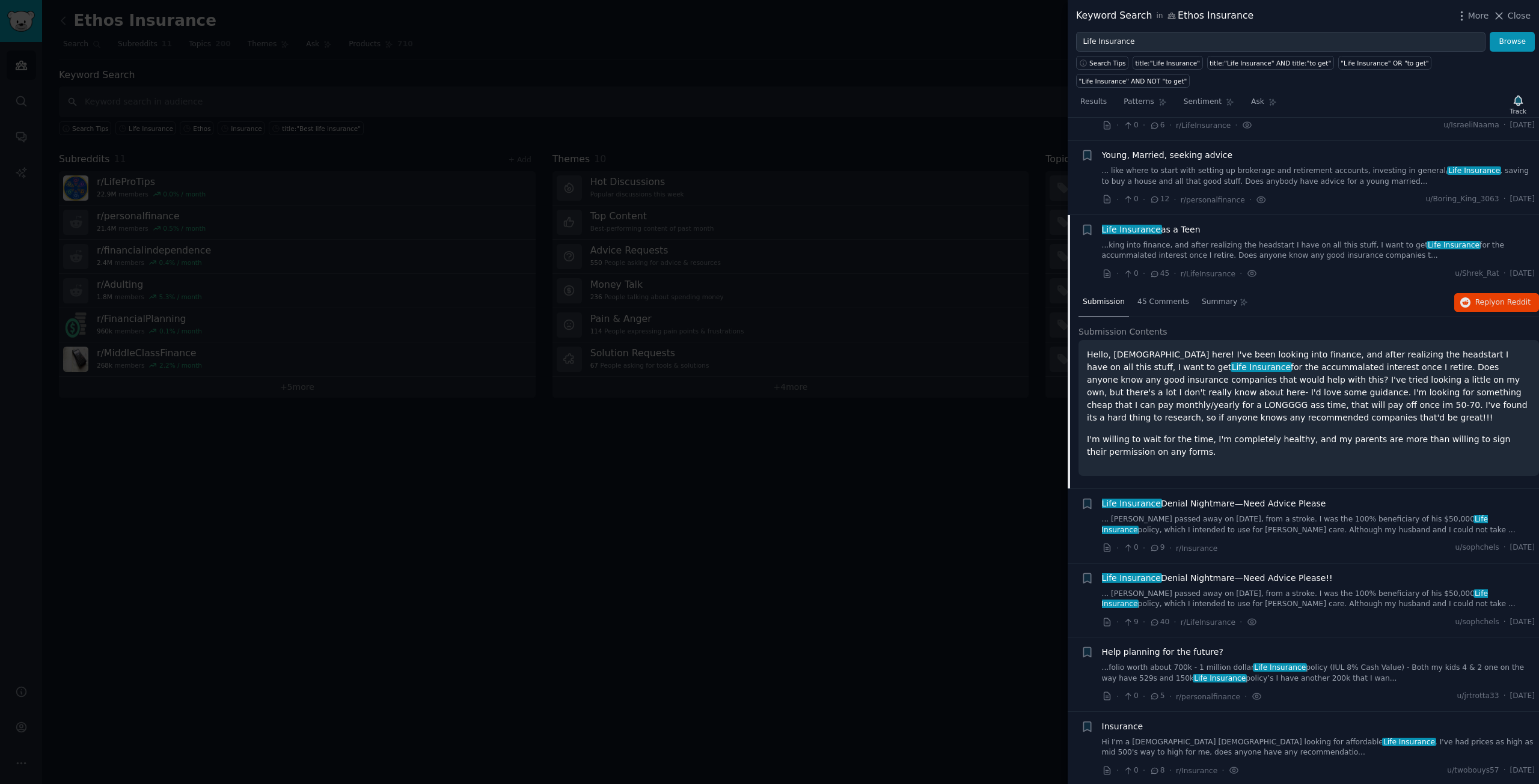
scroll to position [1633, 0]
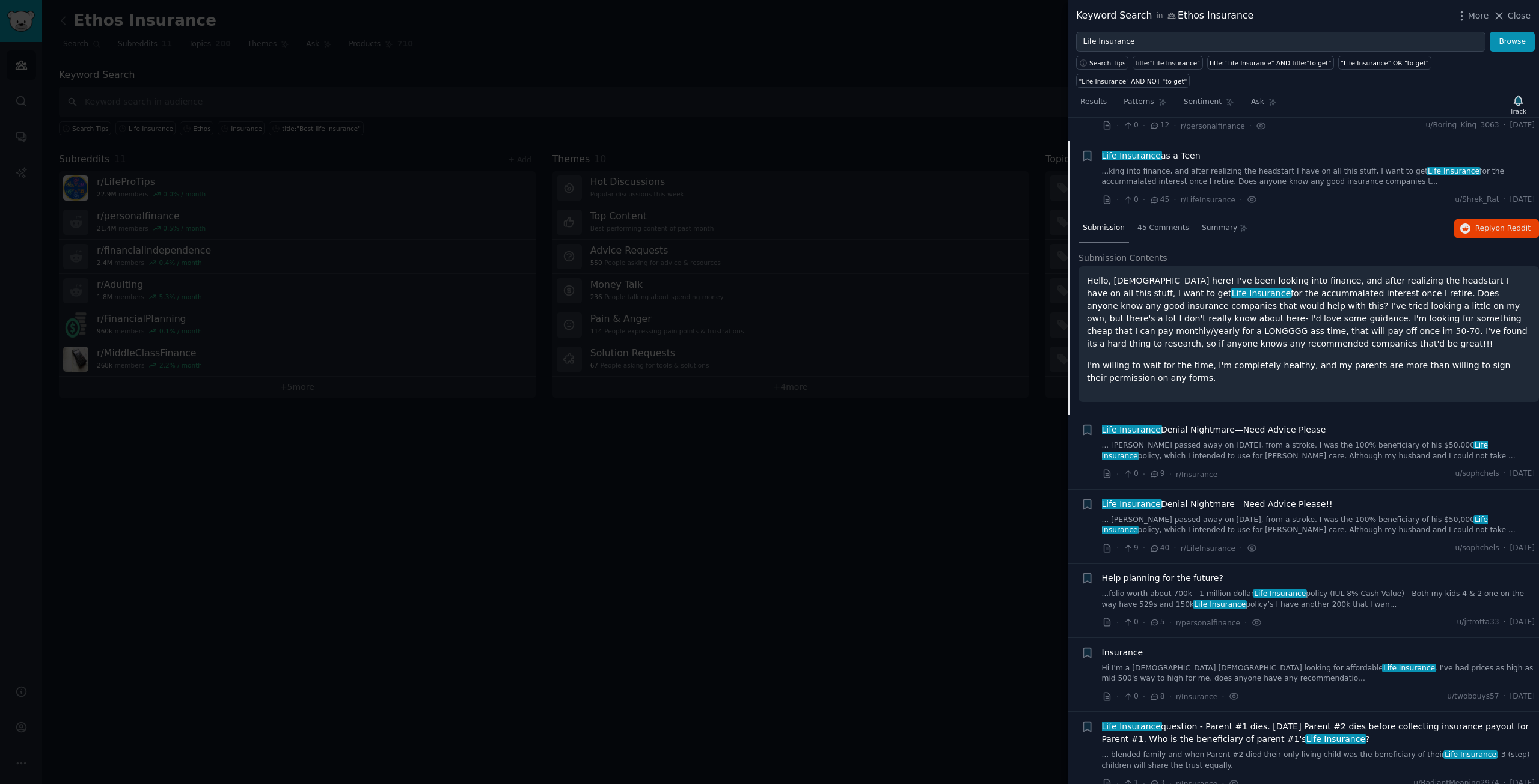
click at [1186, 424] on span "Life Insurance Denial Nightmare—Need Advice Please" at bounding box center [1214, 430] width 224 height 13
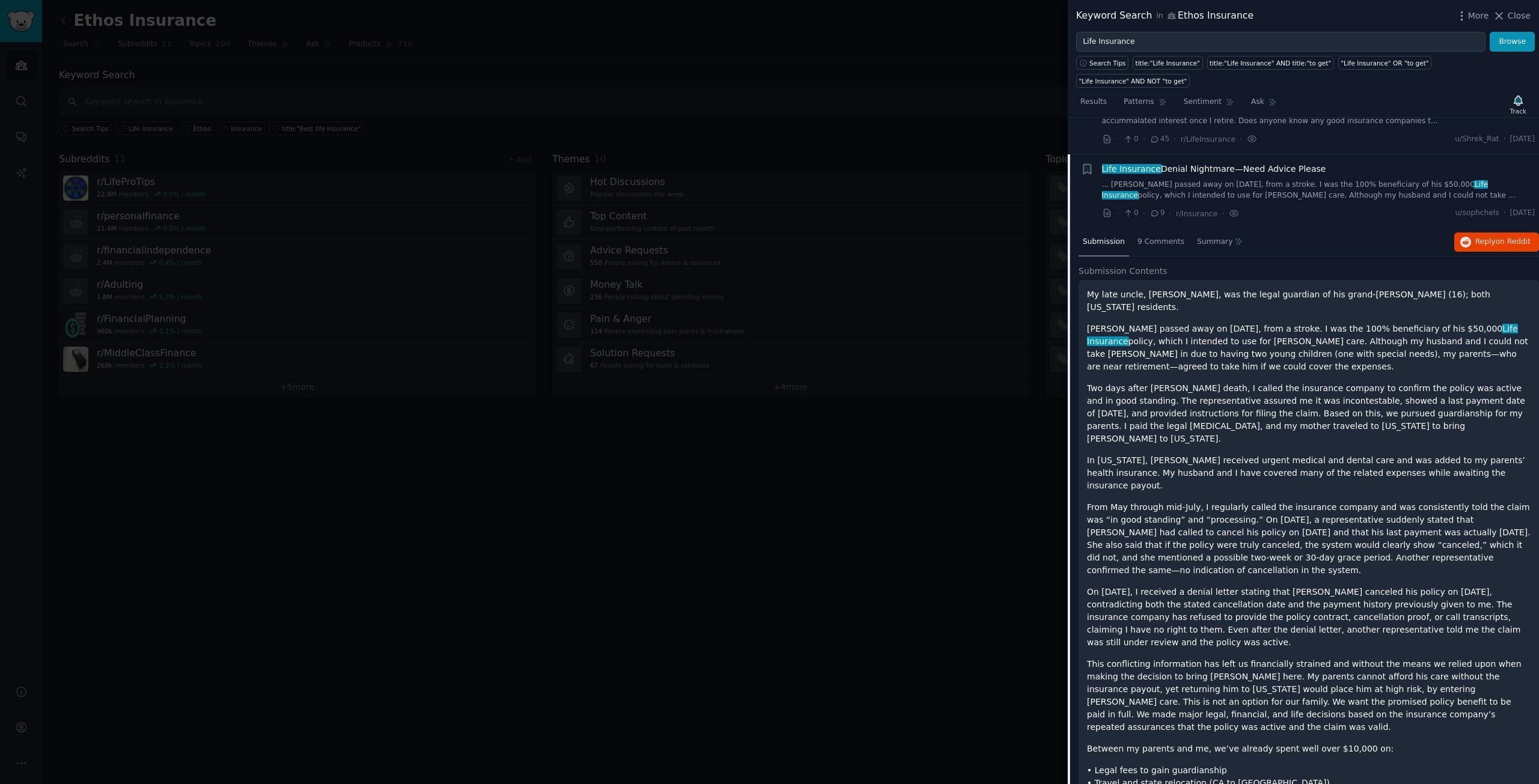
scroll to position [1707, 0]
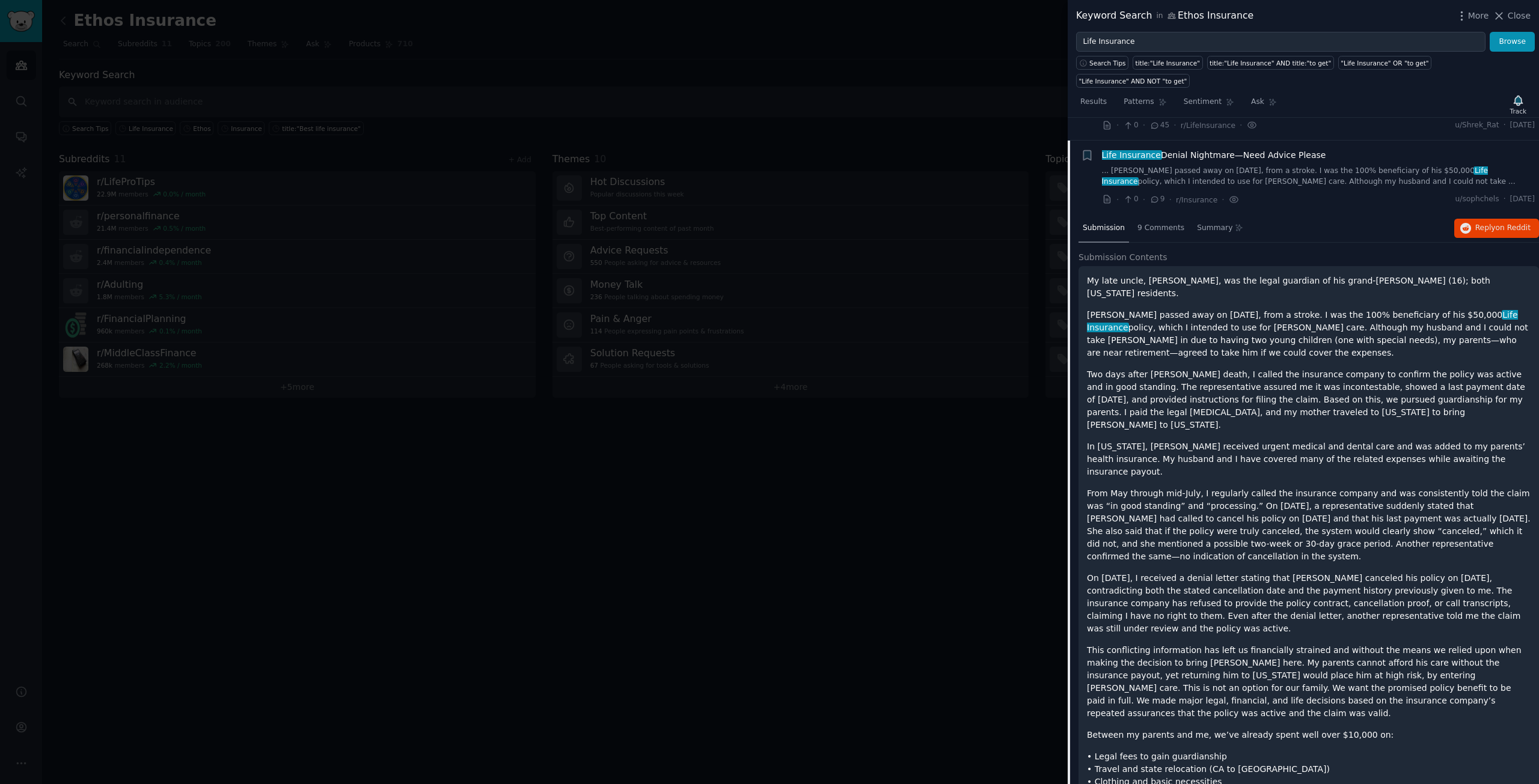
click at [204, 85] on div at bounding box center [769, 392] width 1539 height 784
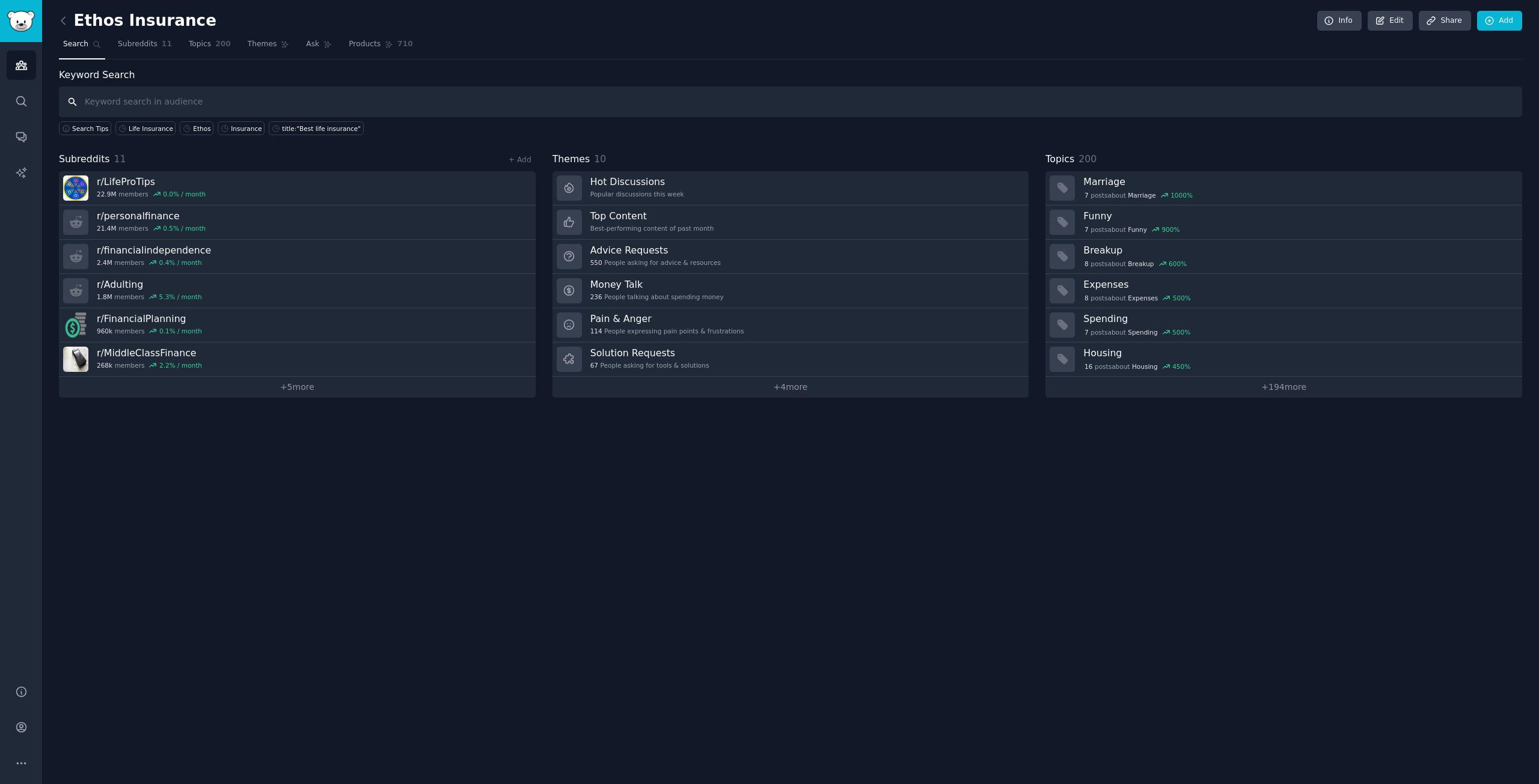
click at [187, 116] on input "text" at bounding box center [791, 102] width 1463 height 30
paste input "term life insurance"
type input "term life insurance"
